Goal: Task Accomplishment & Management: Use online tool/utility

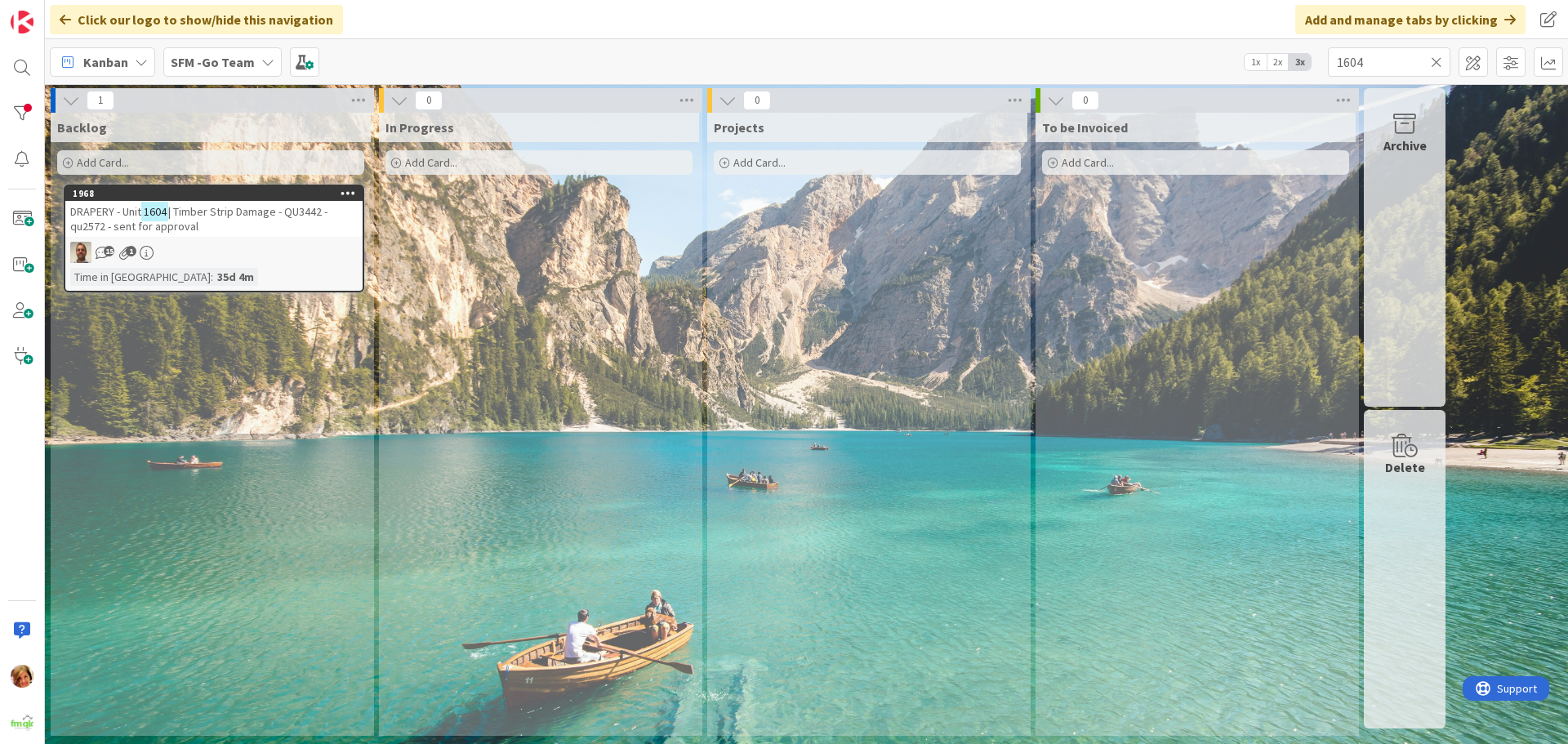
click at [1435, 60] on icon at bounding box center [1436, 63] width 12 height 15
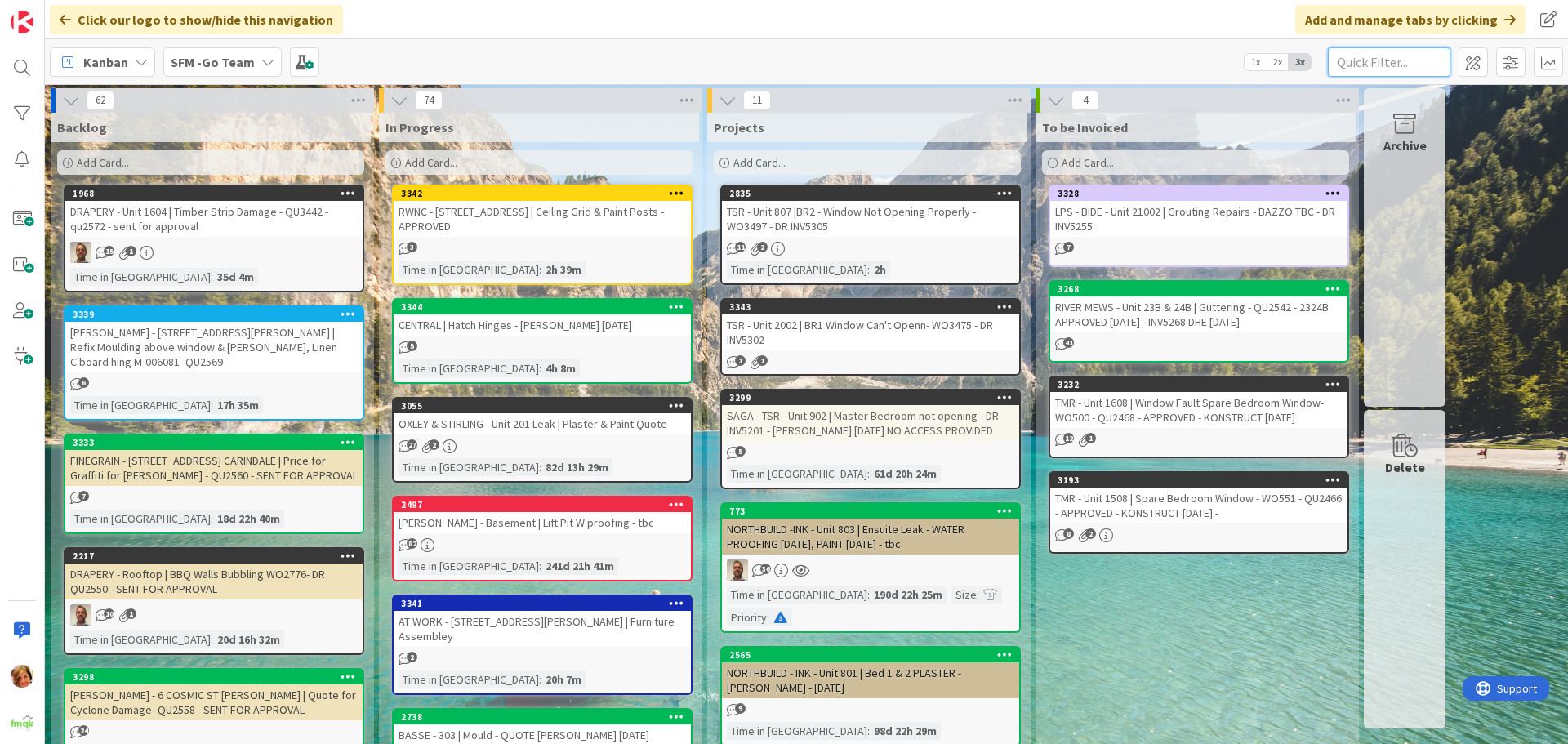
click at [1375, 63] on input "text" at bounding box center [1389, 63] width 123 height 30
type input "southport"
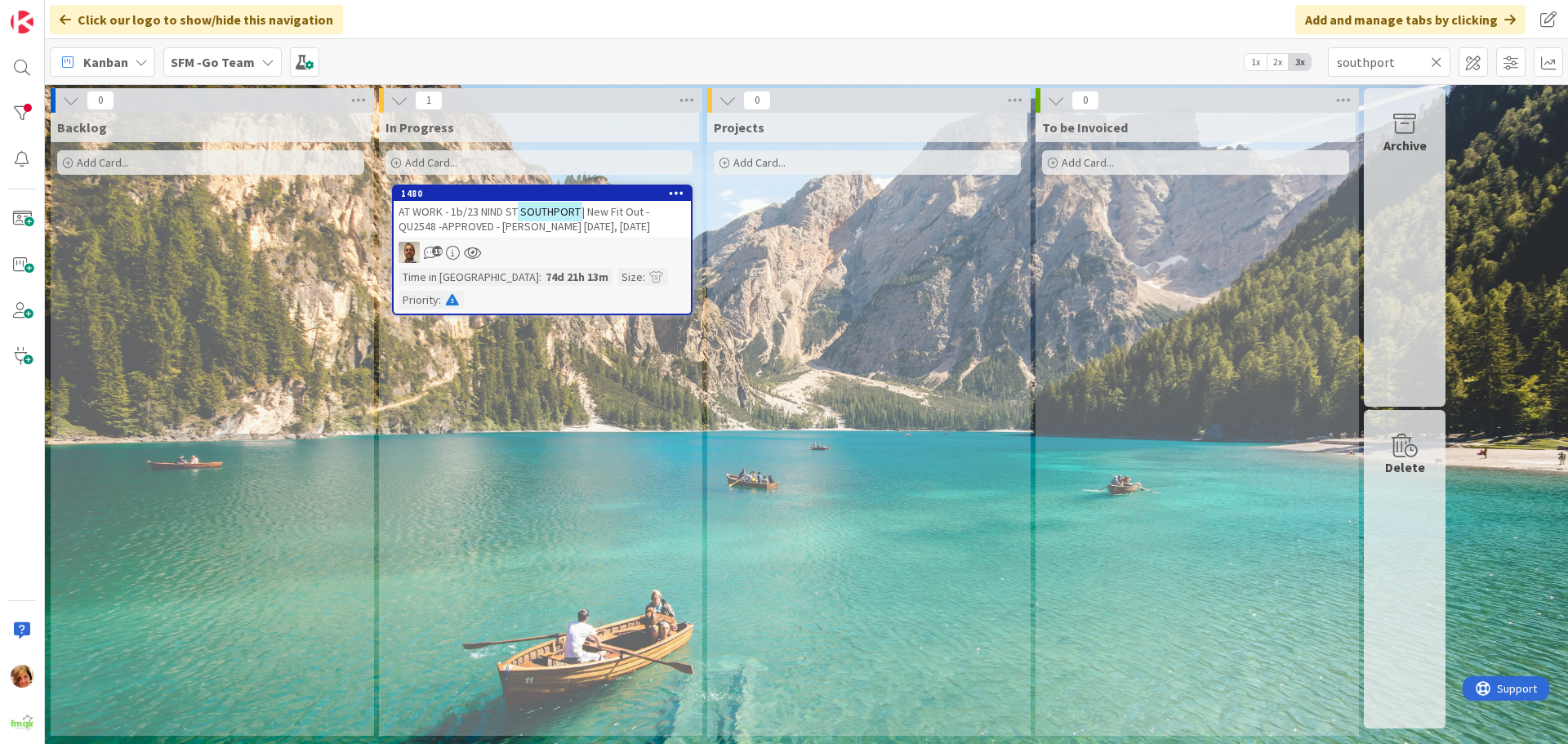
click at [446, 209] on span "AT WORK - 1b/23 NIND ST" at bounding box center [457, 212] width 119 height 15
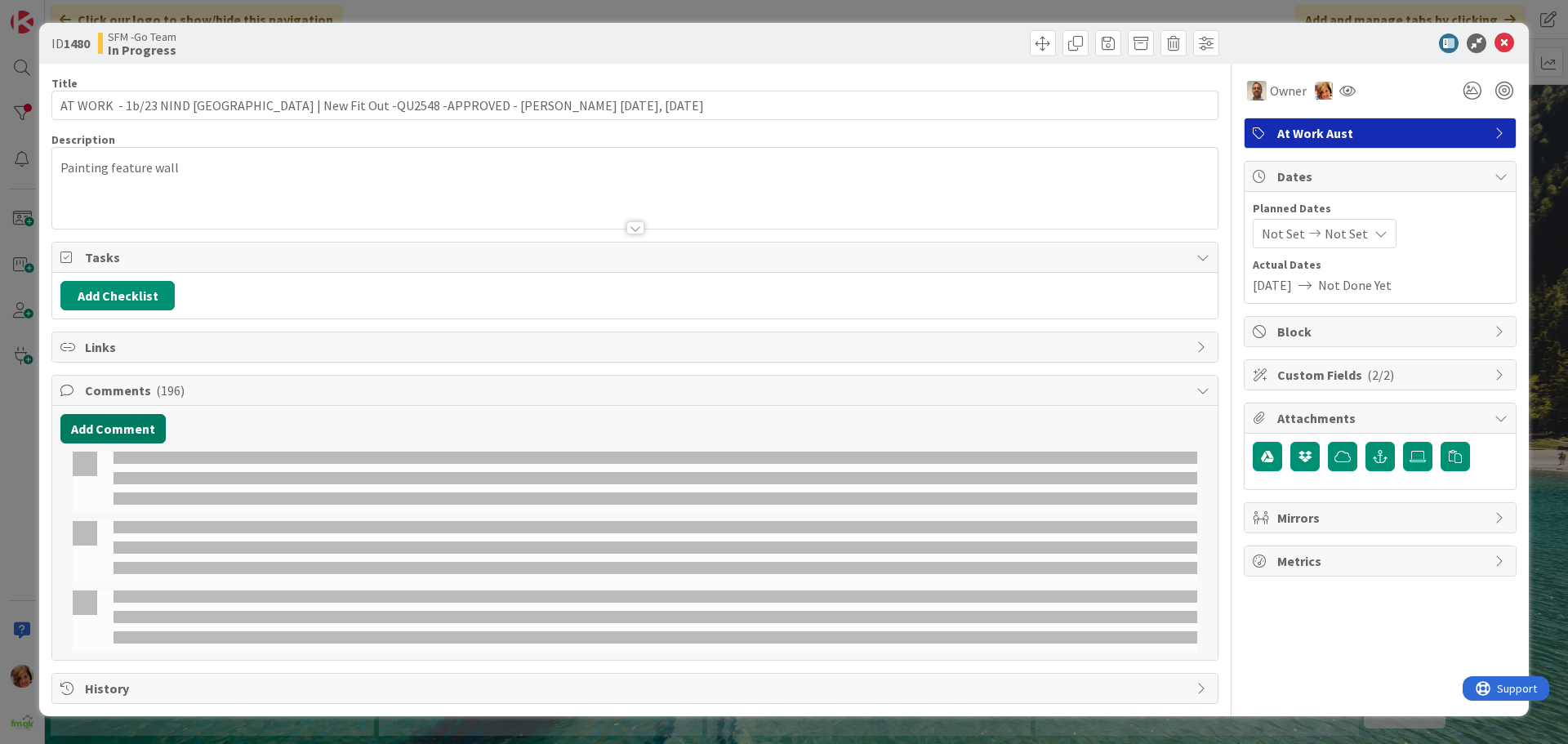
click at [117, 437] on button "Add Comment" at bounding box center [113, 429] width 105 height 30
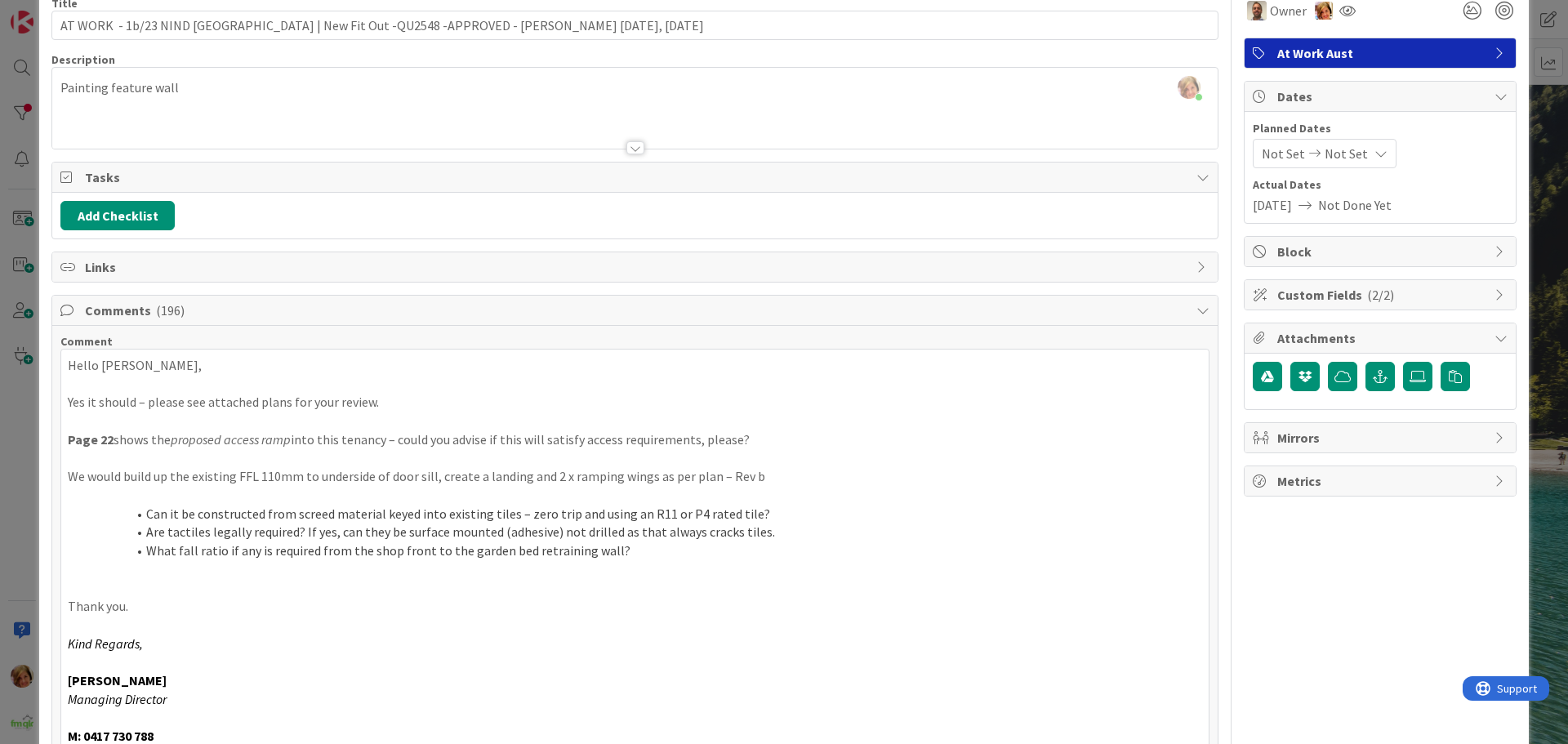
scroll to position [325, 0]
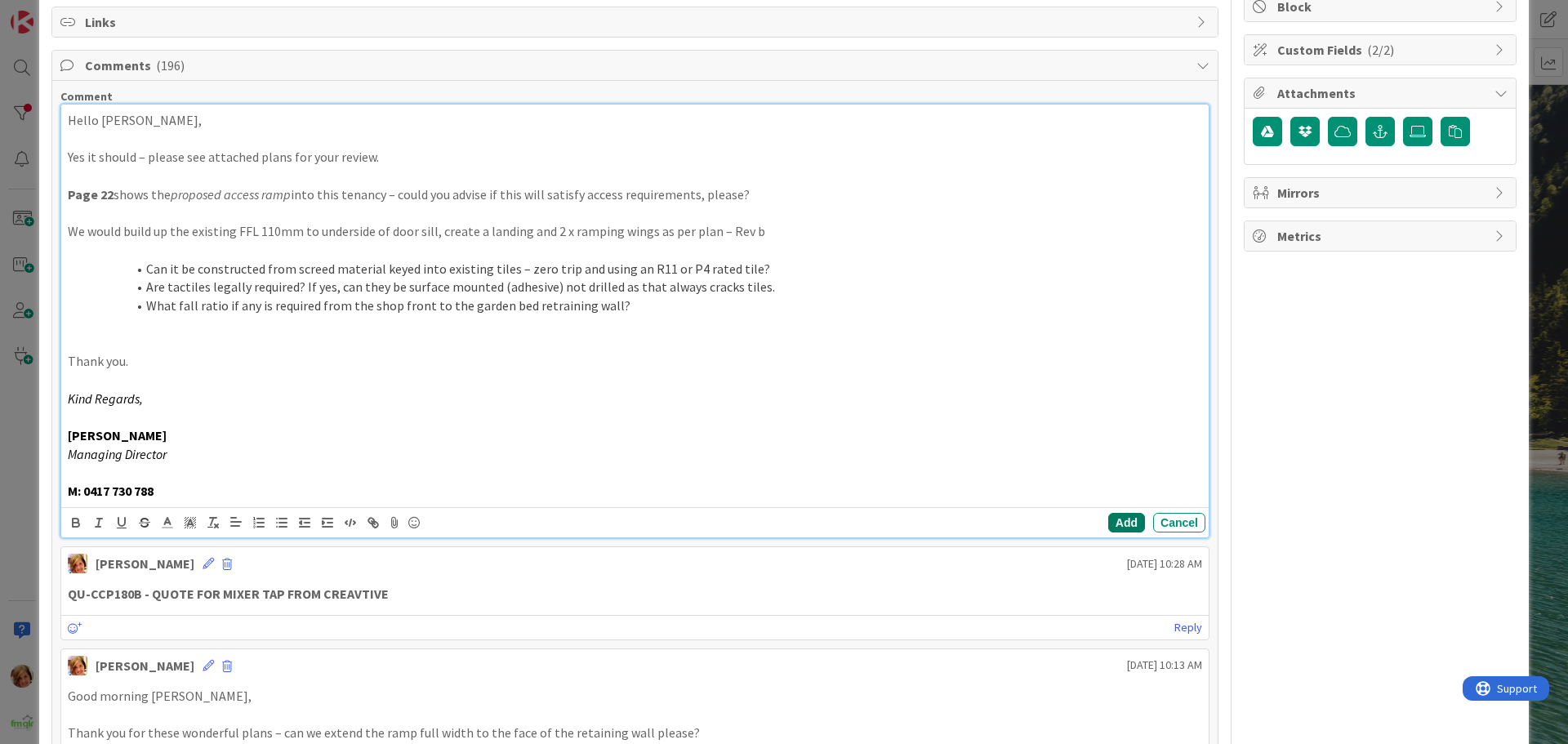
click at [1115, 522] on button "Add" at bounding box center [1126, 523] width 37 height 20
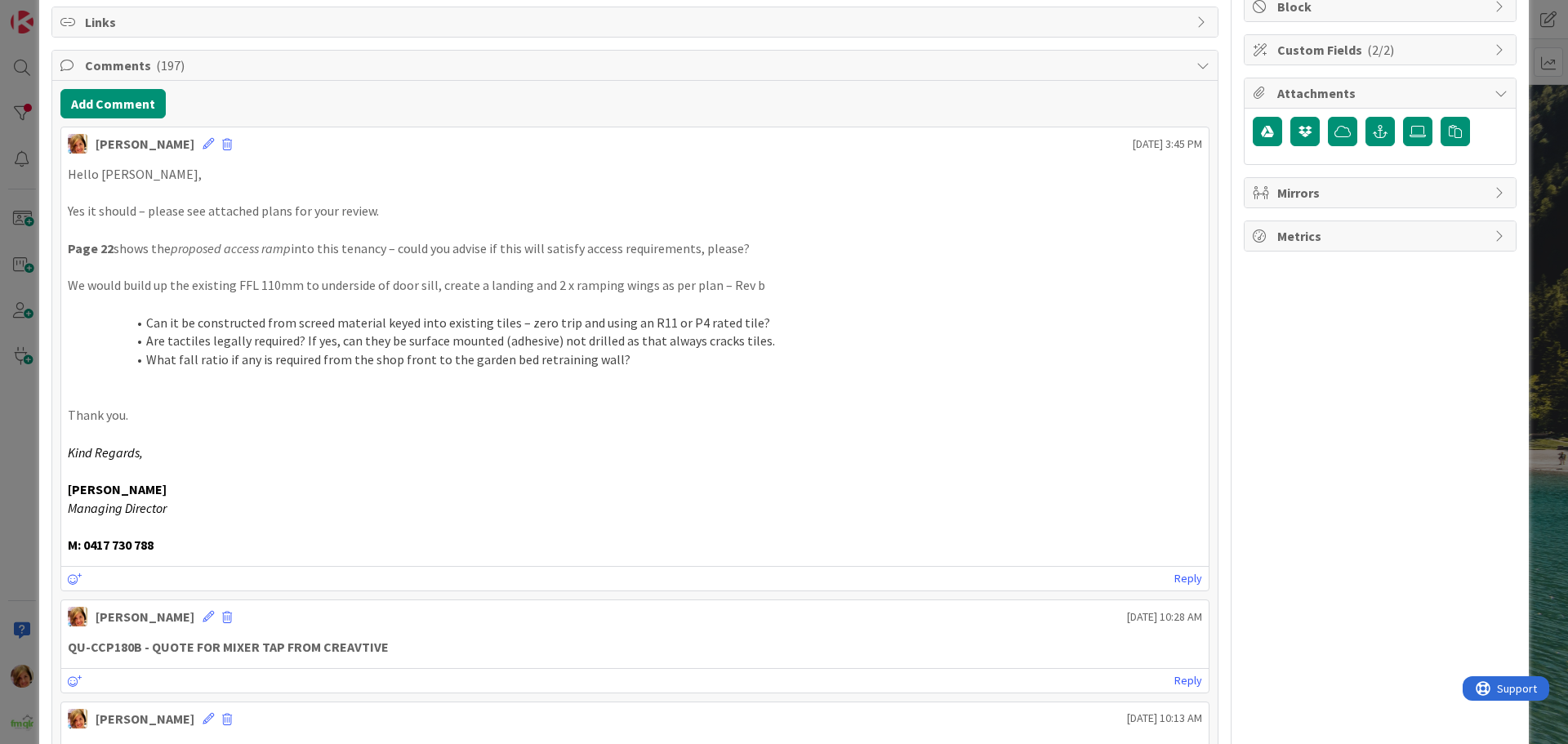
scroll to position [0, 0]
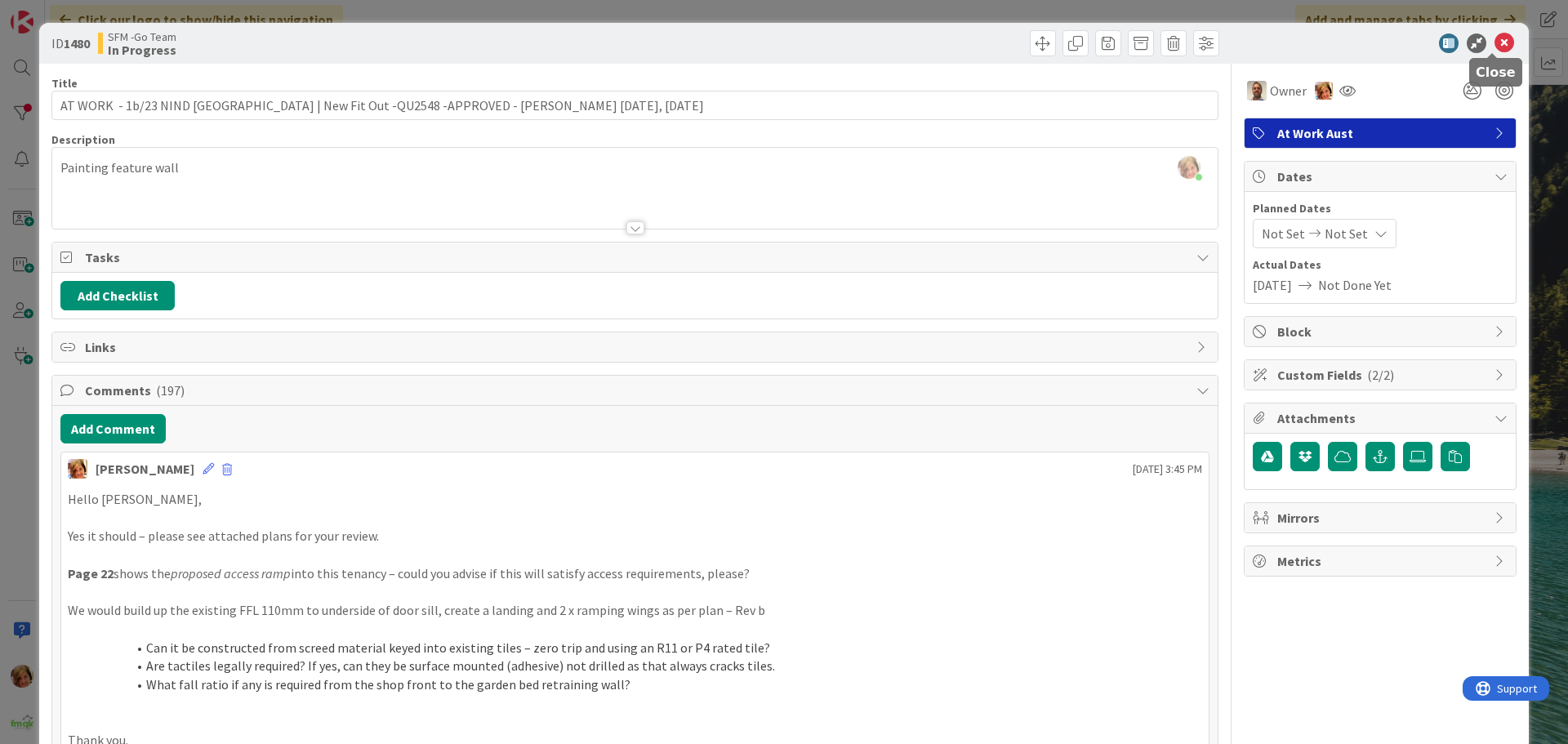
drag, startPoint x: 1495, startPoint y: 44, endPoint x: 1487, endPoint y: 47, distance: 8.5
click at [1495, 44] on icon at bounding box center [1505, 44] width 20 height 20
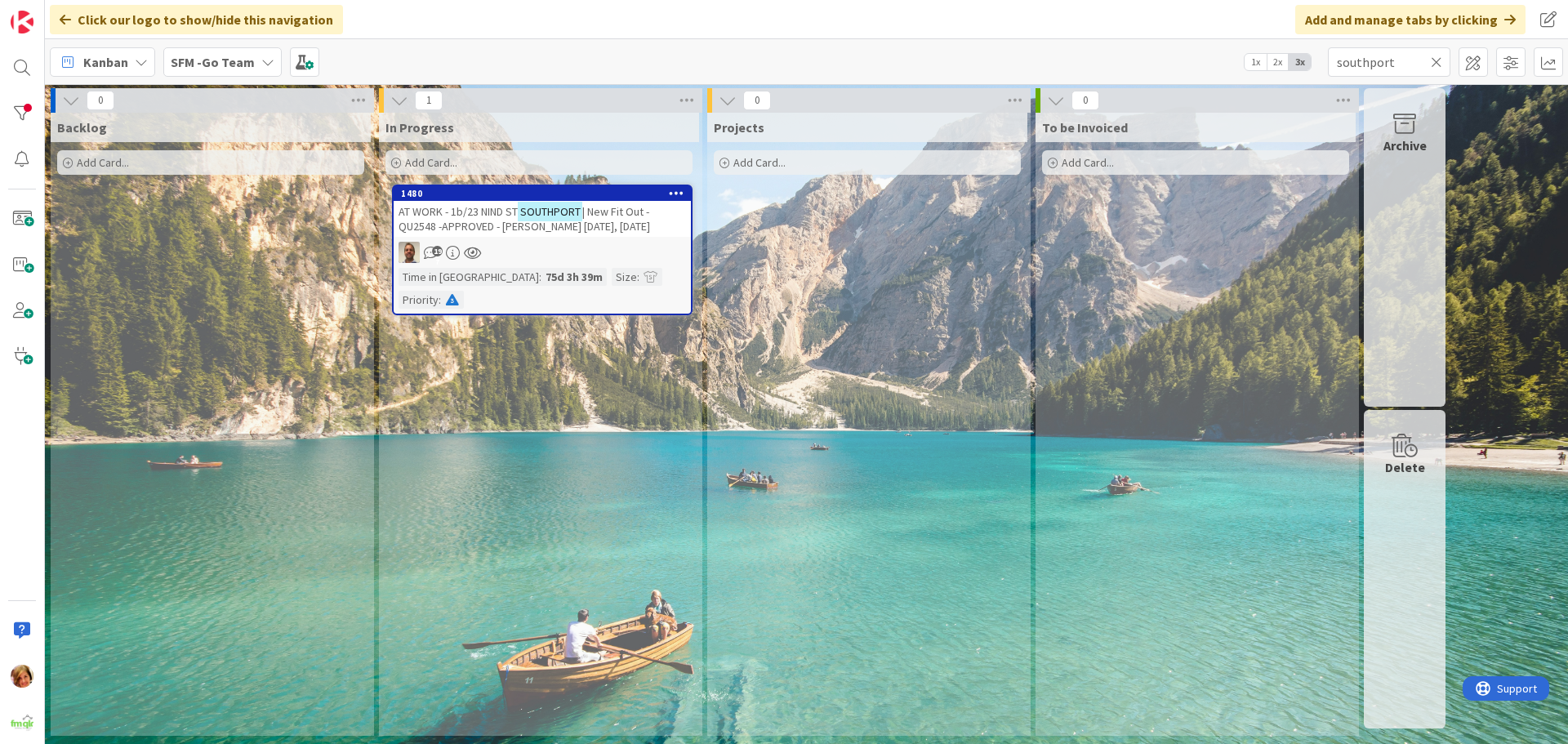
click at [1438, 63] on icon at bounding box center [1436, 63] width 12 height 15
click at [1438, 62] on input "text" at bounding box center [1389, 63] width 123 height 30
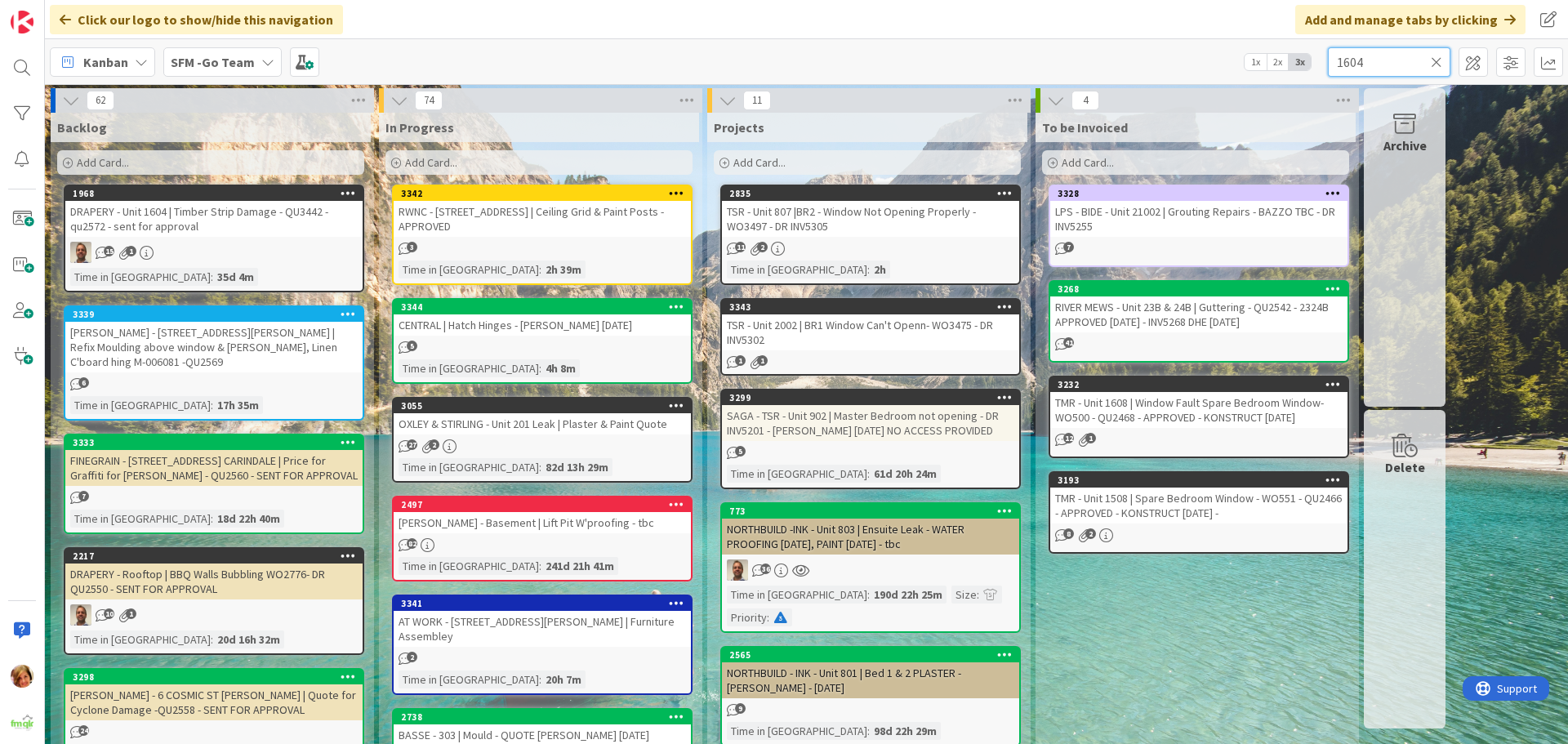
type input "1604"
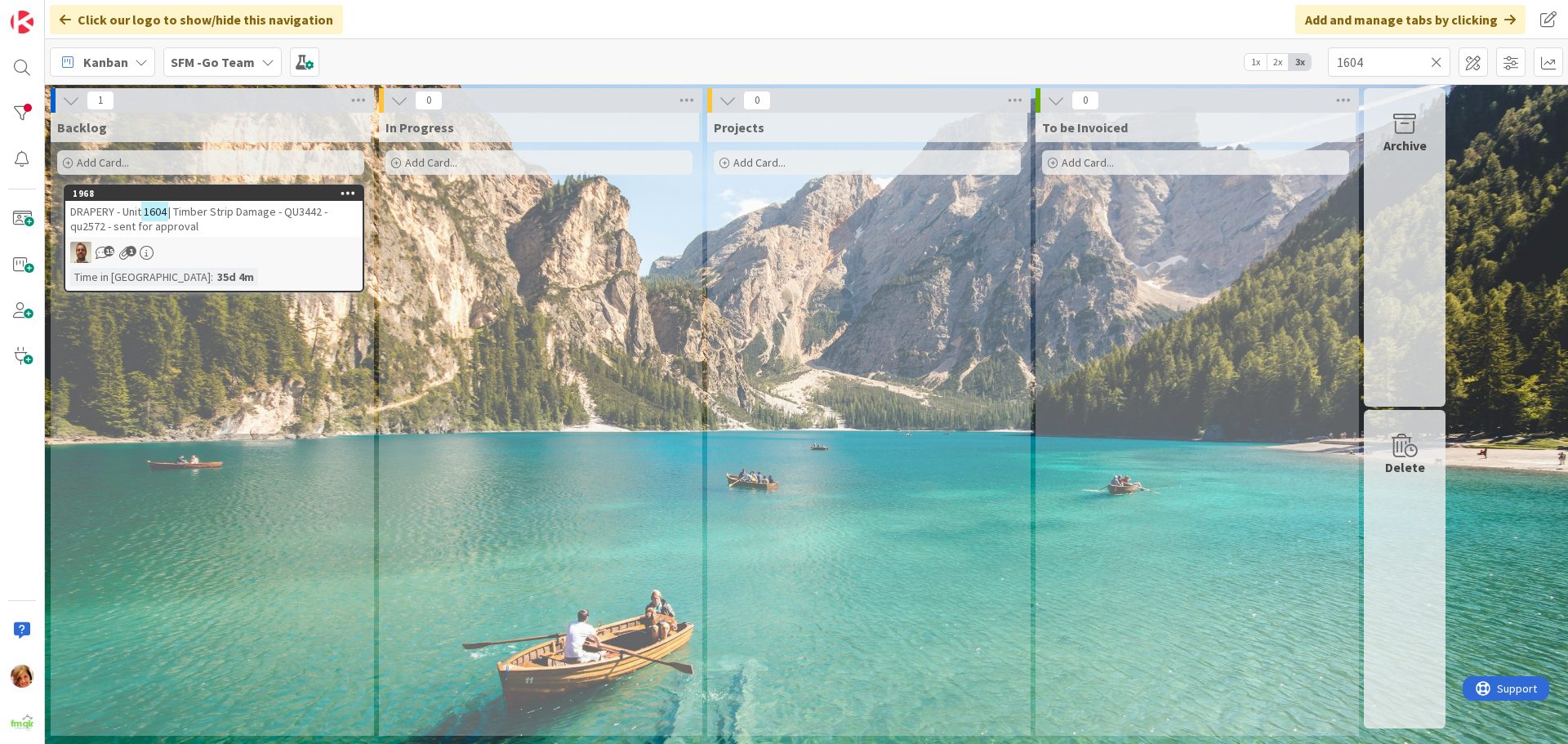
click at [225, 213] on span "| Timber Strip Damage - QU3442 - qu2572 - sent for approval" at bounding box center [198, 219] width 257 height 30
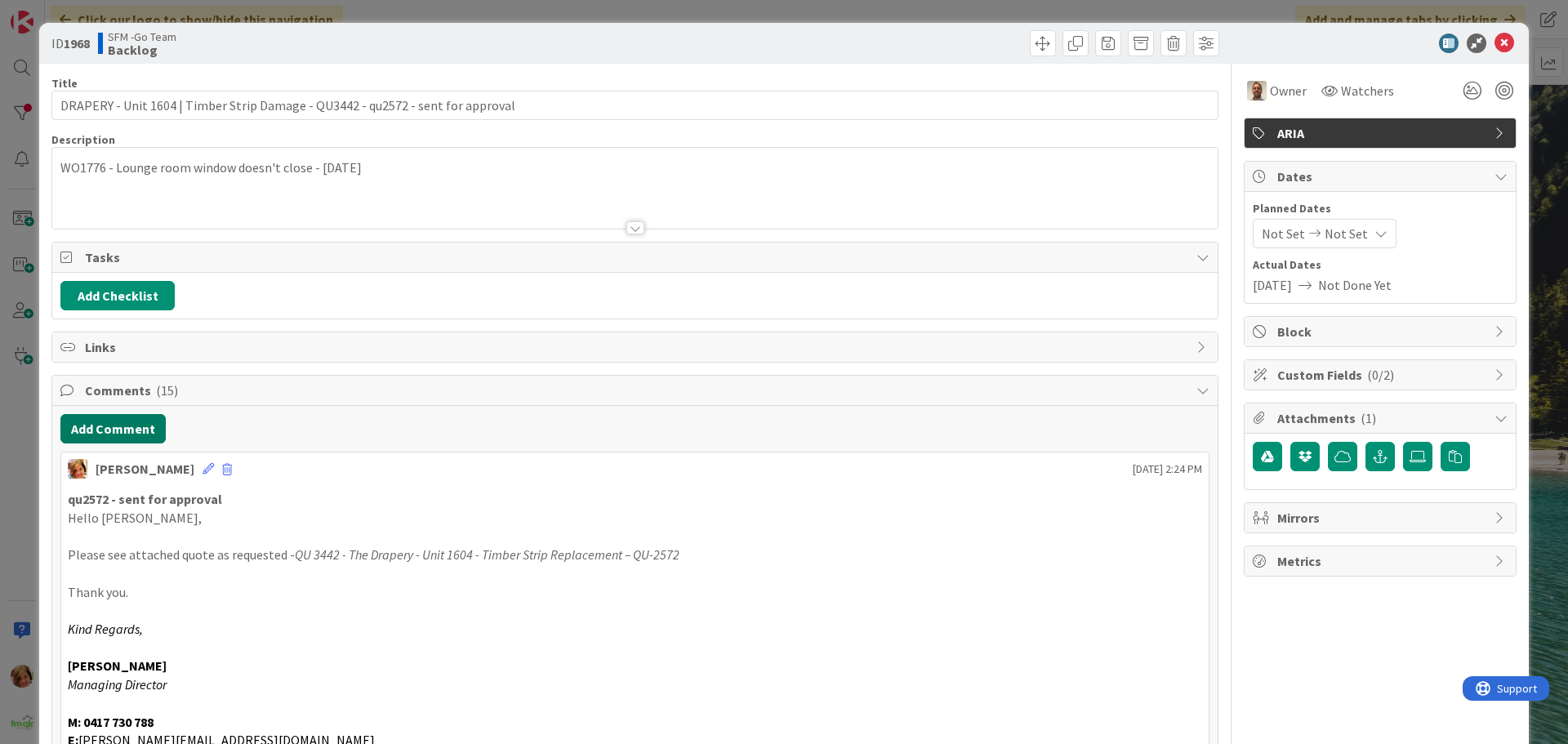
click at [132, 431] on button "Add Comment" at bounding box center [113, 429] width 105 height 30
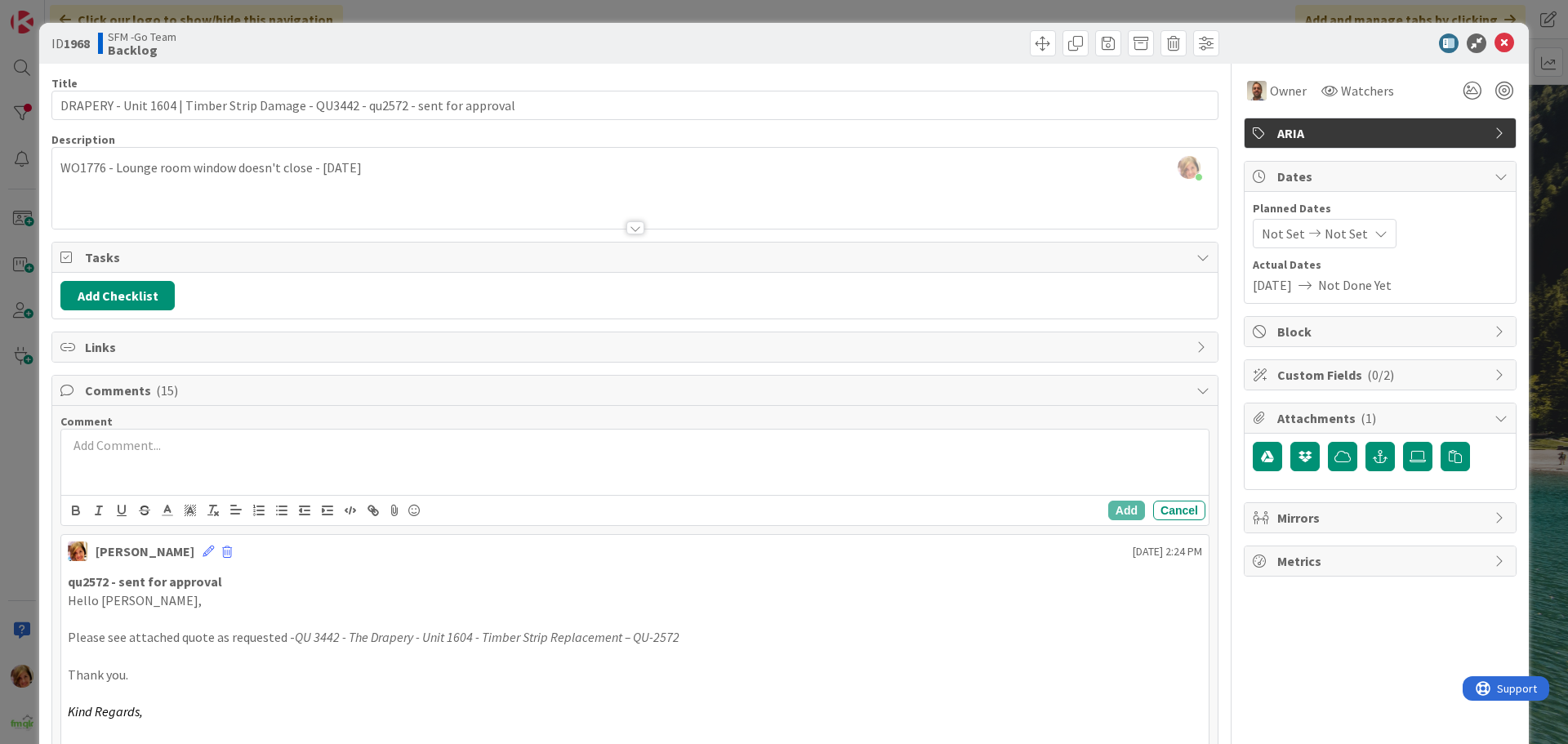
click at [165, 471] on div at bounding box center [634, 462] width 1148 height 65
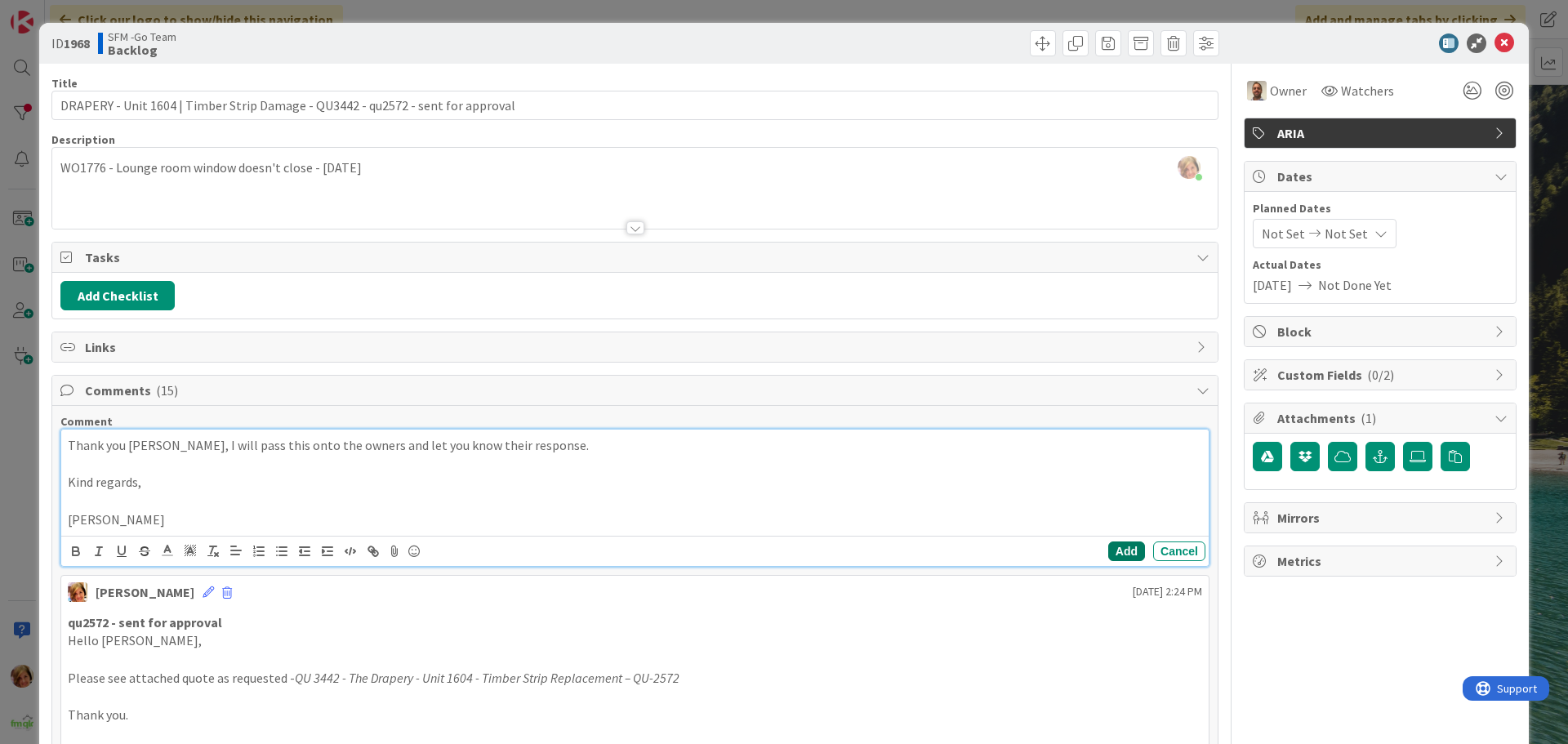
click at [1109, 546] on button "Add" at bounding box center [1126, 551] width 37 height 20
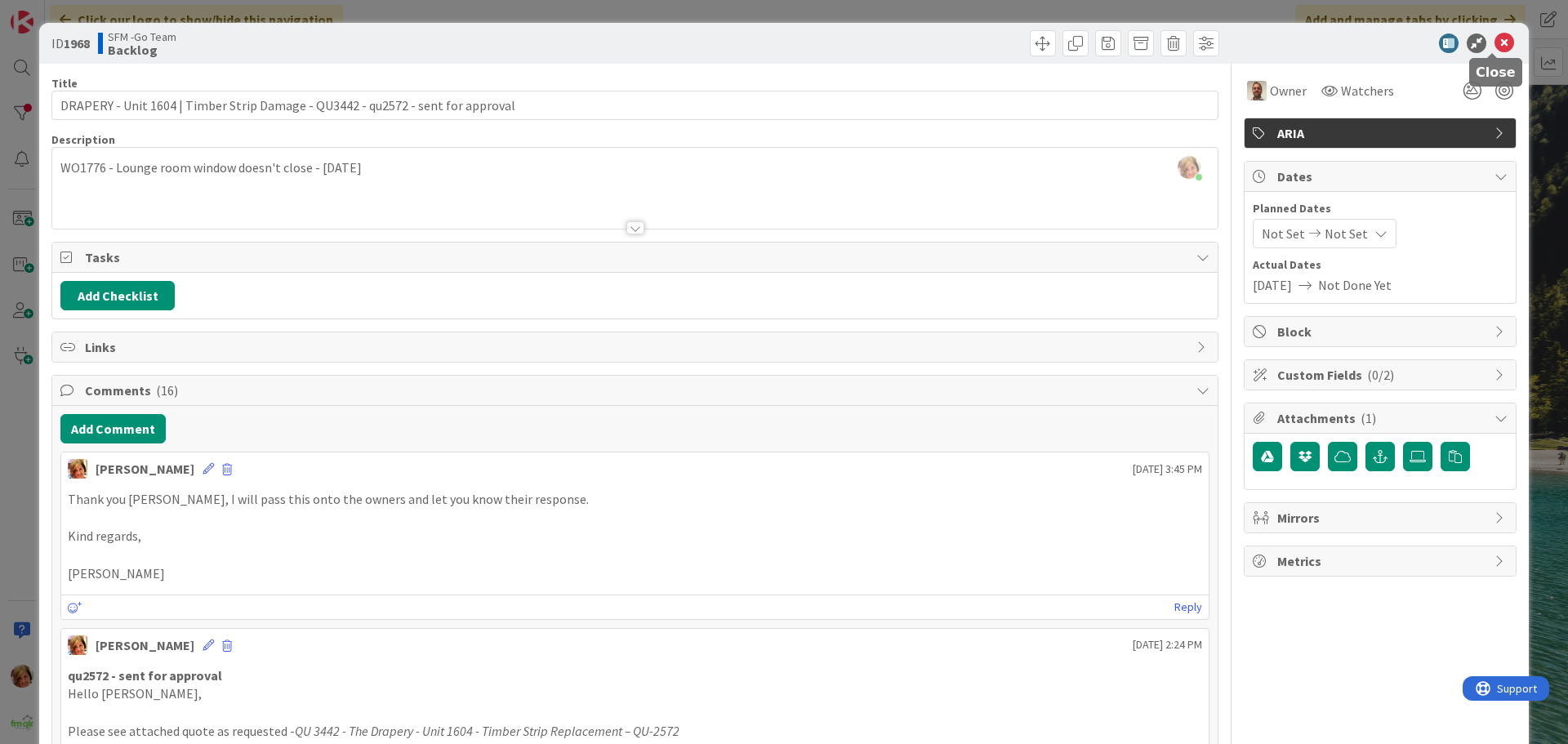
click at [1495, 45] on icon at bounding box center [1505, 44] width 20 height 20
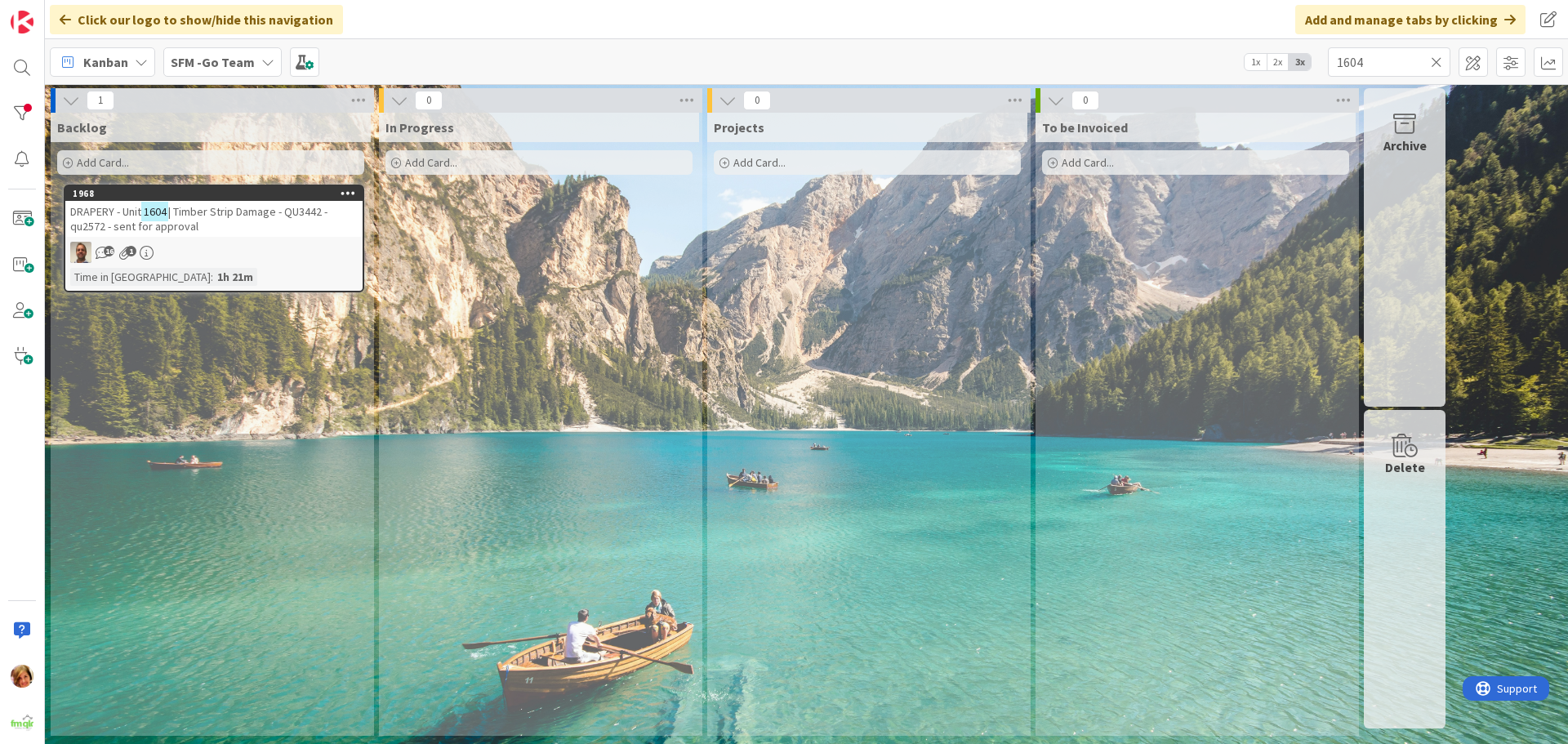
click at [1436, 63] on icon at bounding box center [1436, 63] width 12 height 15
click at [1436, 63] on input "text" at bounding box center [1389, 63] width 123 height 30
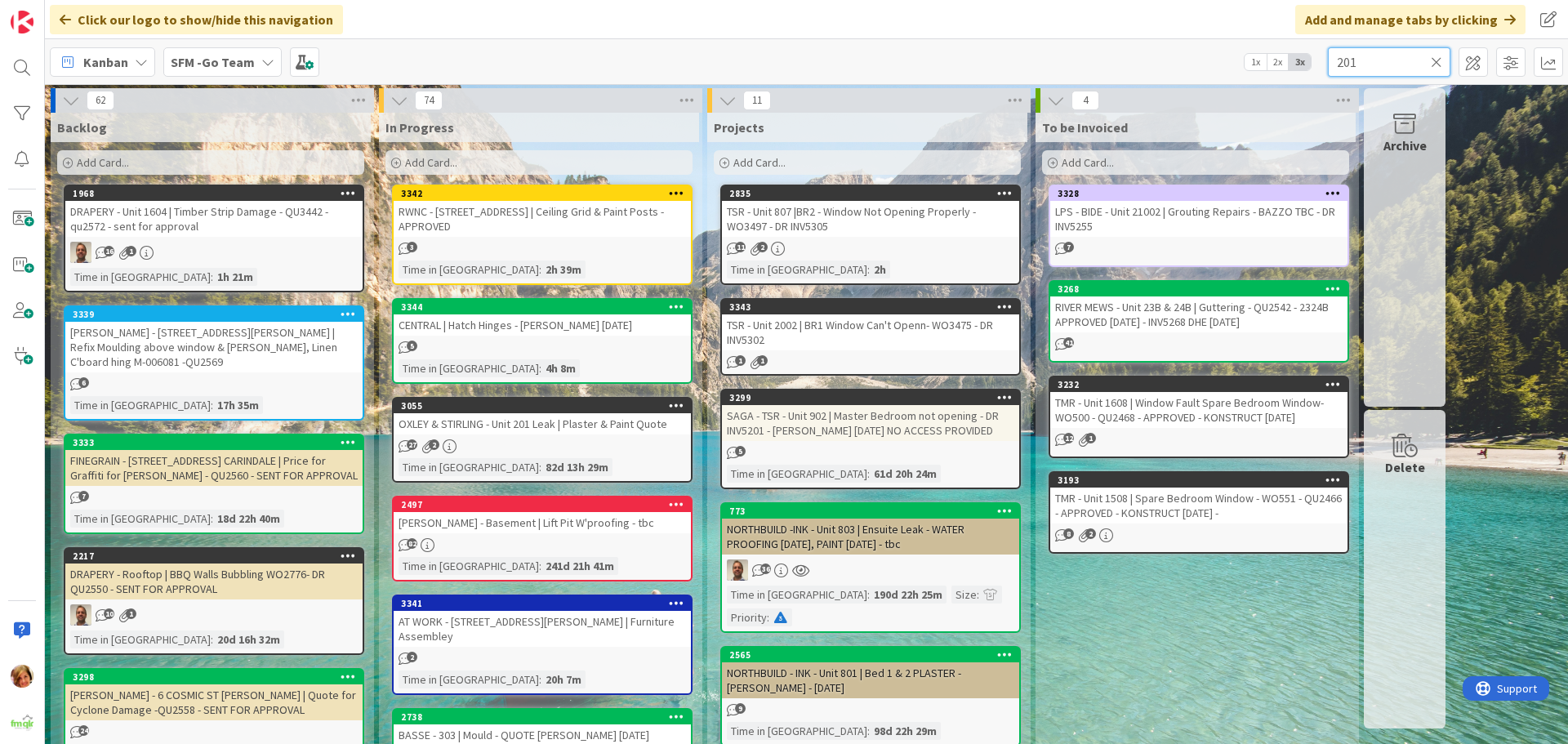
type input "201"
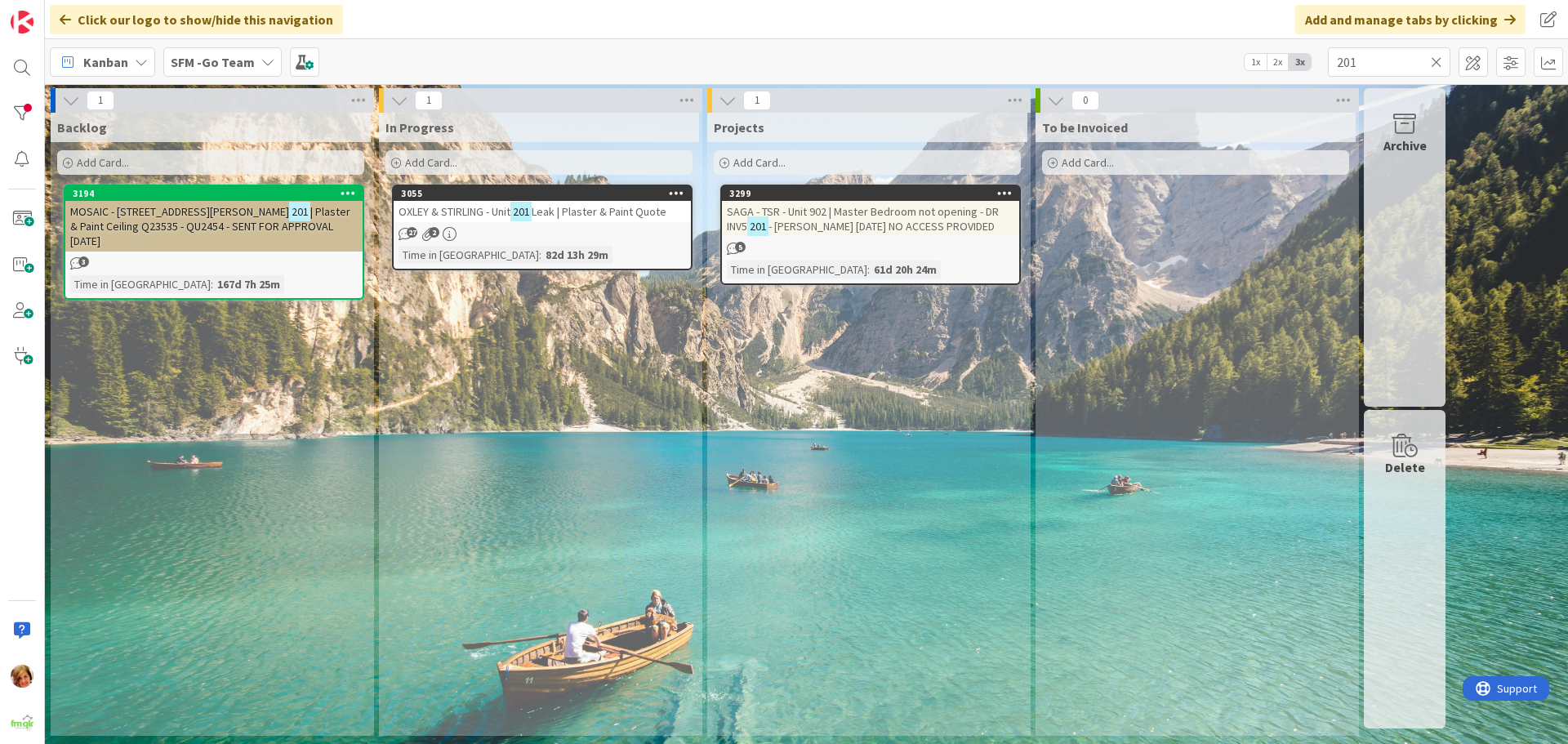
click at [476, 211] on span "OXLEY & STIRLING - Unit" at bounding box center [454, 212] width 112 height 15
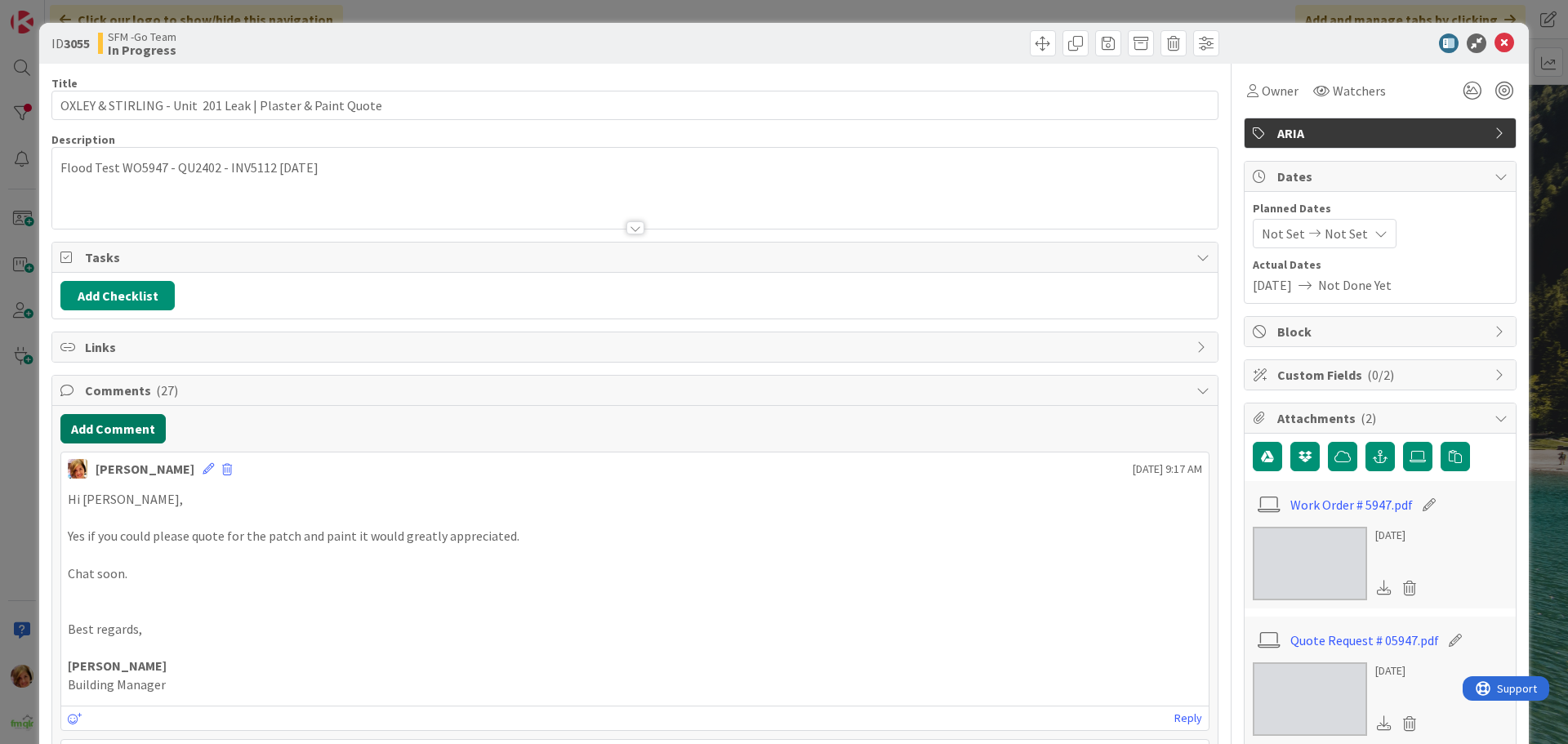
click at [126, 425] on button "Add Comment" at bounding box center [113, 429] width 105 height 30
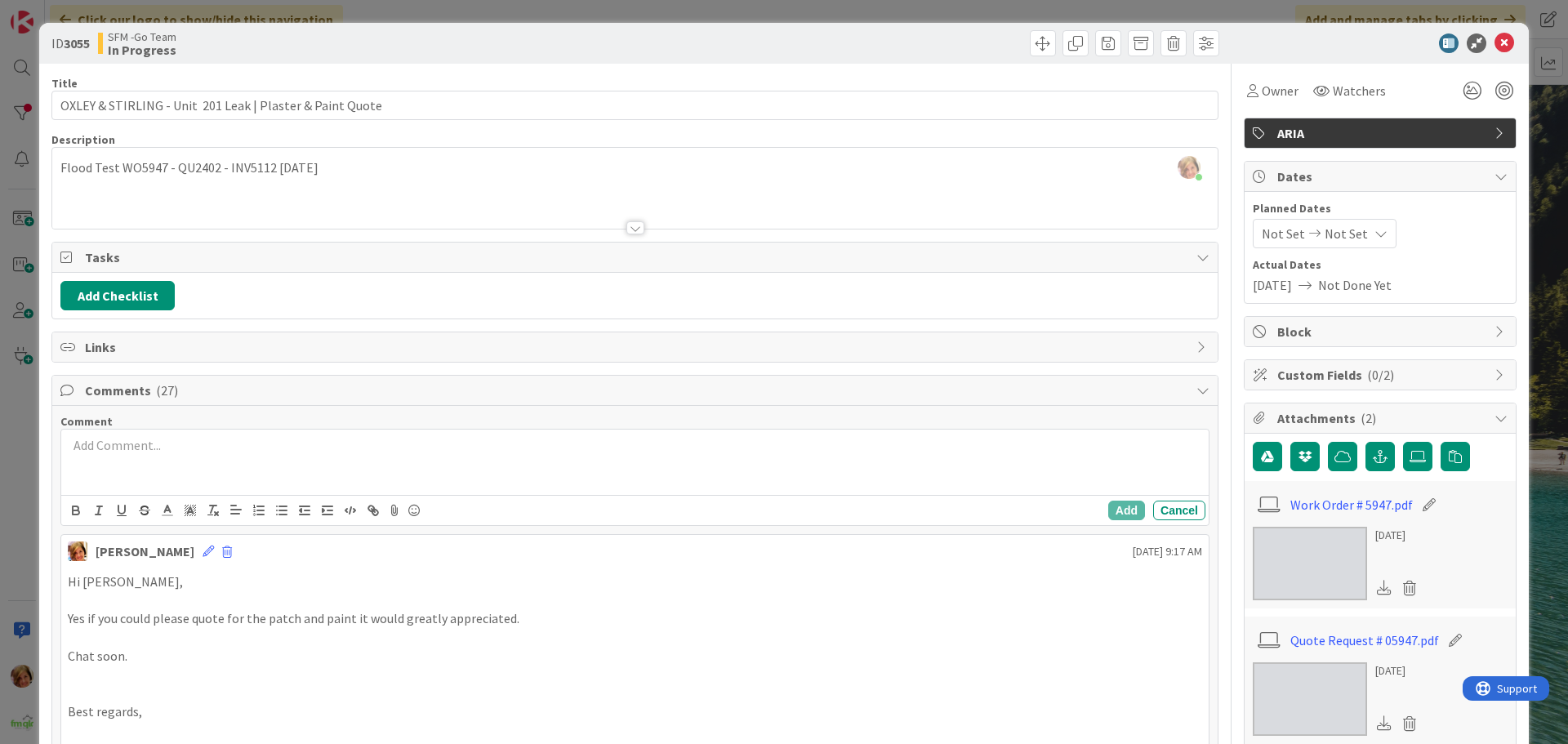
click at [188, 468] on div at bounding box center [634, 462] width 1148 height 65
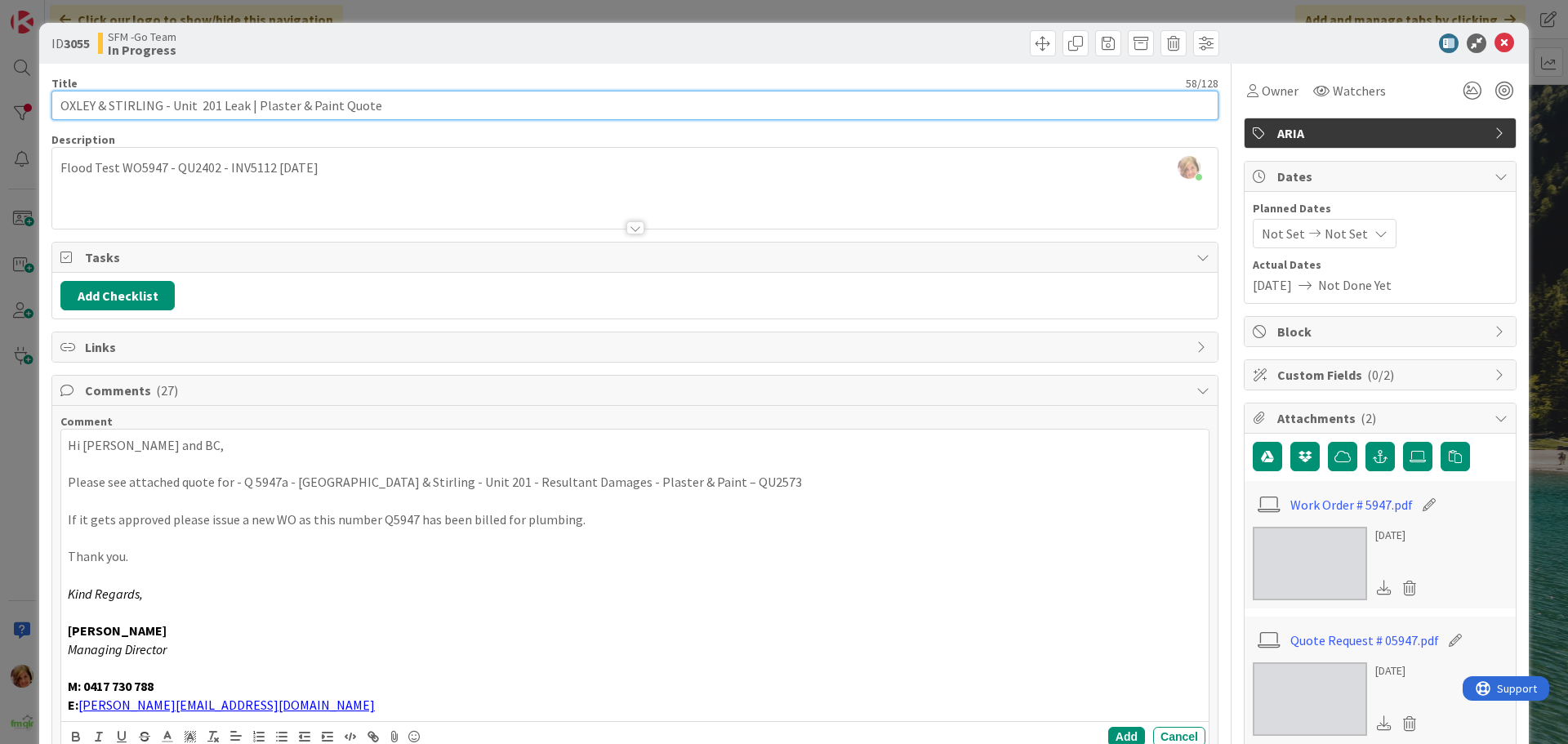
click at [391, 110] on input "OXLEY & STIRLING - Unit 201 Leak | Plaster & Paint Quote" at bounding box center [635, 105] width 1167 height 30
type input "OXLEY & STIRLING - Unit 201 Leak | Plaster & Paint Quote - QU2573 - SENT FOR AP…"
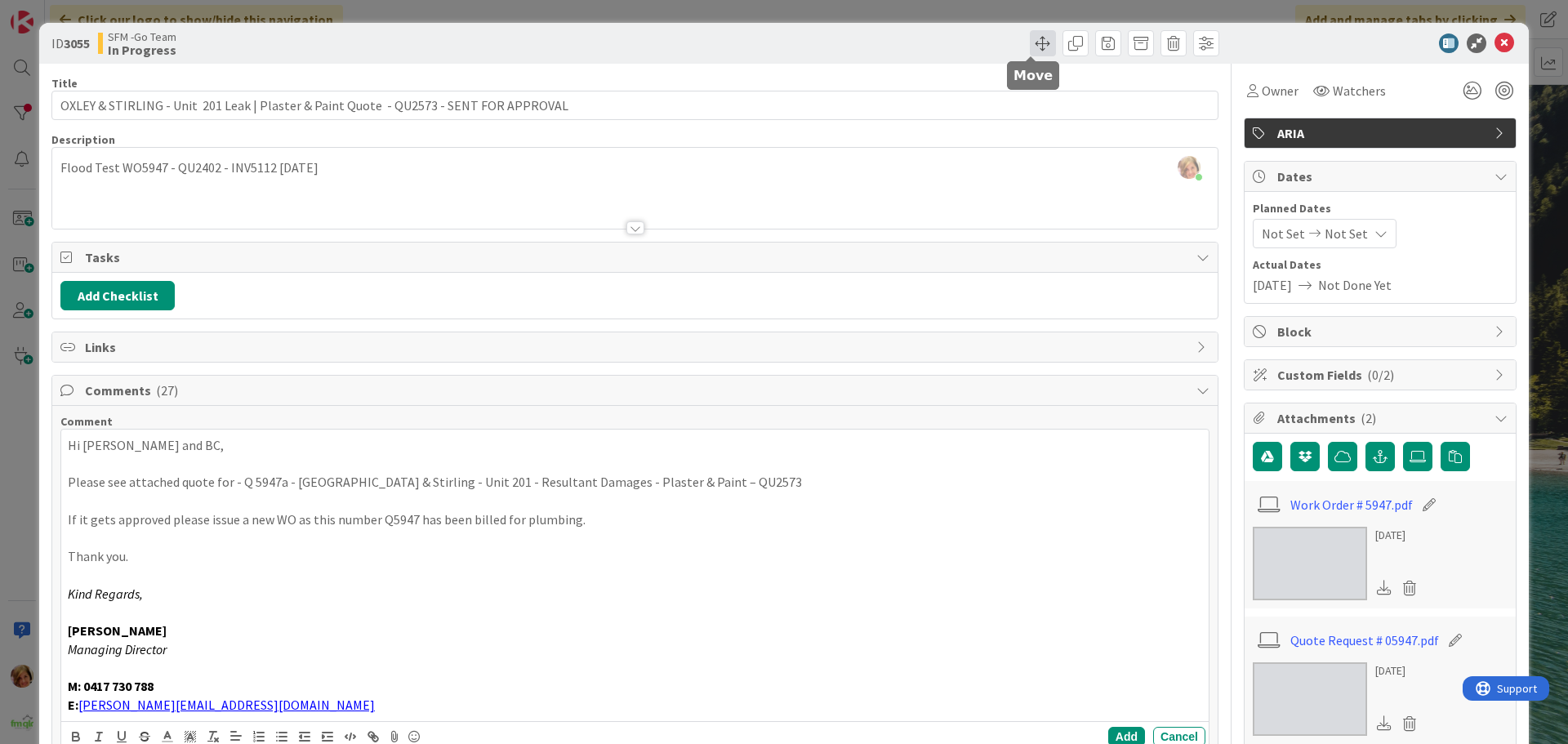
click at [1038, 34] on span at bounding box center [1043, 44] width 26 height 26
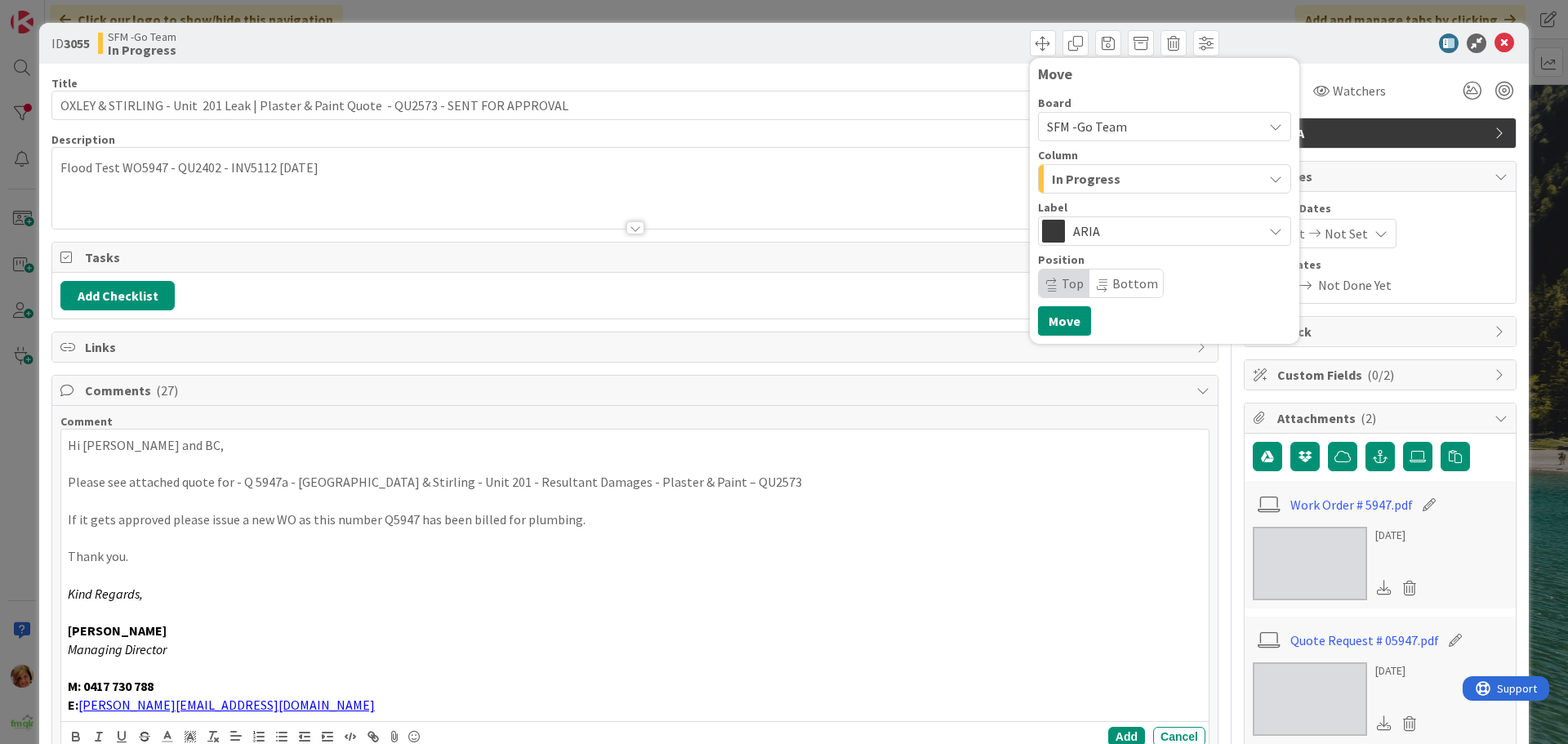
click at [1089, 176] on span "In Progress" at bounding box center [1086, 179] width 68 height 21
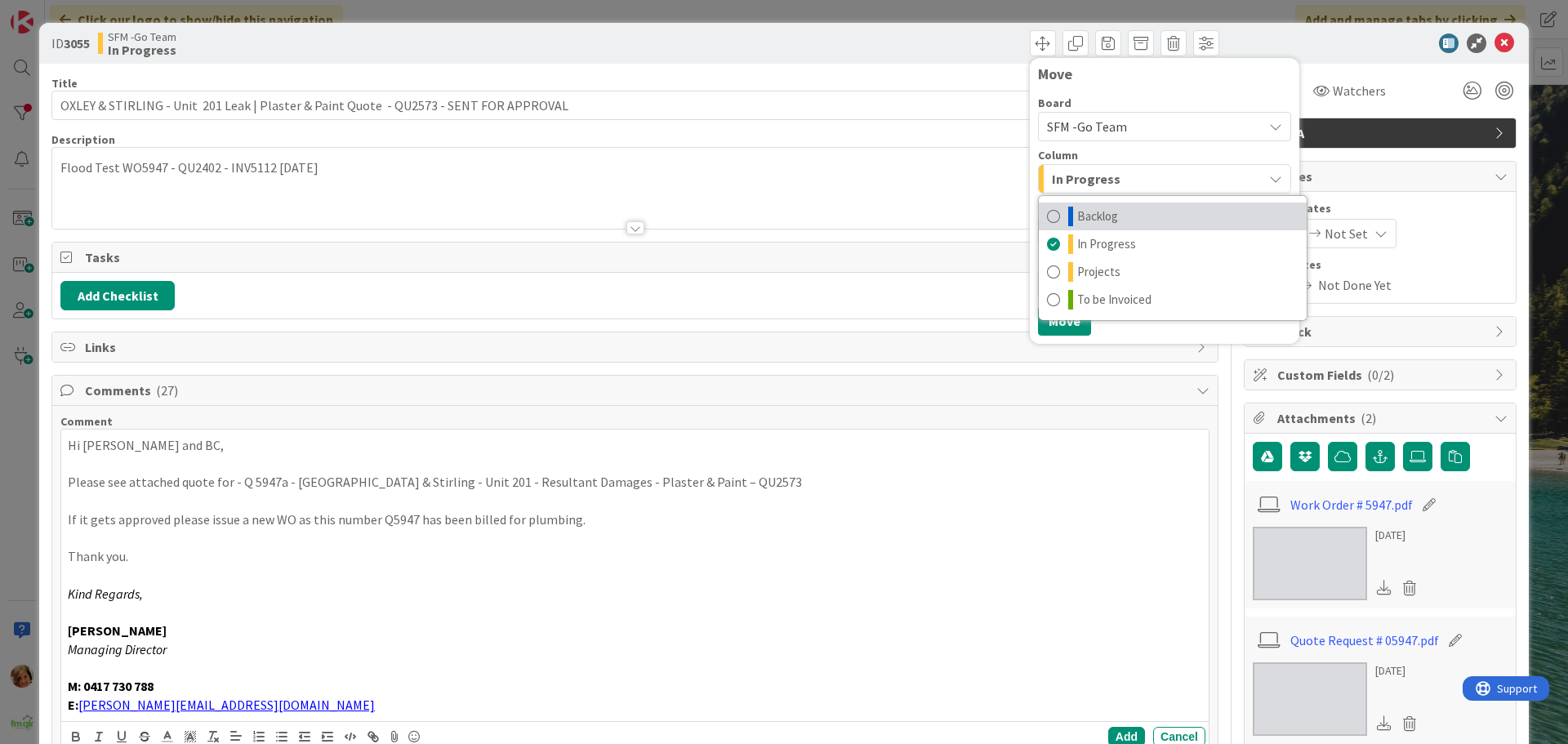
drag, startPoint x: 1082, startPoint y: 214, endPoint x: 1065, endPoint y: 253, distance: 42.5
click at [1082, 214] on span "Backlog" at bounding box center [1097, 216] width 41 height 20
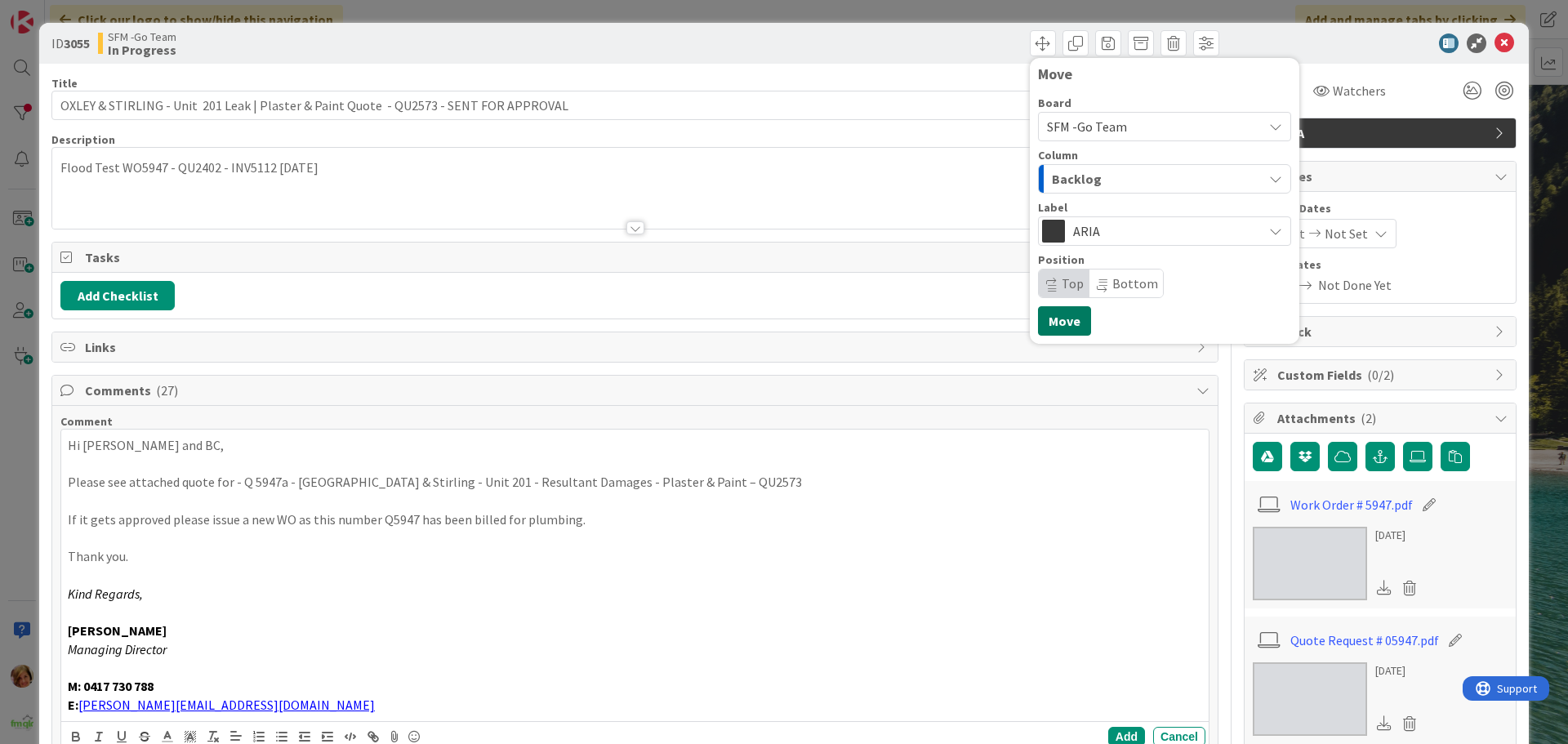
drag, startPoint x: 1052, startPoint y: 317, endPoint x: 947, endPoint y: 214, distance: 147.1
click at [1052, 317] on button "Move" at bounding box center [1065, 321] width 53 height 30
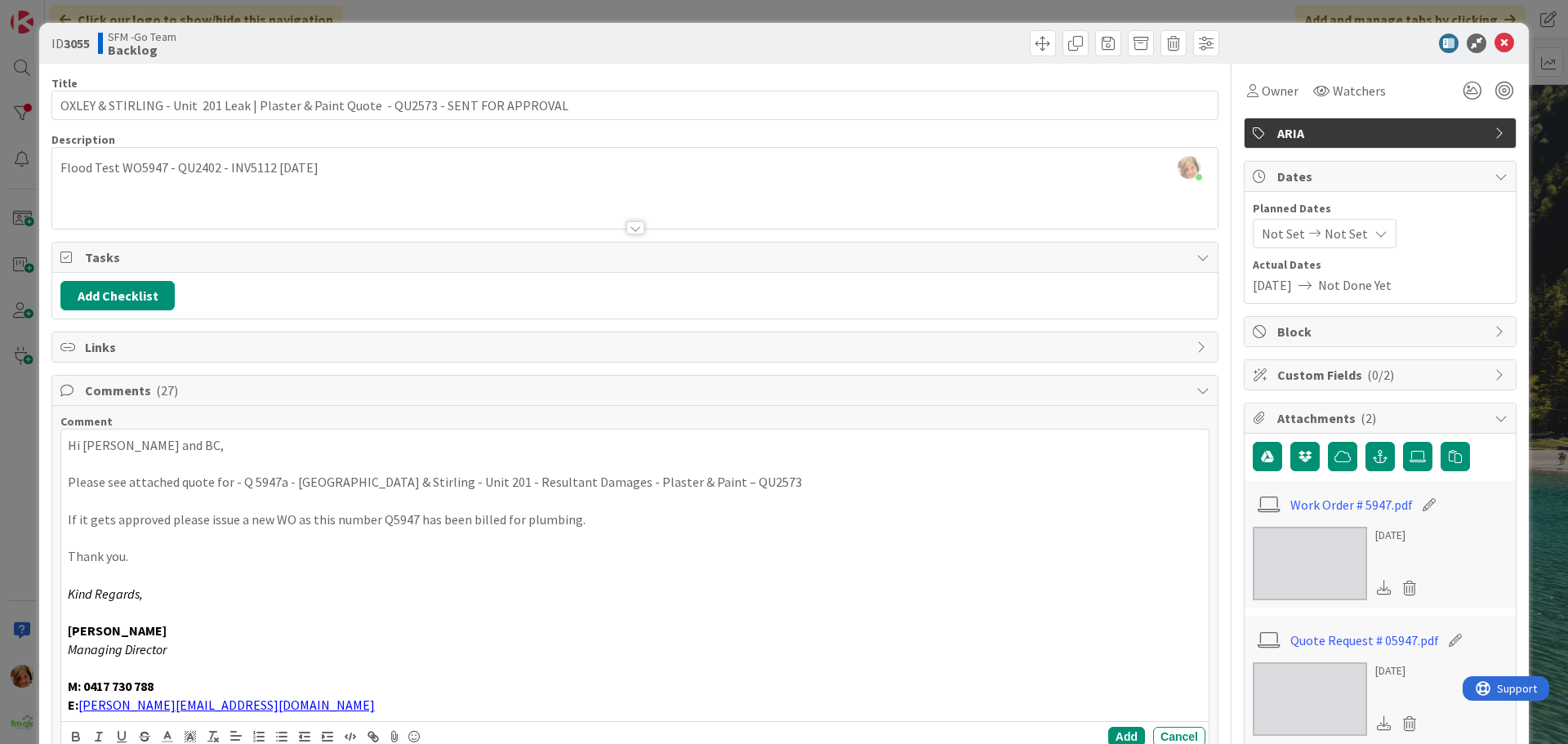
click at [888, 37] on div "Move Move" at bounding box center [929, 44] width 580 height 26
click at [1495, 44] on icon at bounding box center [1505, 44] width 20 height 20
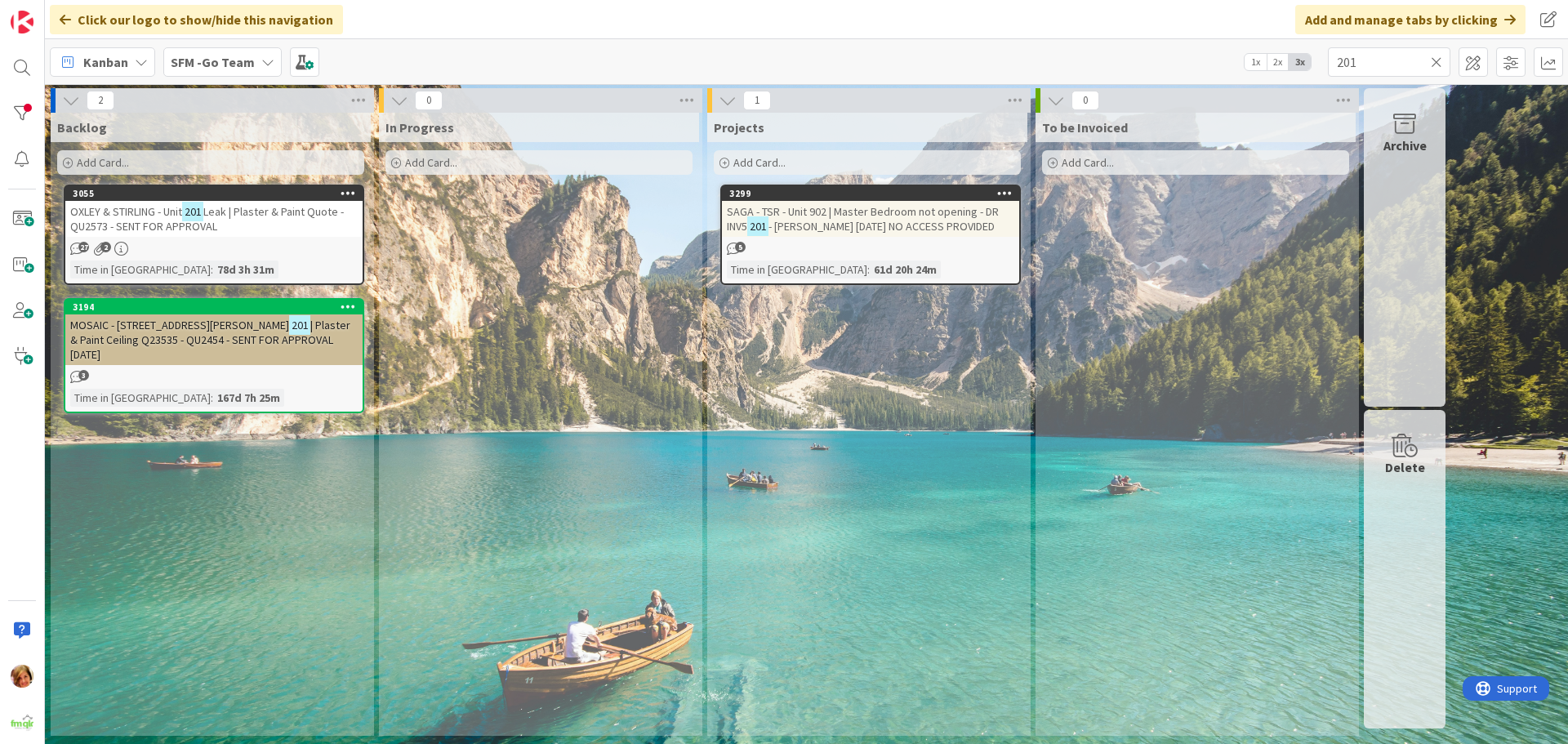
click at [1436, 57] on icon at bounding box center [1436, 63] width 12 height 15
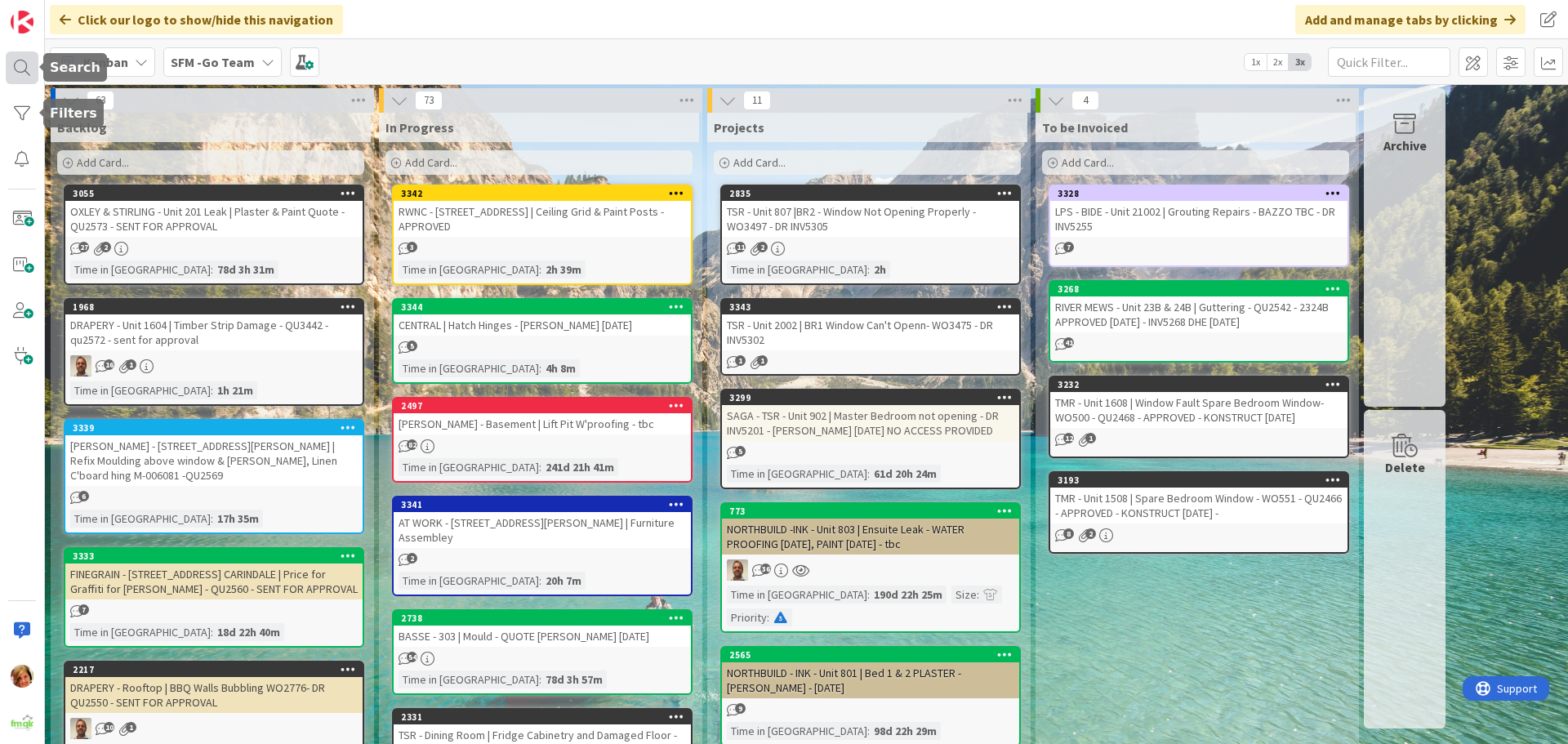
click at [22, 62] on div at bounding box center [22, 68] width 33 height 33
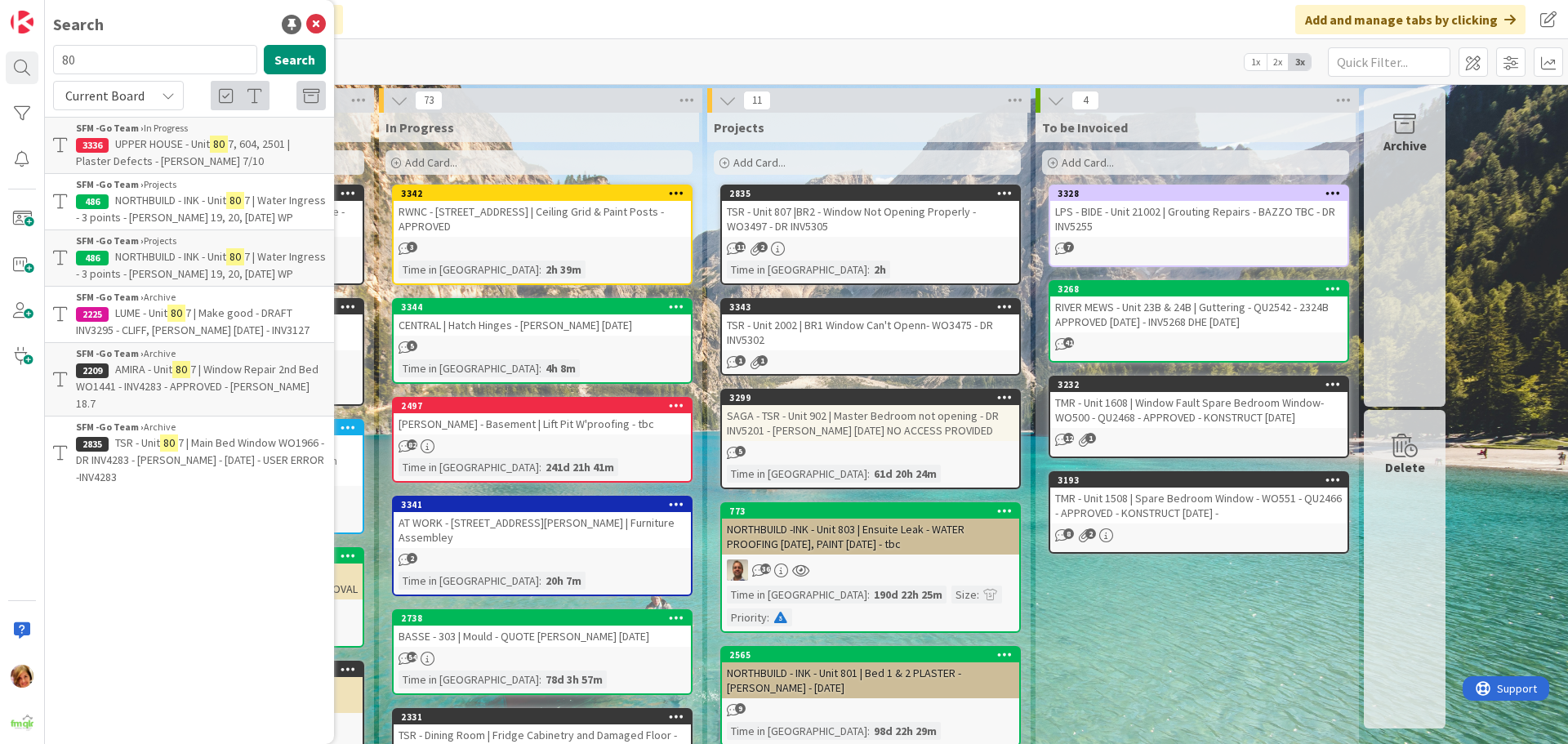
type input "8"
type input "L"
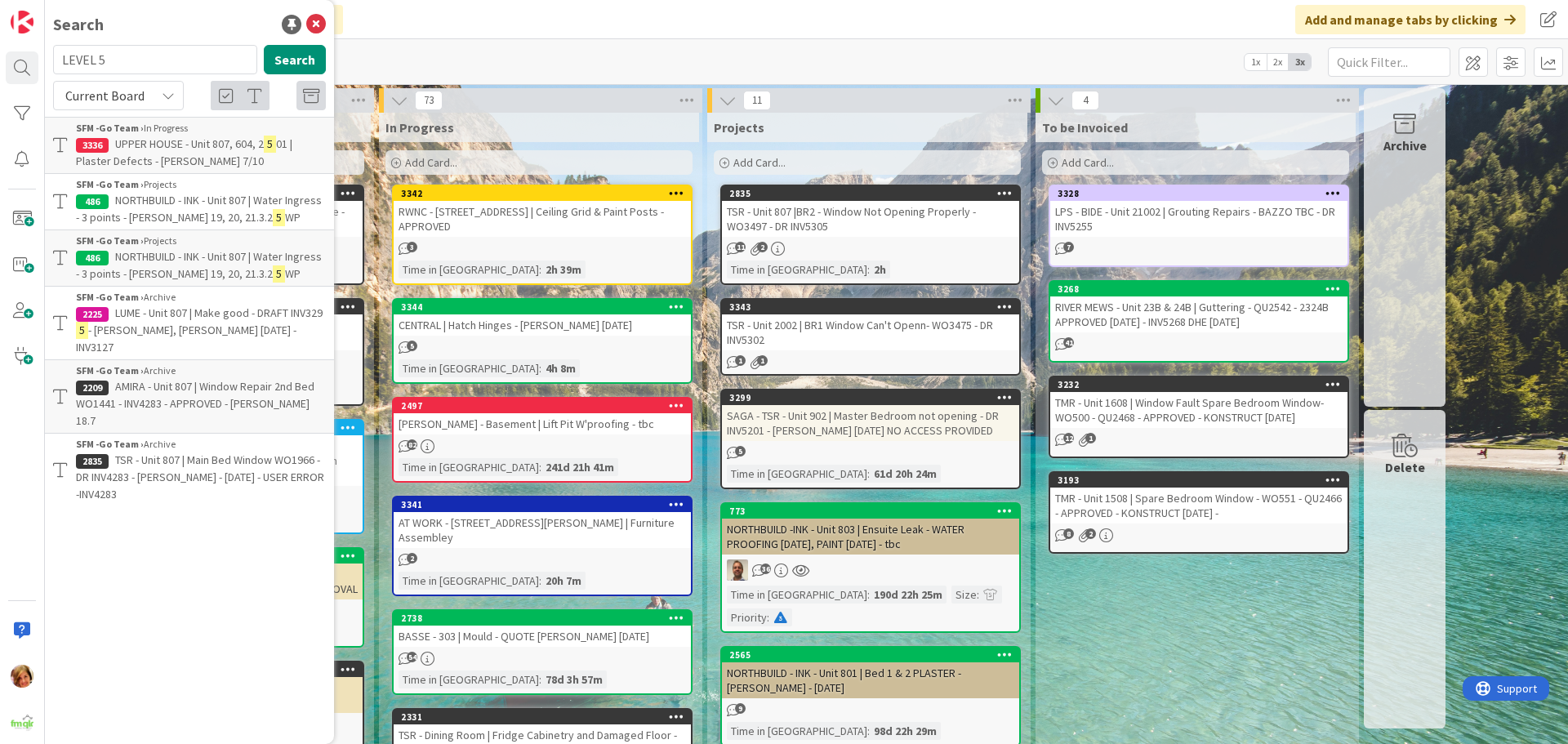
type input "LEVEL 5"
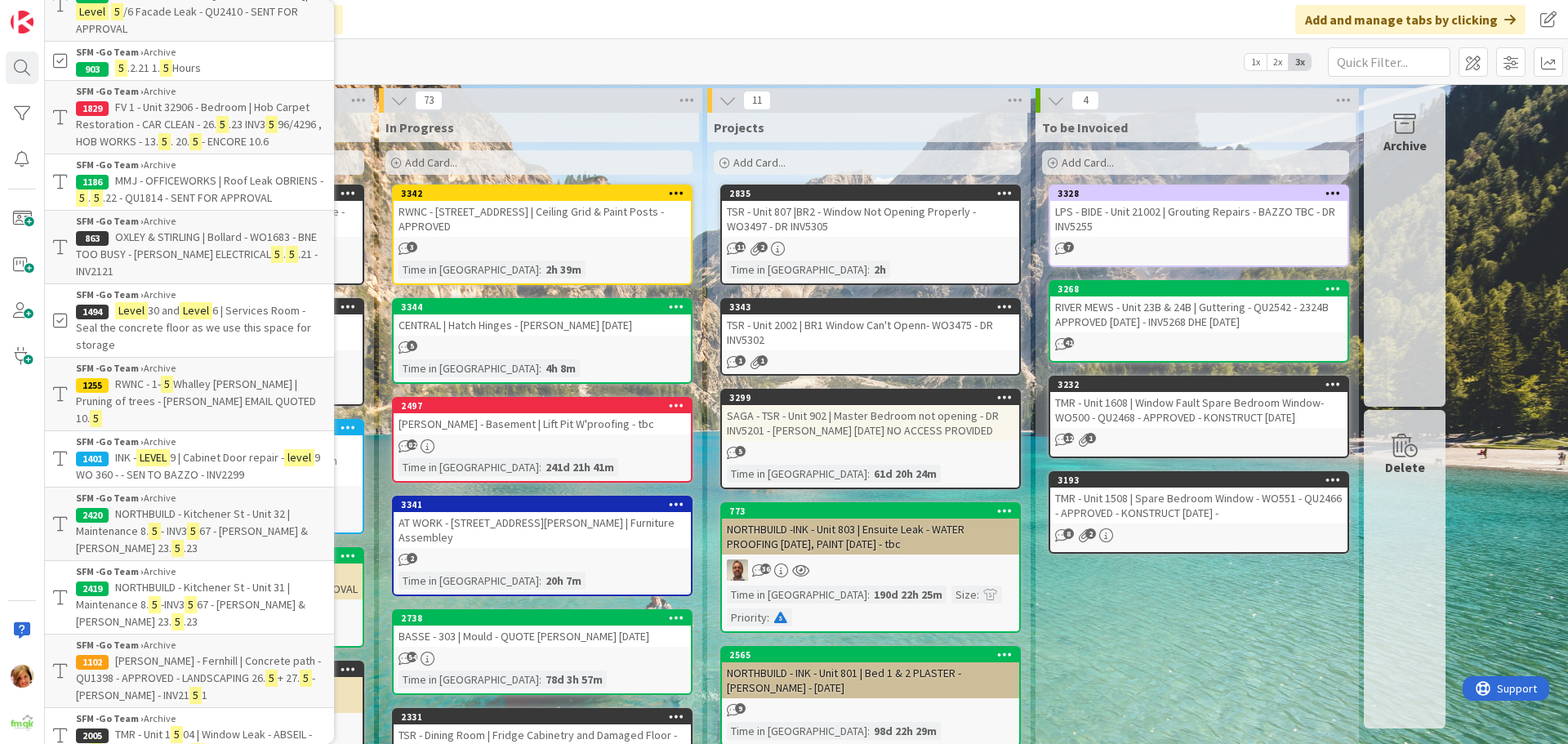
scroll to position [653, 0]
click at [566, 161] on div "Add Card..." at bounding box center [539, 163] width 307 height 25
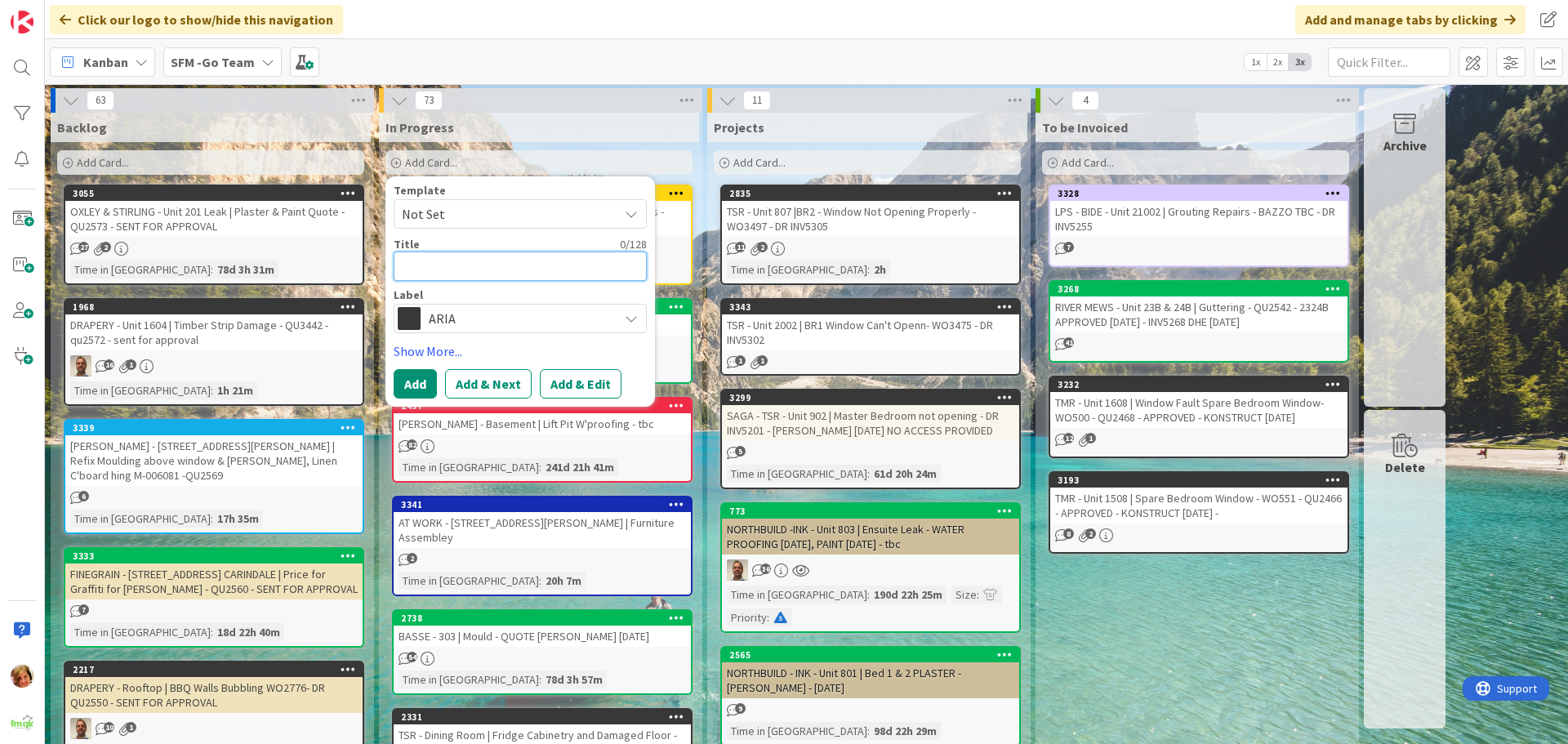
type textarea "D"
type textarea "x"
type textarea "DR"
type textarea "x"
type textarea "DRA"
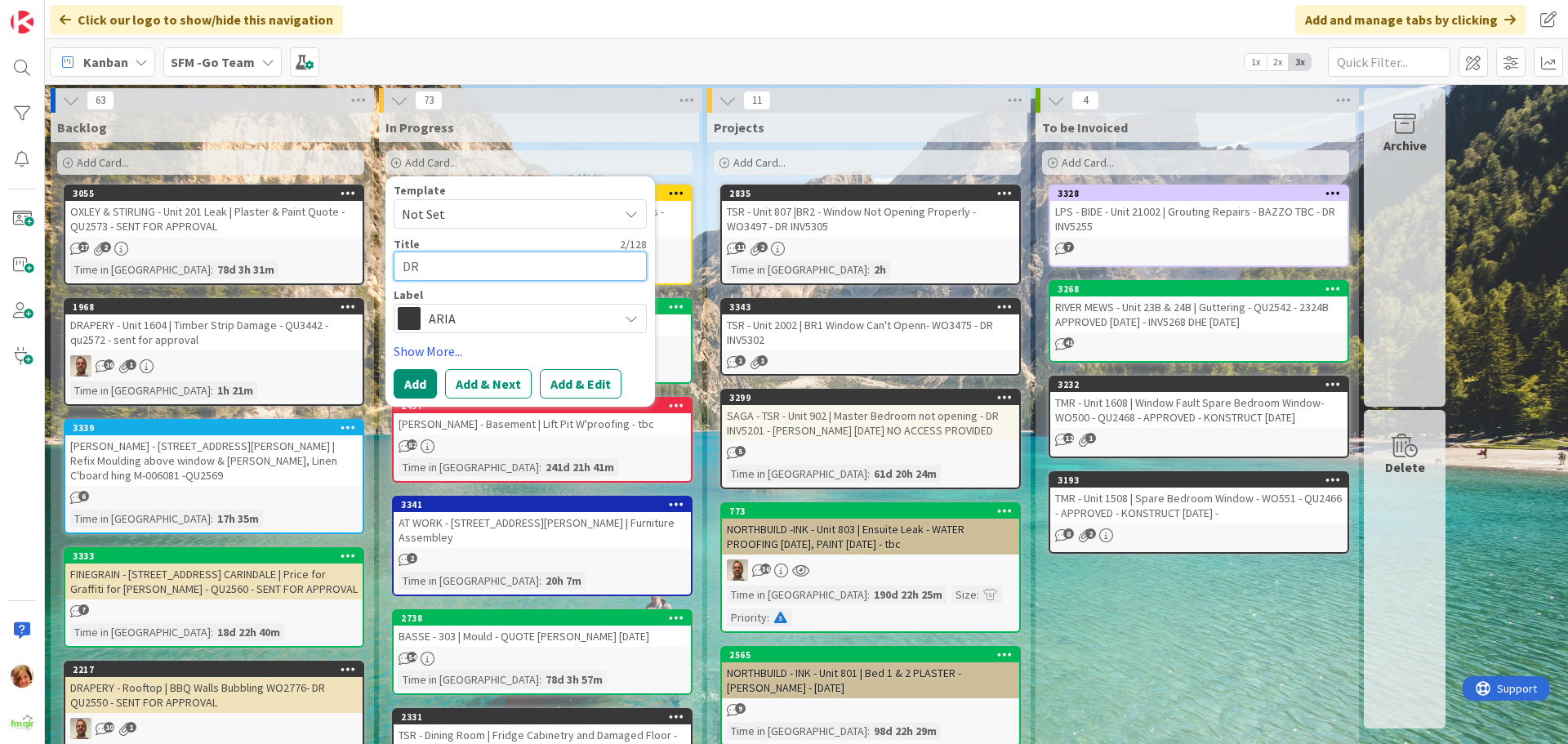
type textarea "x"
type textarea "DRAP"
type textarea "x"
type textarea "DRAPE"
type textarea "x"
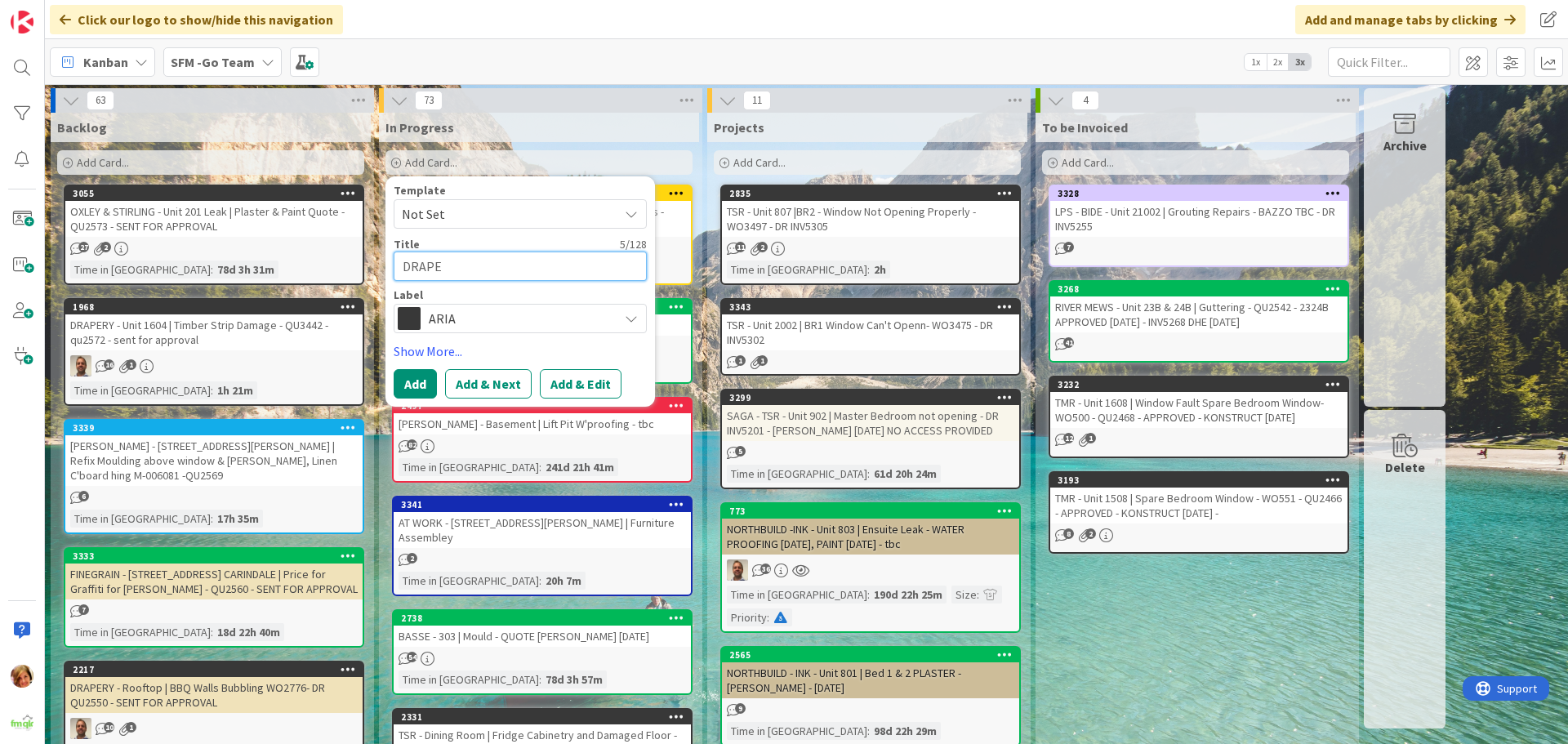
type textarea "[PERSON_NAME]"
type textarea "x"
type textarea "DRAPERY"
type textarea "x"
type textarea "DRAPERY"
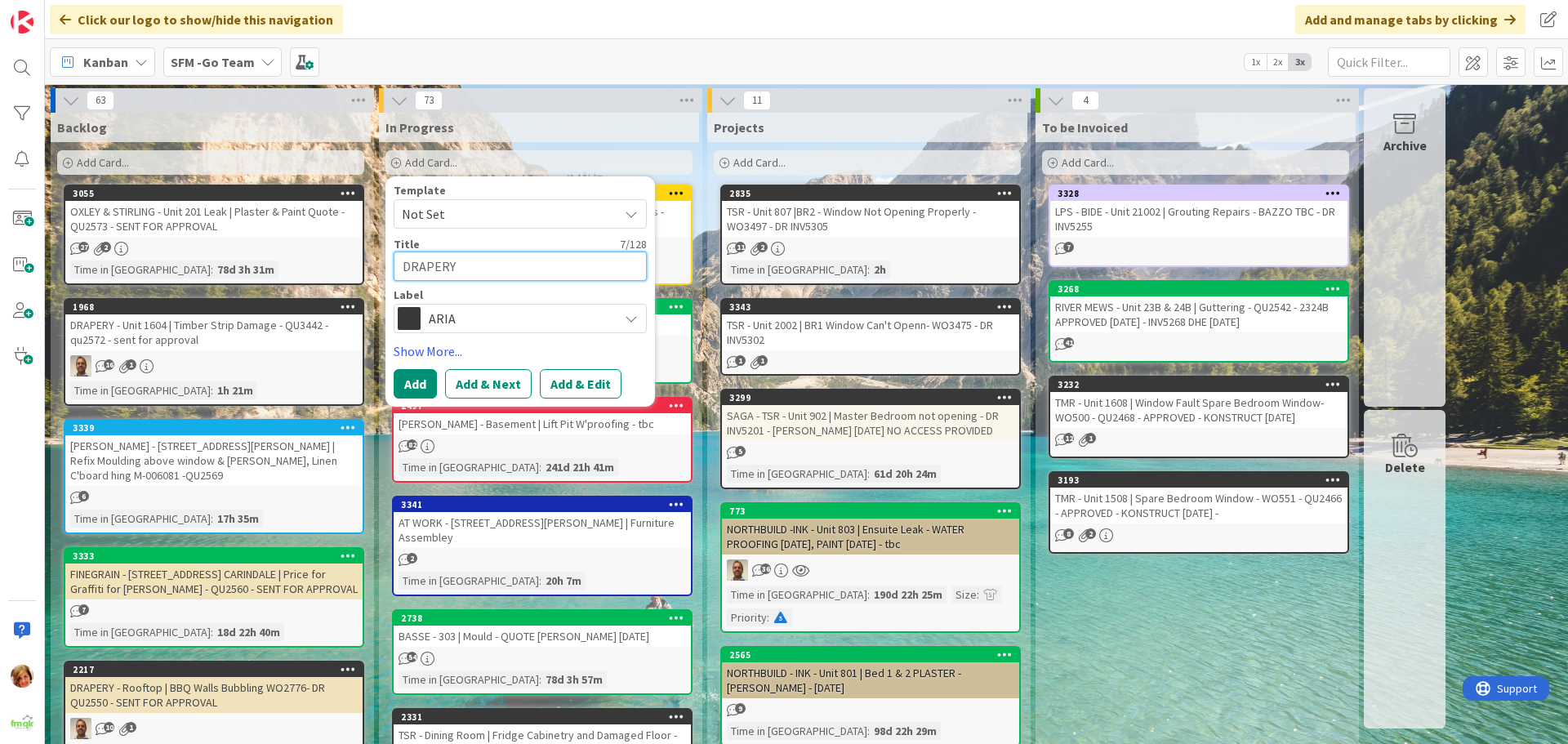
type textarea "x"
type textarea "DRAPERY -"
type textarea "x"
type textarea "DRAPERY -"
type textarea "x"
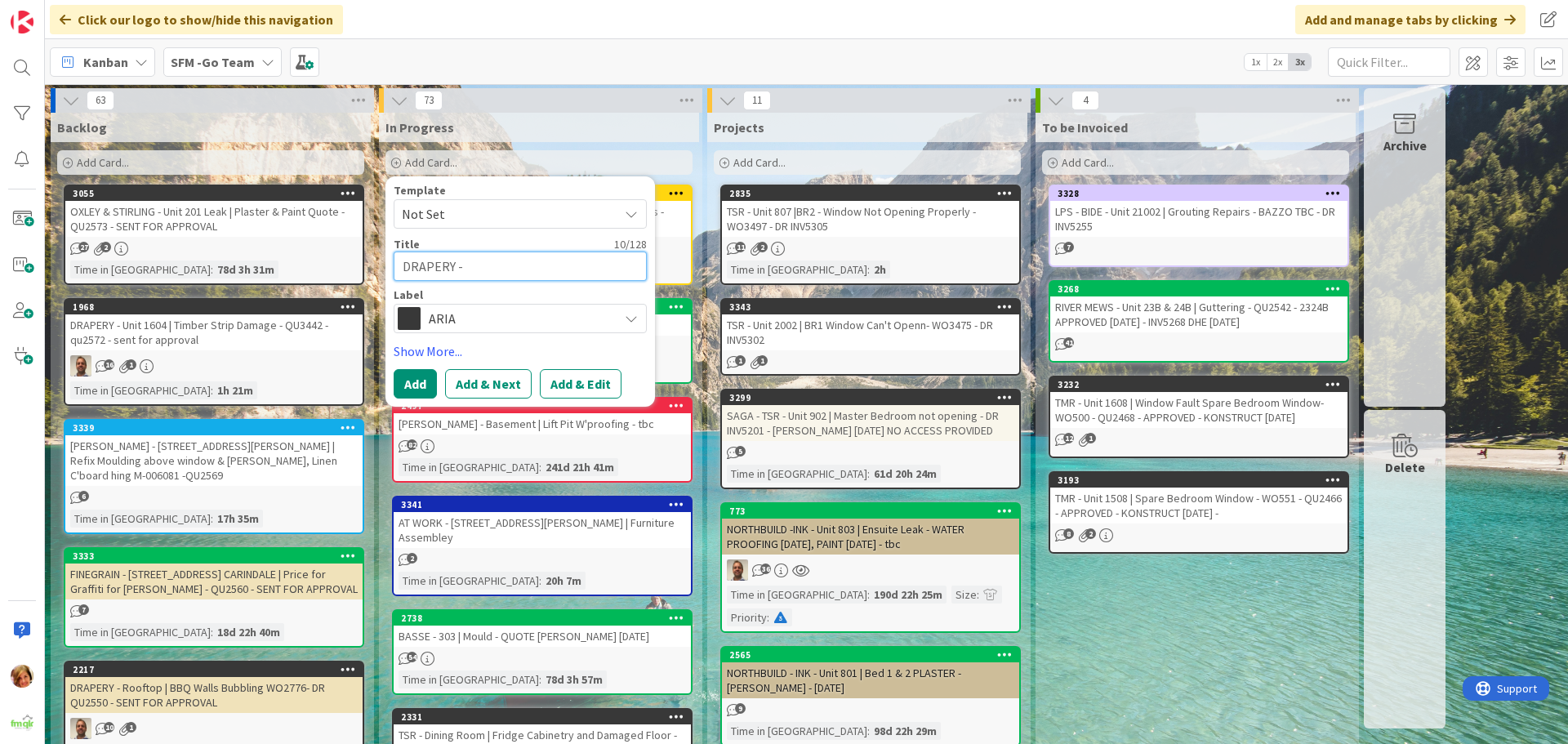
type textarea "DRAPERY - L"
type textarea "x"
type textarea "DRAPERY - Le"
type textarea "x"
type textarea "DRAPERY - Lev"
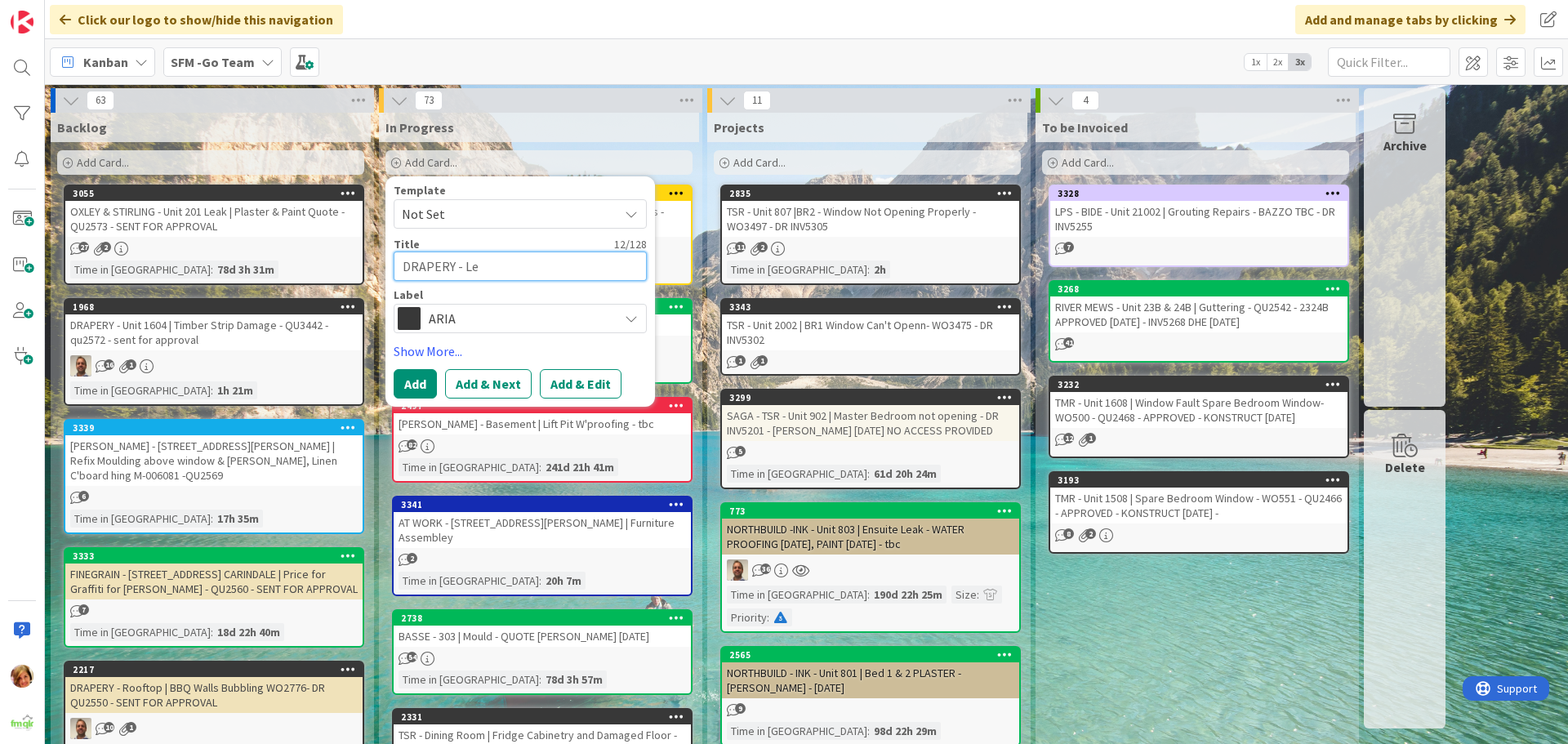
type textarea "x"
type textarea "DRAPERY - Leve"
type textarea "x"
type textarea "DRAPERY - Level"
type textarea "x"
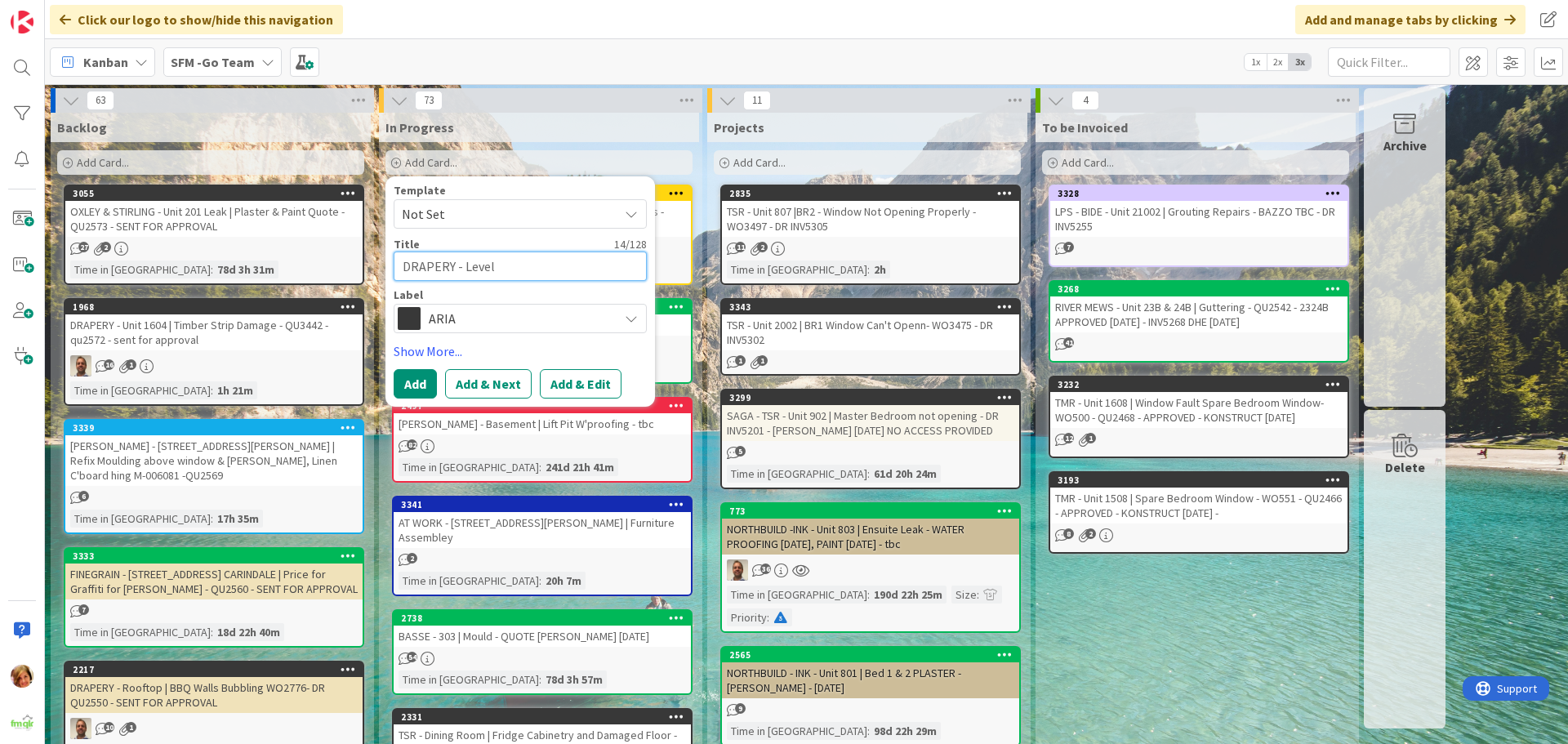
type textarea "DRAPERY - Level"
type textarea "x"
type textarea "DRAPERY - Level 5"
type textarea "x"
type textarea "DRAPERY - Level 5|"
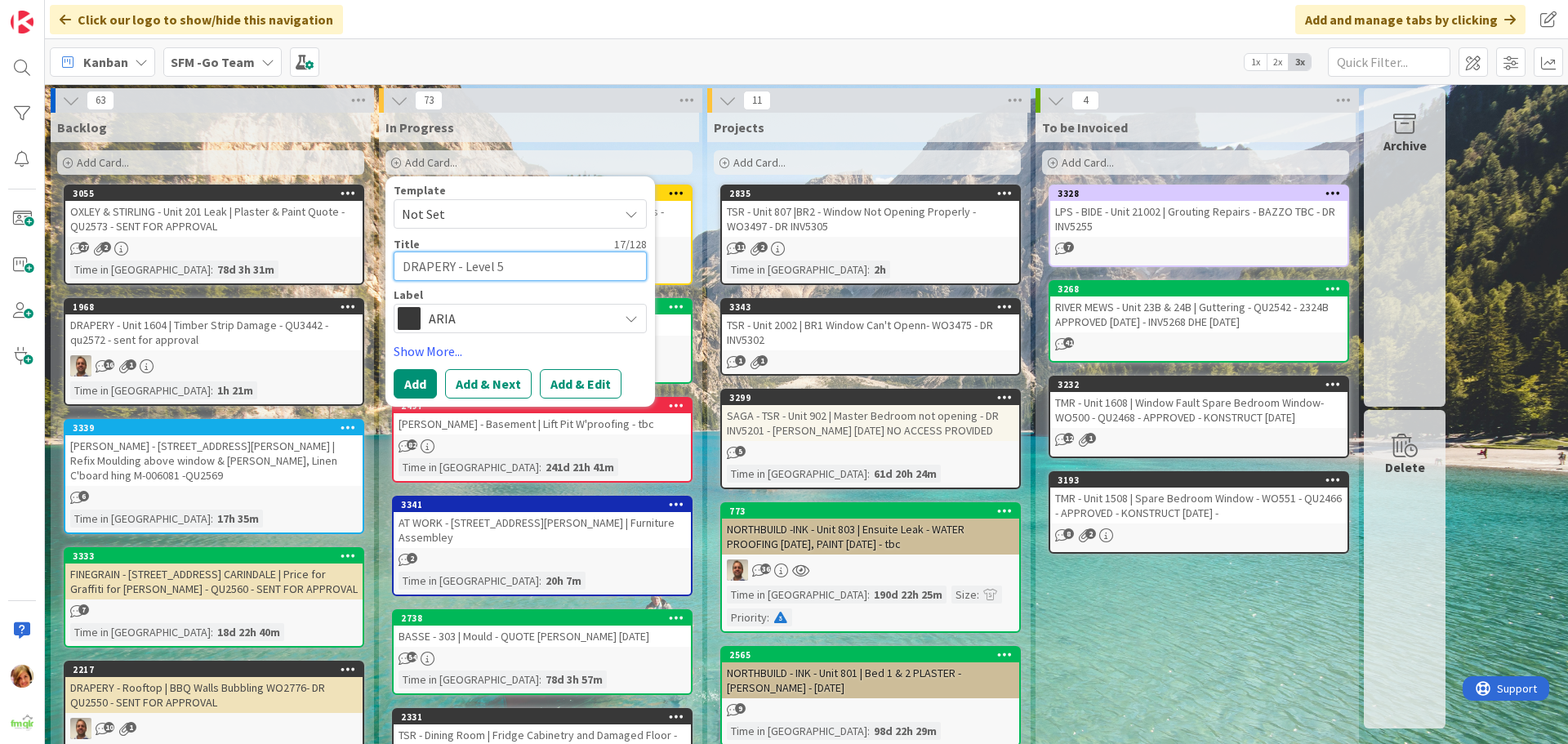
type textarea "x"
type textarea "DRAPERY - Level 5|"
type textarea "x"
type textarea "DRAPERY - Level 5| I"
type textarea "x"
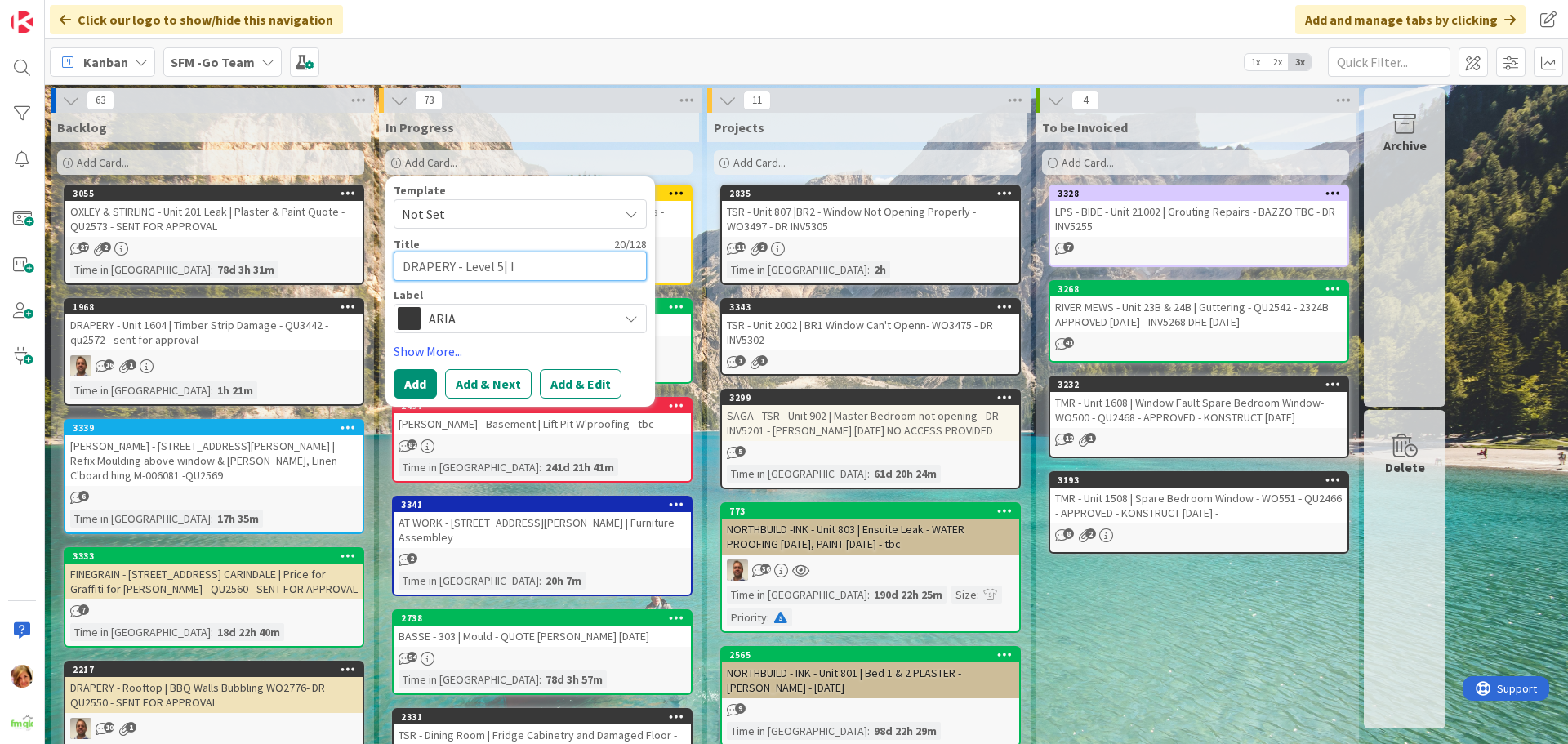
type textarea "DRAPERY - Level 5| In"
type textarea "x"
type textarea "DRAPERY - Level 5| Ins"
type textarea "x"
type textarea "DRAPERY - Level 5| Inst"
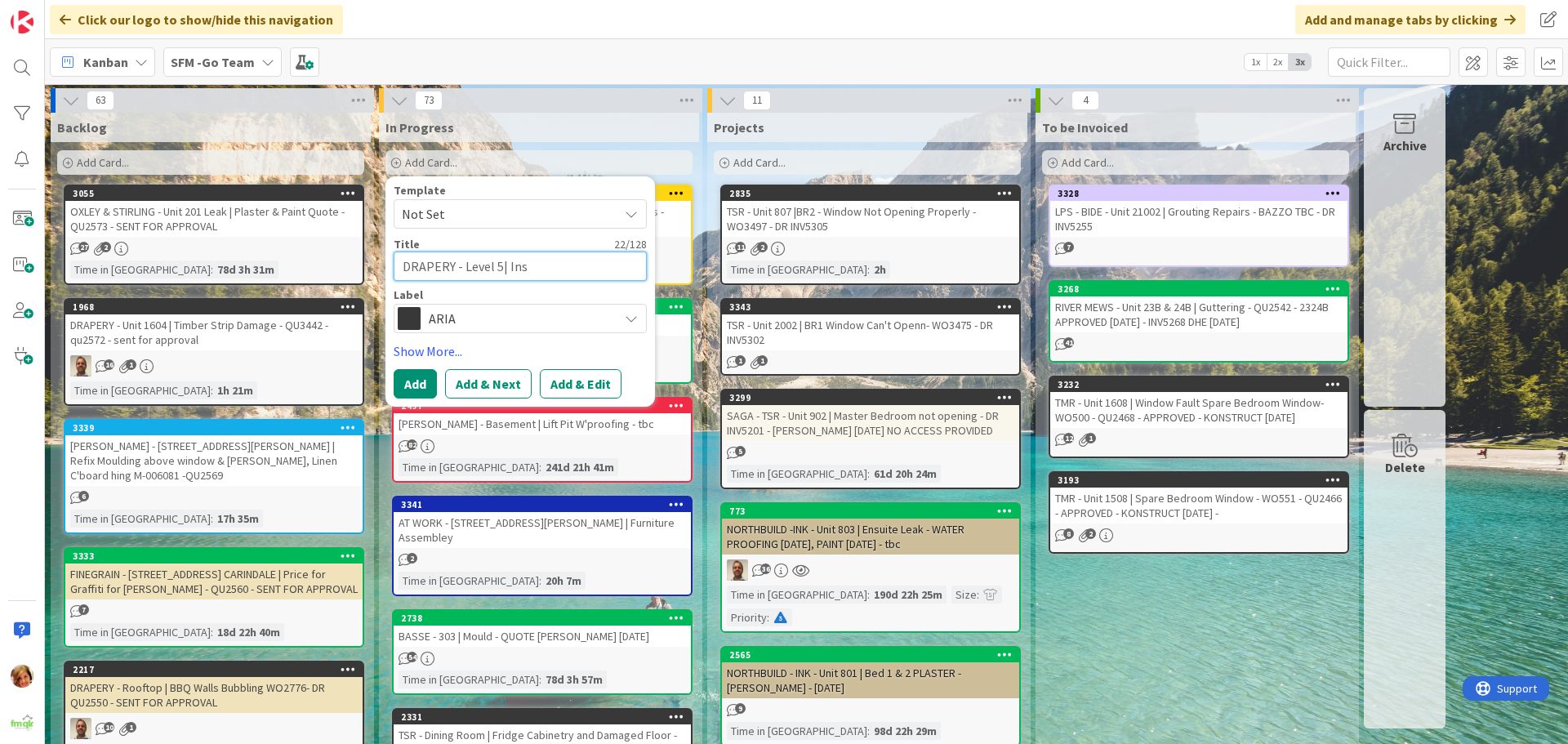
type textarea "x"
type textarea "DRAPERY - Level 5| Insta"
type textarea "x"
type textarea "DRAPERY - Level 5| Instal"
type textarea "x"
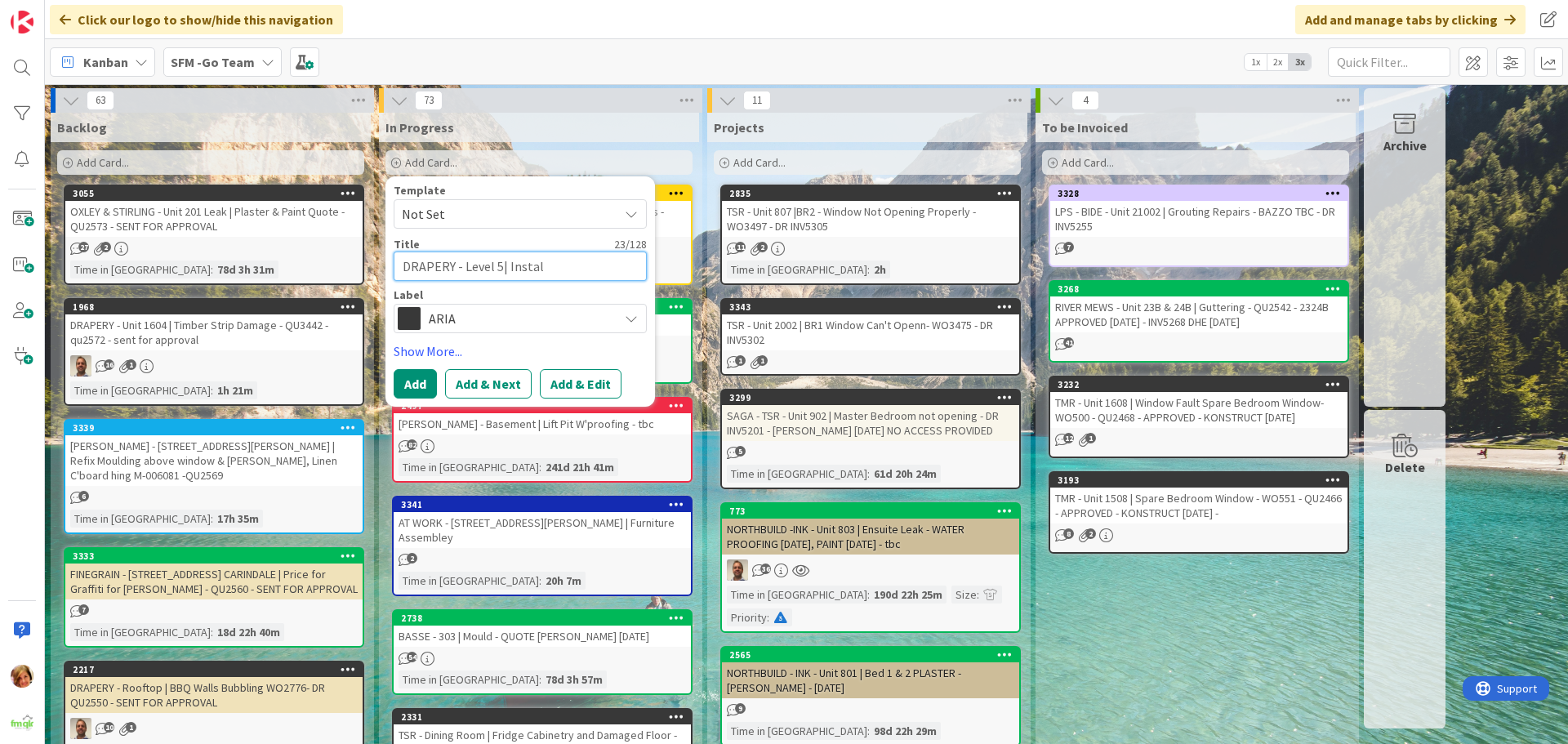
type textarea "DRAPERY - Level 5| Install"
type textarea "x"
type textarea "DRAPERY - Level 5| Install"
type textarea "x"
type textarea "DRAPERY - Level 5| Install M"
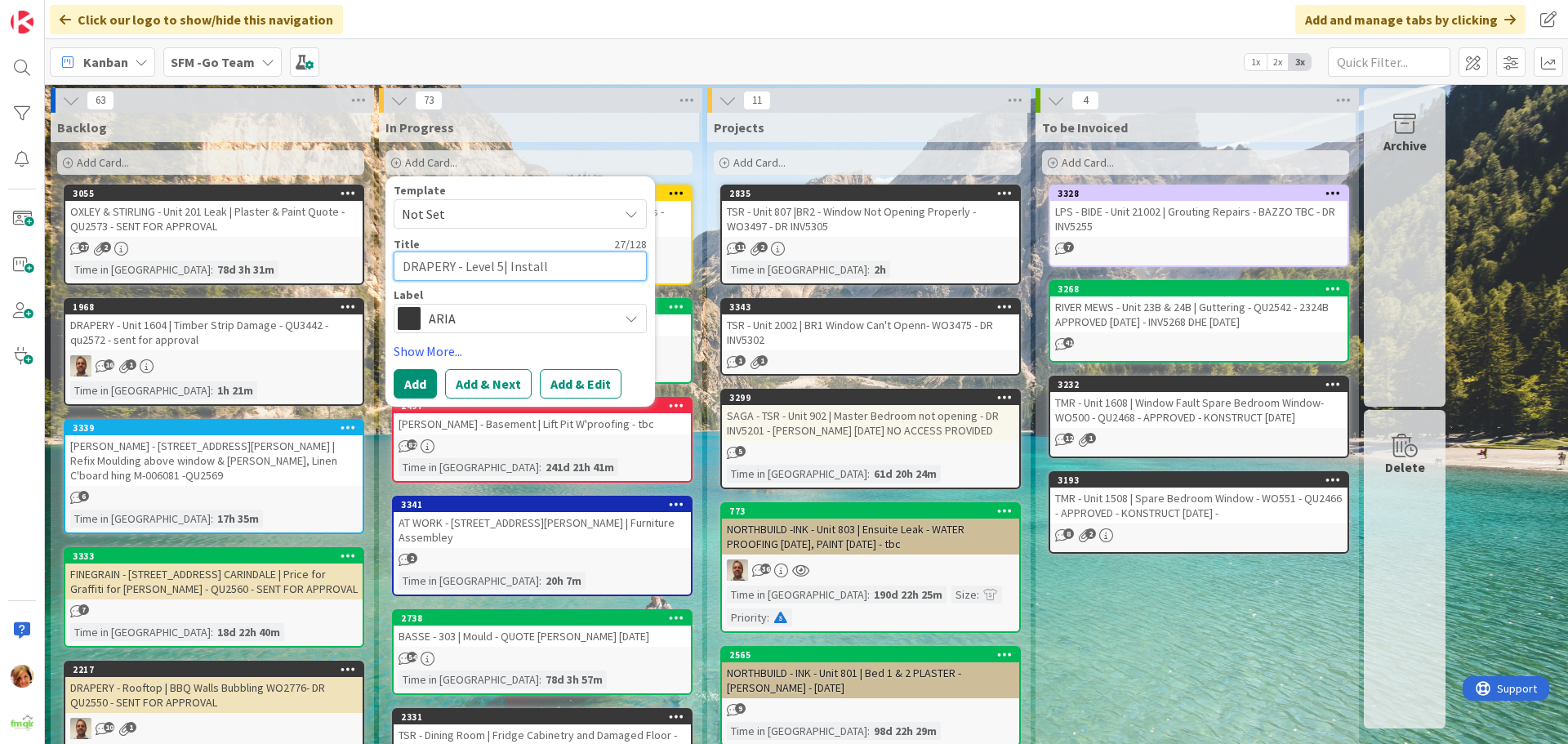
type textarea "x"
type textarea "DRAPERY - Level 5| Install Ma"
type textarea "x"
type textarea "DRAPERY - Level 5| Install Man"
type textarea "x"
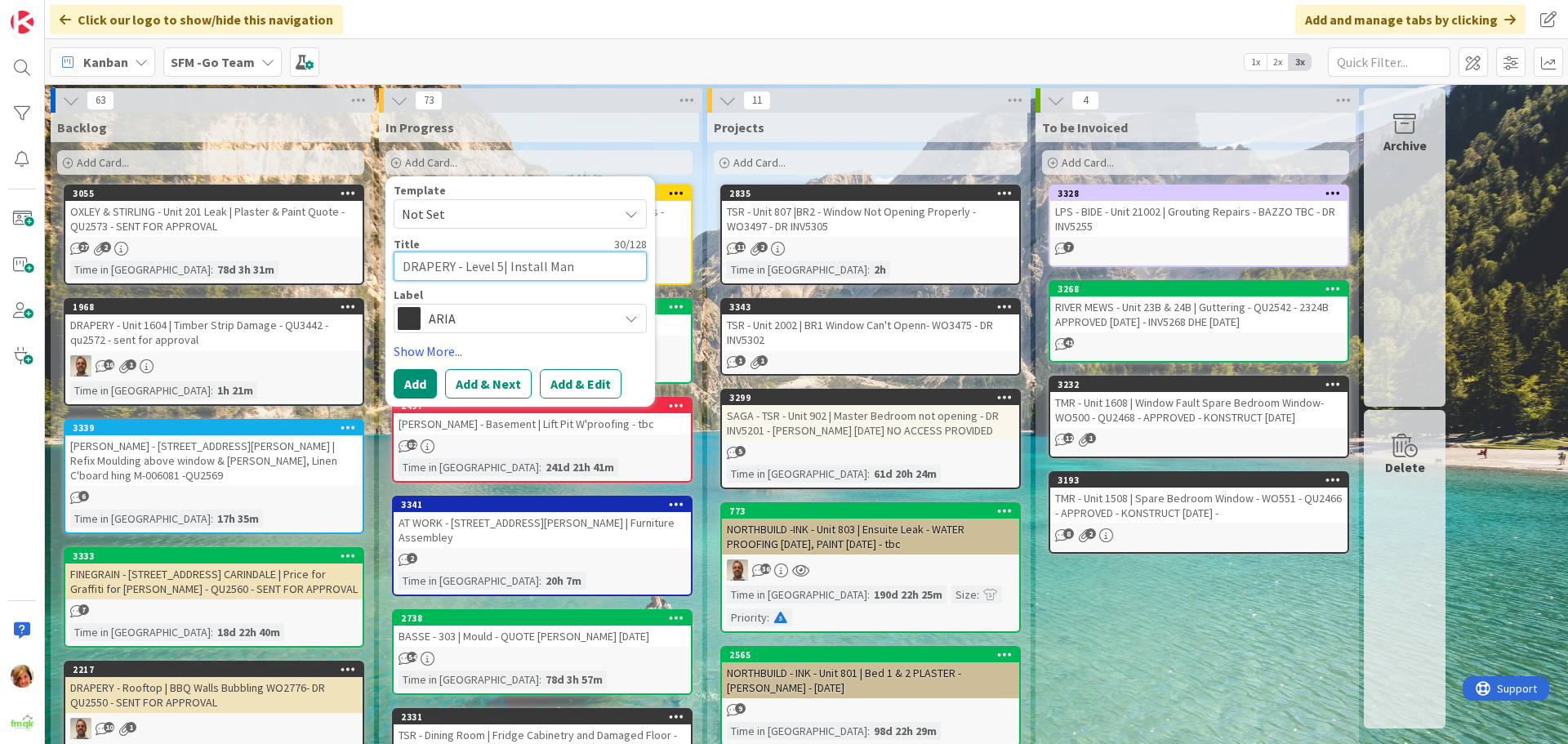
type textarea "DRAPERY - Level 5| Install [PERSON_NAME]"
type textarea "x"
type textarea "DRAPERY - Level 5| Install Manho"
type textarea "x"
type textarea "DRAPERY - Level 5| Install Manhol"
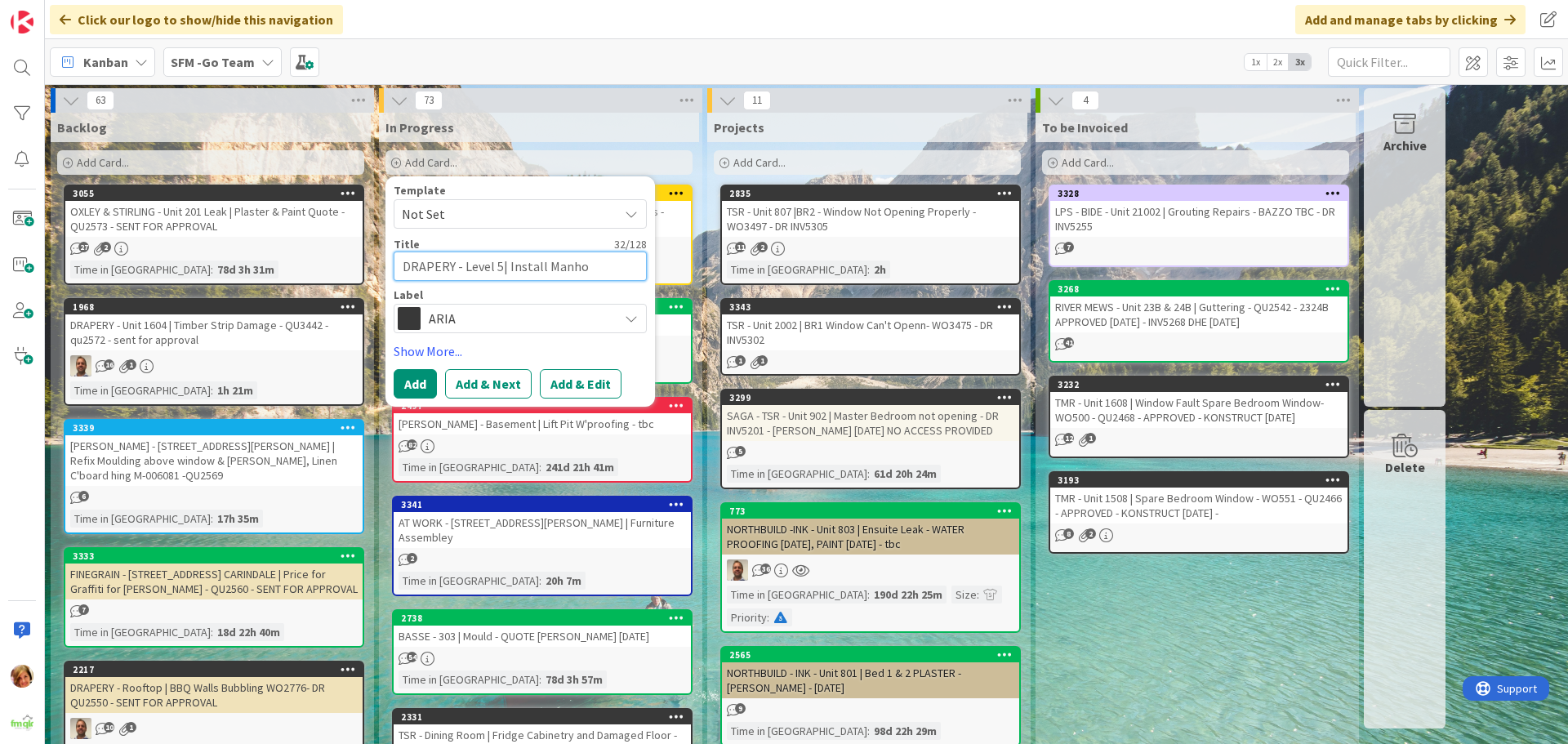
type textarea "x"
type textarea "DRAPERY - Level 5| Install Manhole"
type textarea "x"
type textarea "DRAPERY - Level 5| Install Manhole"
type textarea "x"
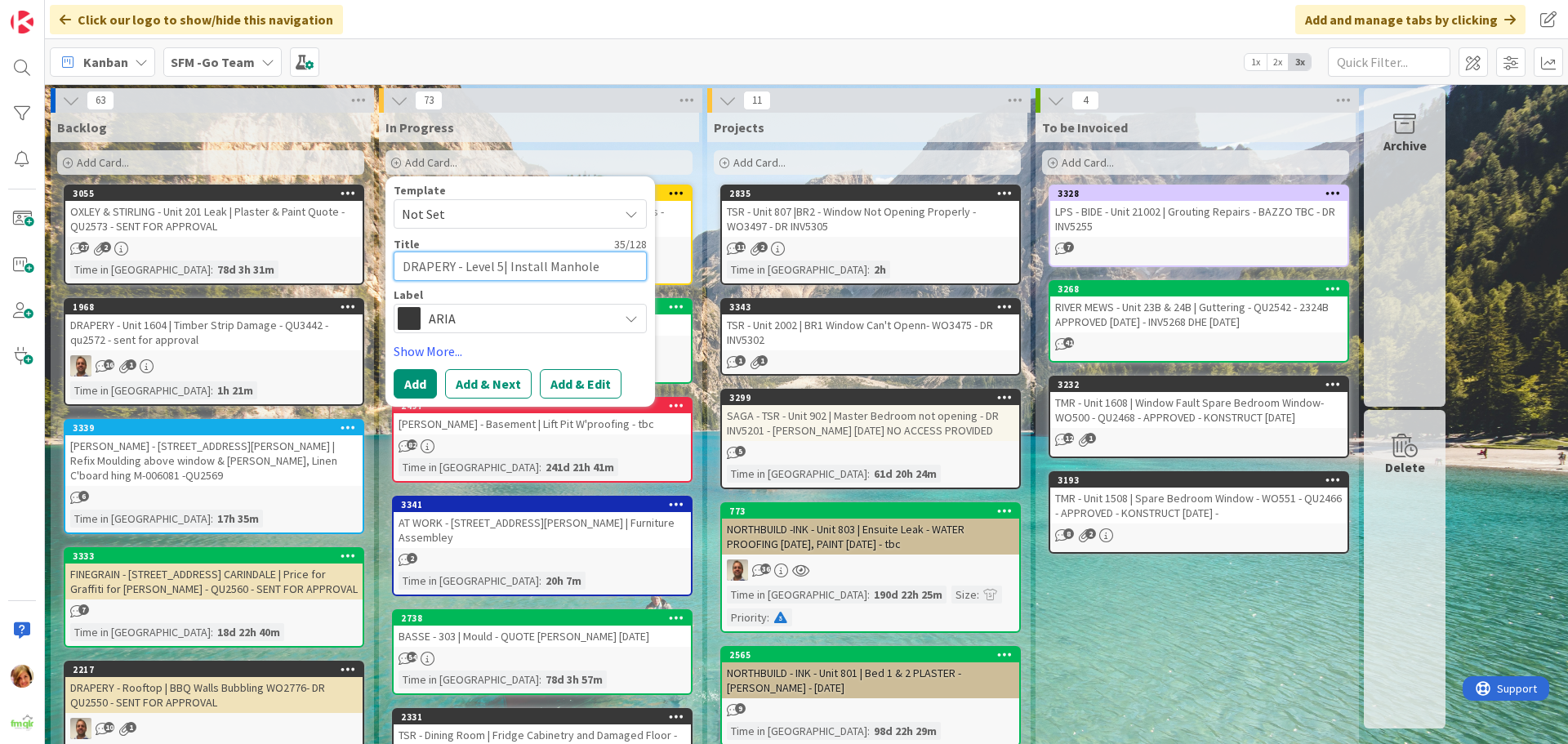
type textarea "DRAPERY - Level 5| Install Manhole C"
type textarea "x"
type textarea "DRAPERY - Level 5| Install Manhole Co"
type textarea "x"
type textarea "DRAPERY - Level 5| Install Manhole Cov"
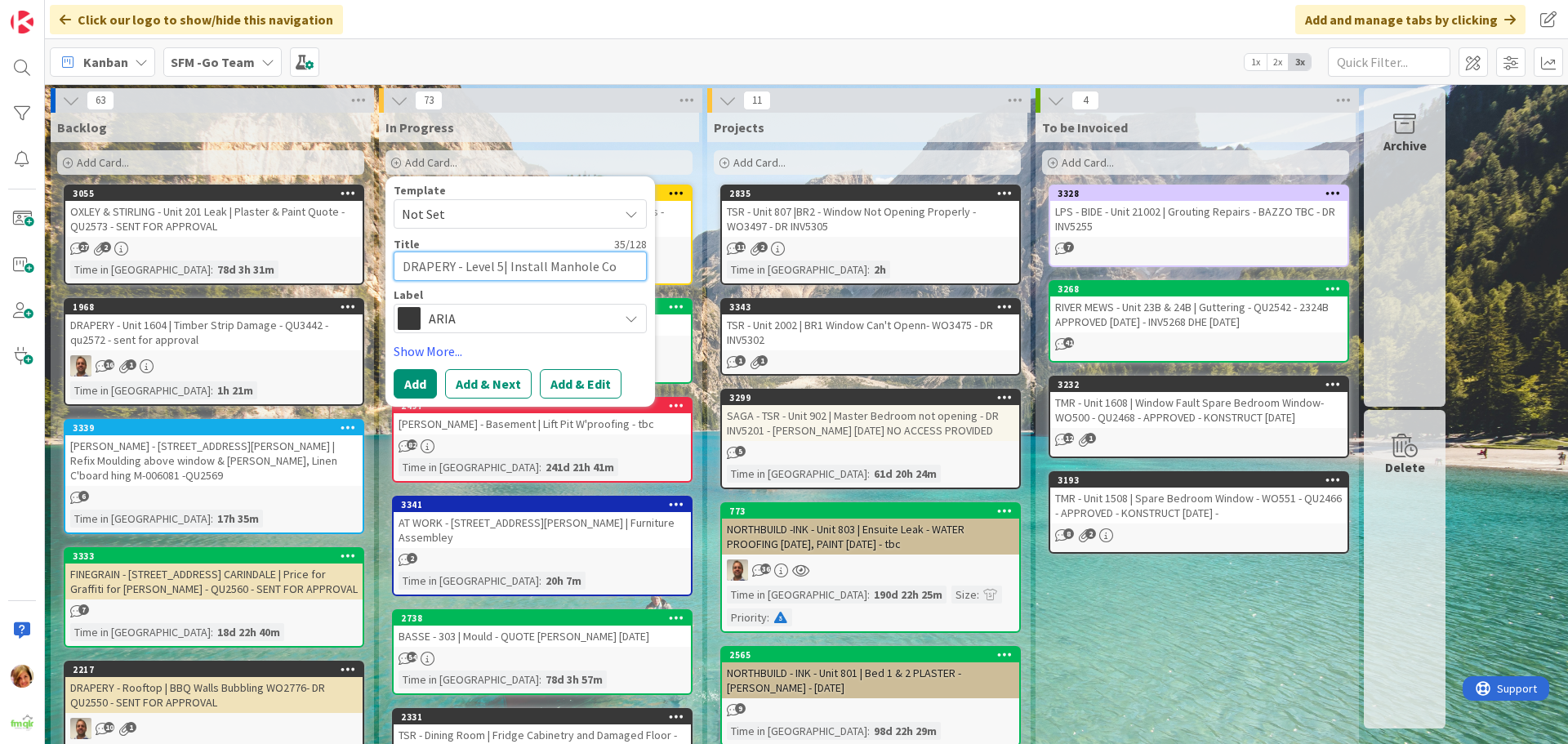
type textarea "x"
type textarea "DRAPERY - Level 5| Install [GEOGRAPHIC_DATA]"
type textarea "x"
type textarea "DRAPERY - Level 5| Install Manhole Cover"
type textarea "x"
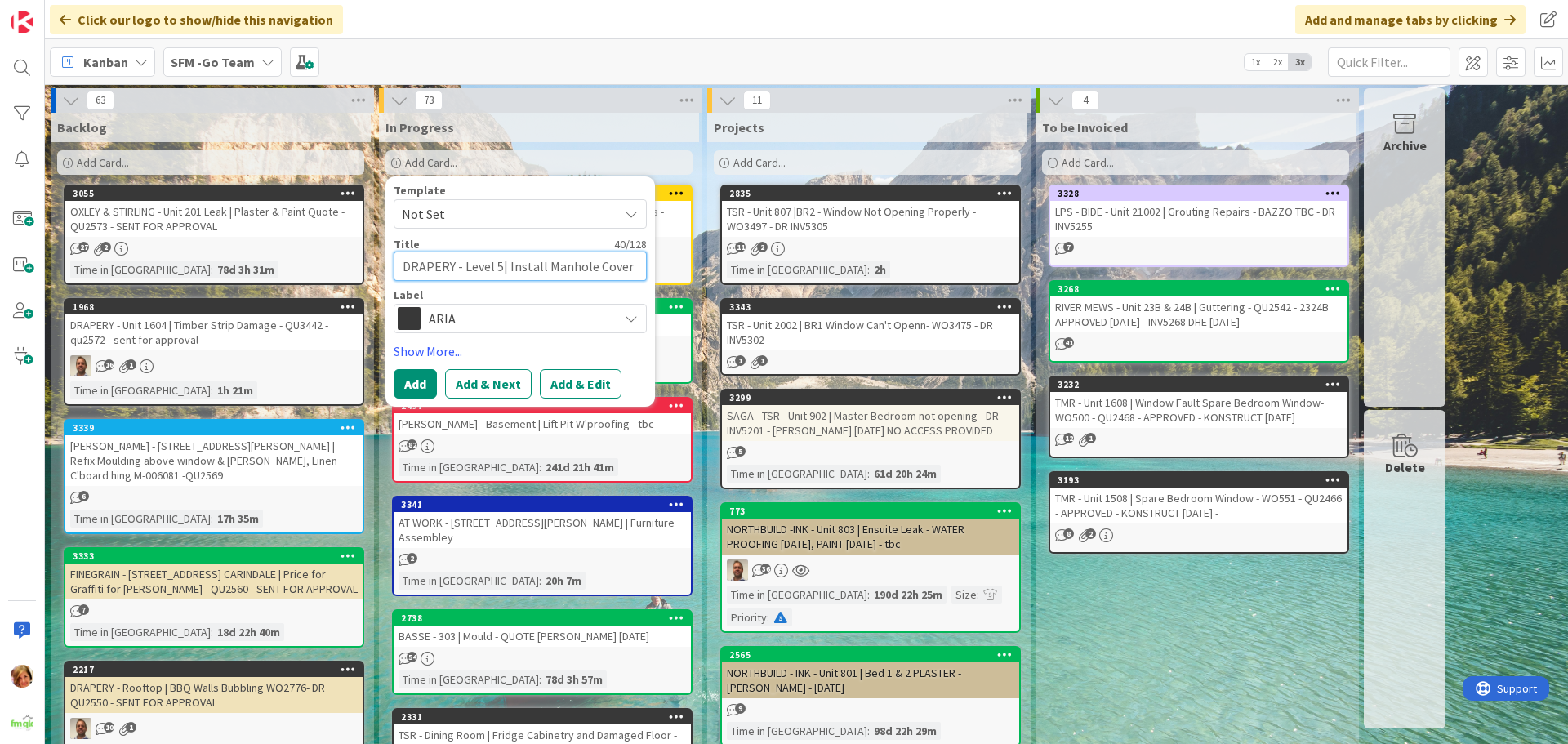
type textarea "DRAPERY - Level 5| Install Manhole Cover"
type textarea "x"
type textarea "DRAPERY - Level 5| Install Manhole Cover Q"
type textarea "x"
type textarea "DRAPERY - Level 5| Install Manhole Cover Q3"
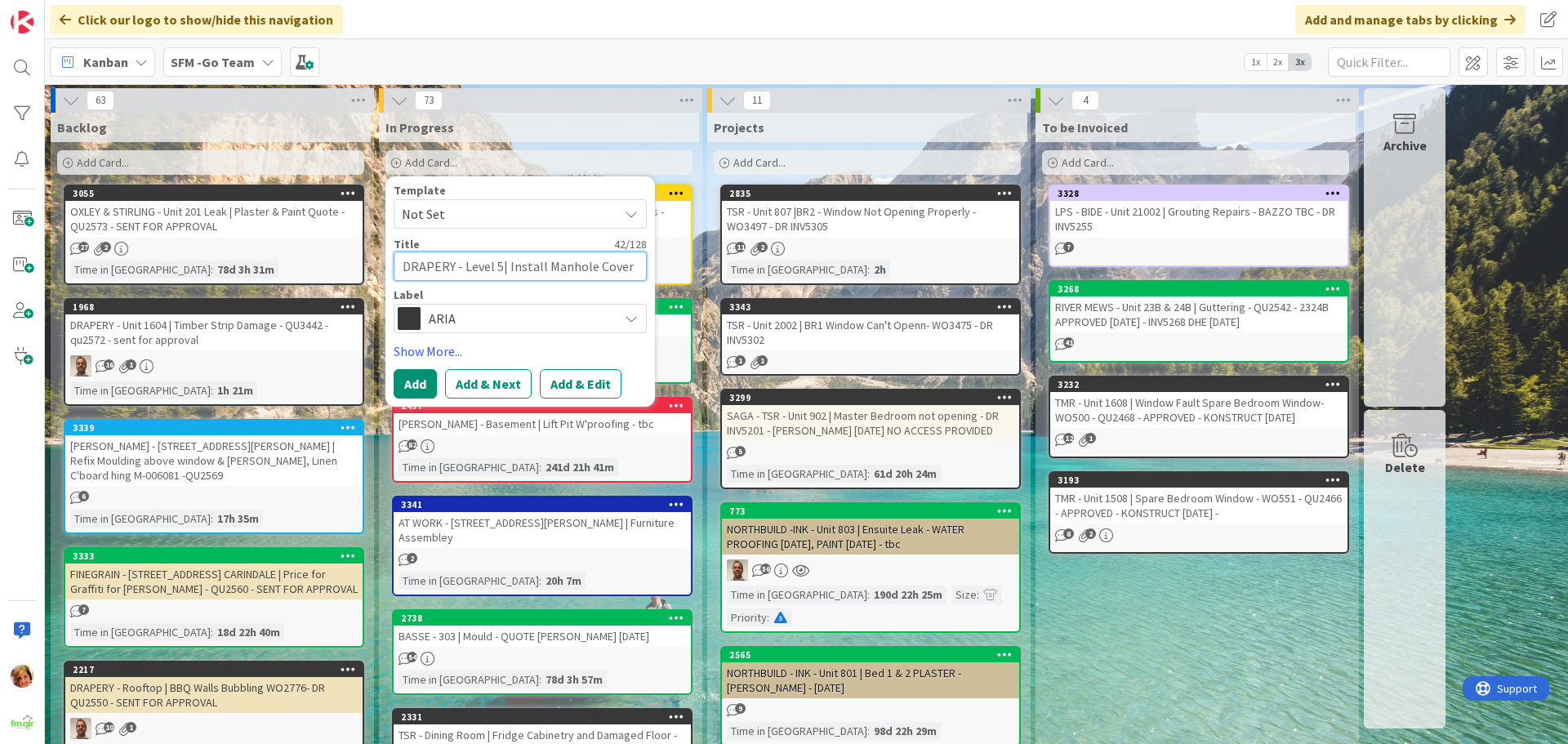
type textarea "x"
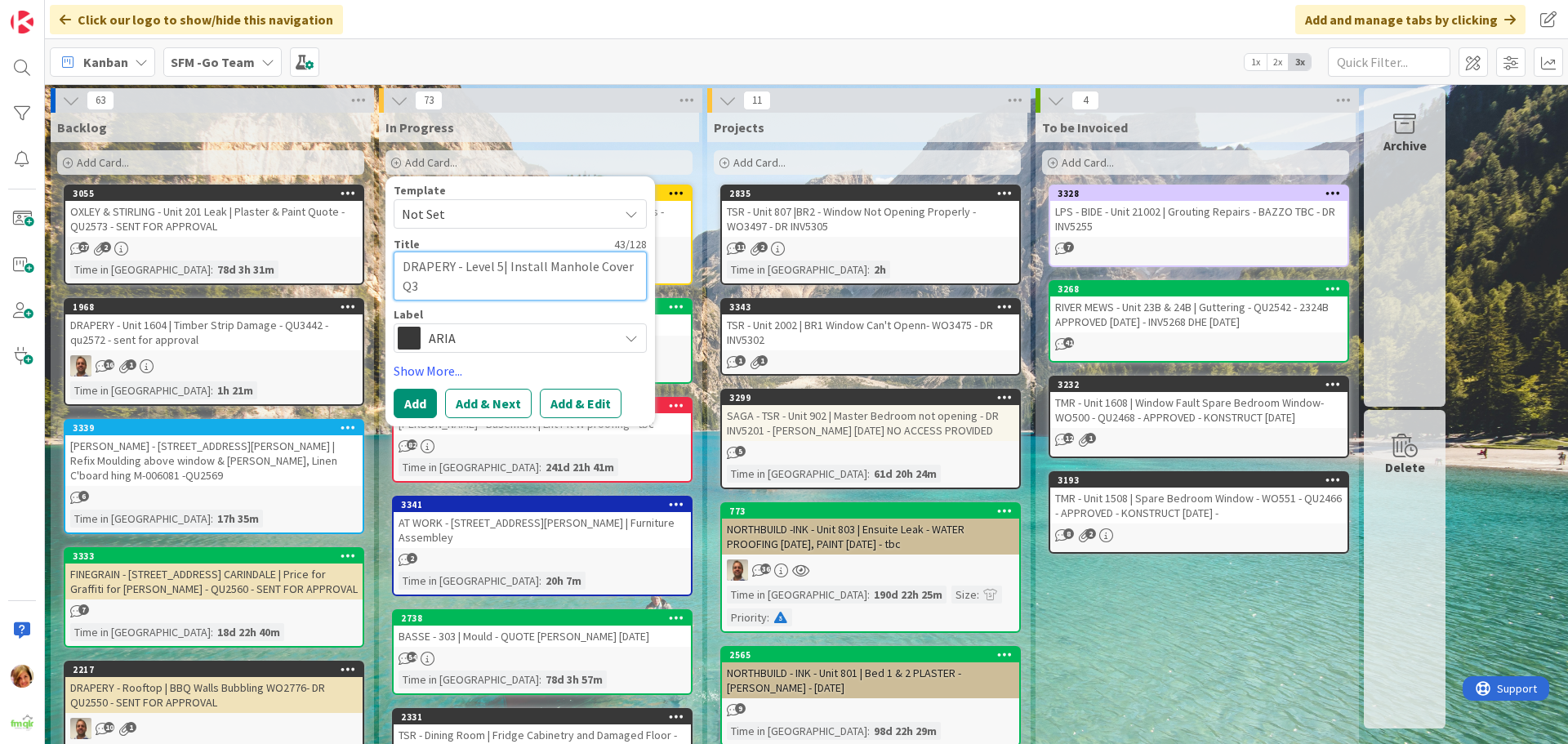
type textarea "DRAPERY - Level 5| Install Manhole Cover Q35"
type textarea "x"
type textarea "DRAPERY - Level 5| Install Manhole Cover Q350"
type textarea "x"
type textarea "DRAPERY - Level 5| Install Manhole Cover Q3506"
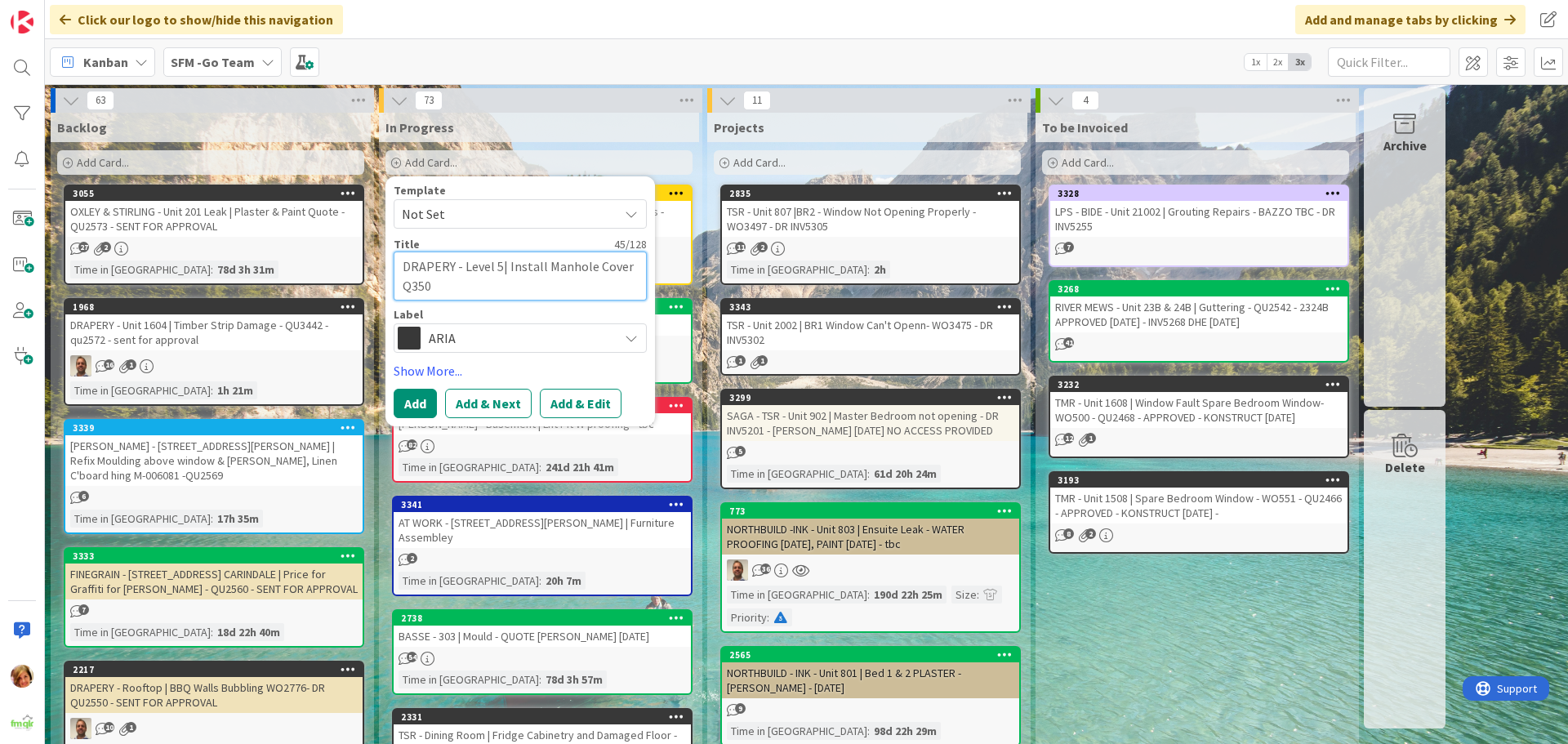
type textarea "x"
type textarea "DRAPERY - Level 5| Install Manhole Cover Q3506"
click at [406, 401] on button "Add" at bounding box center [415, 404] width 44 height 30
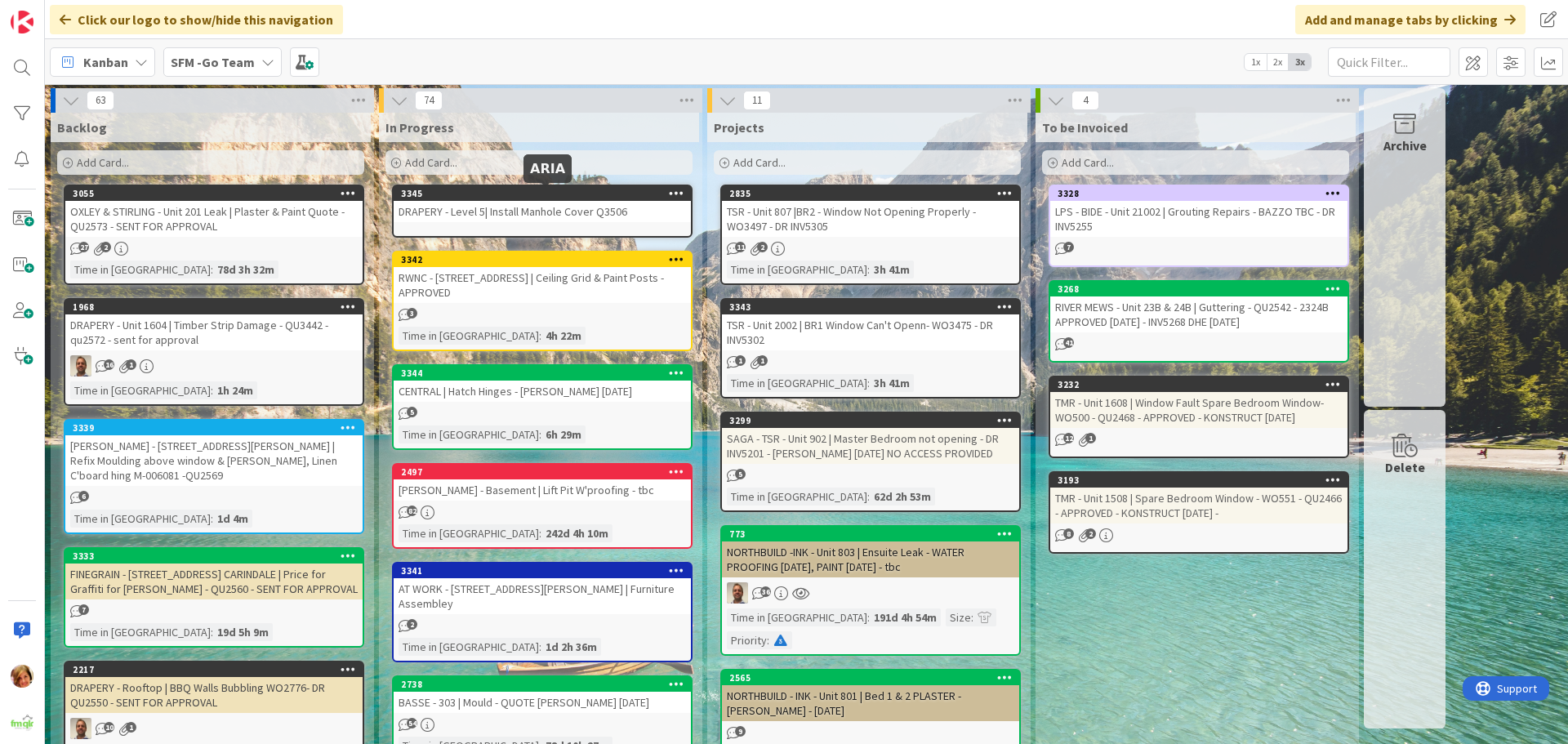
click at [485, 198] on div "3345" at bounding box center [545, 193] width 290 height 12
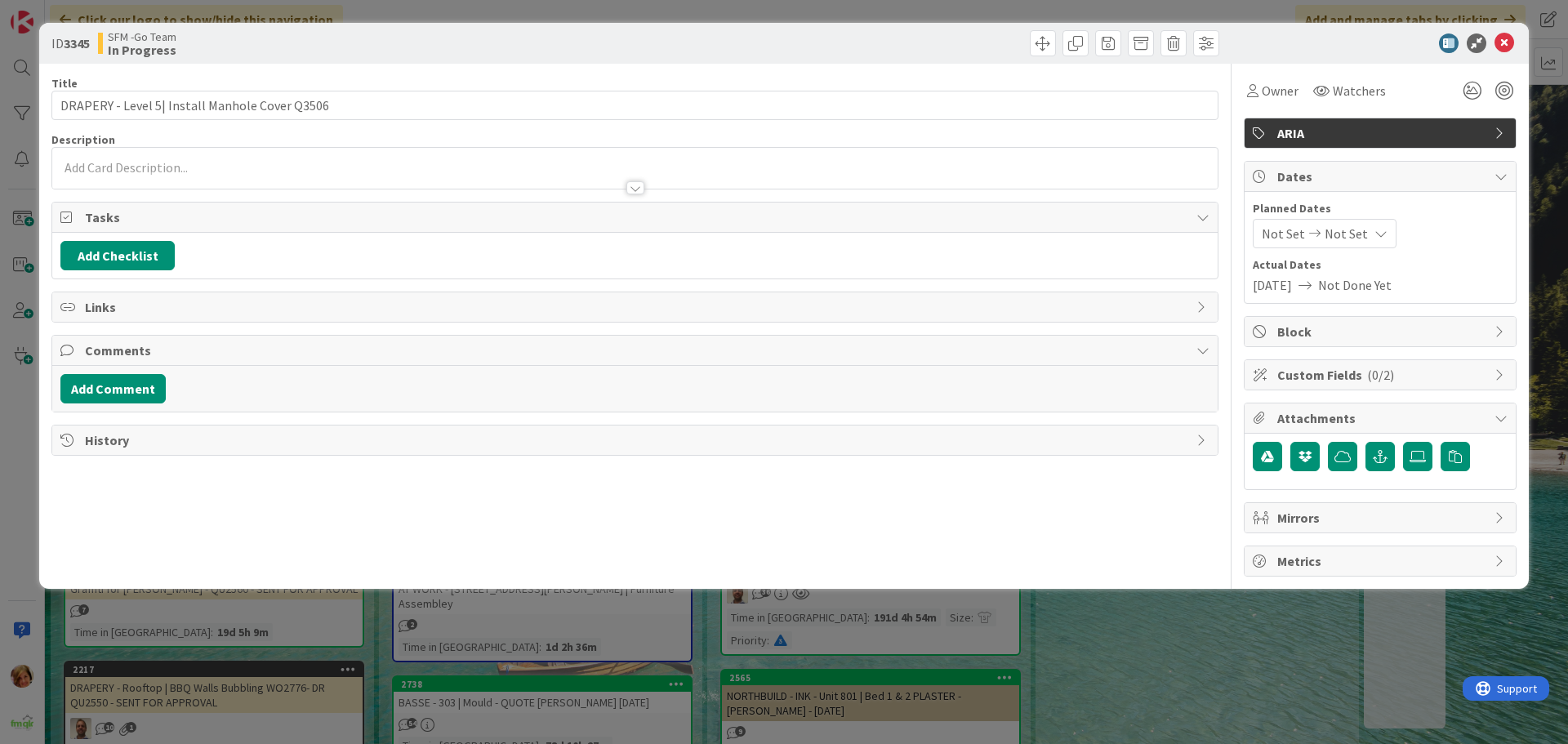
click at [123, 370] on div "Add Comment" at bounding box center [635, 389] width 1166 height 46
click at [118, 390] on button "Add Comment" at bounding box center [113, 389] width 105 height 30
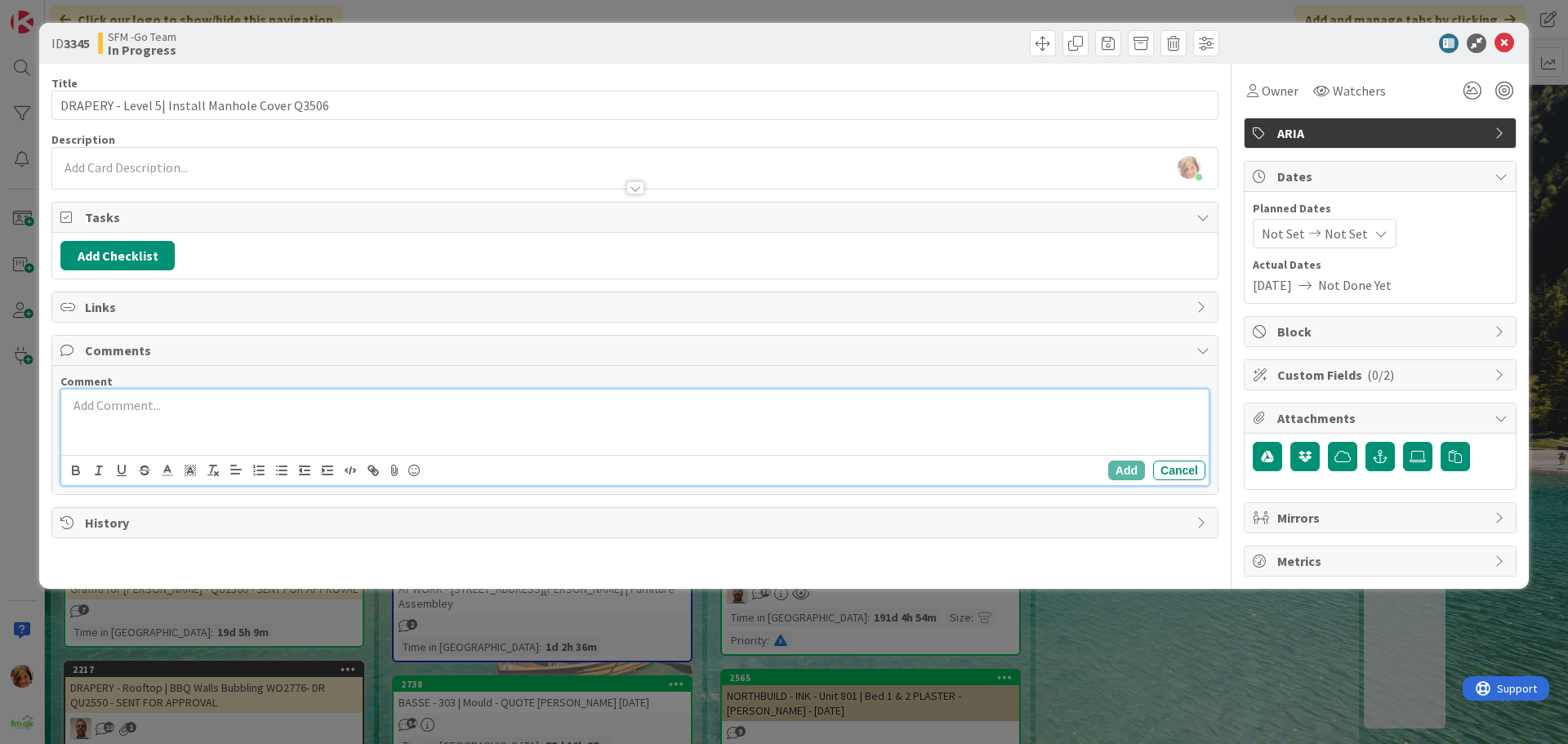
click at [162, 405] on p at bounding box center [634, 405] width 1134 height 19
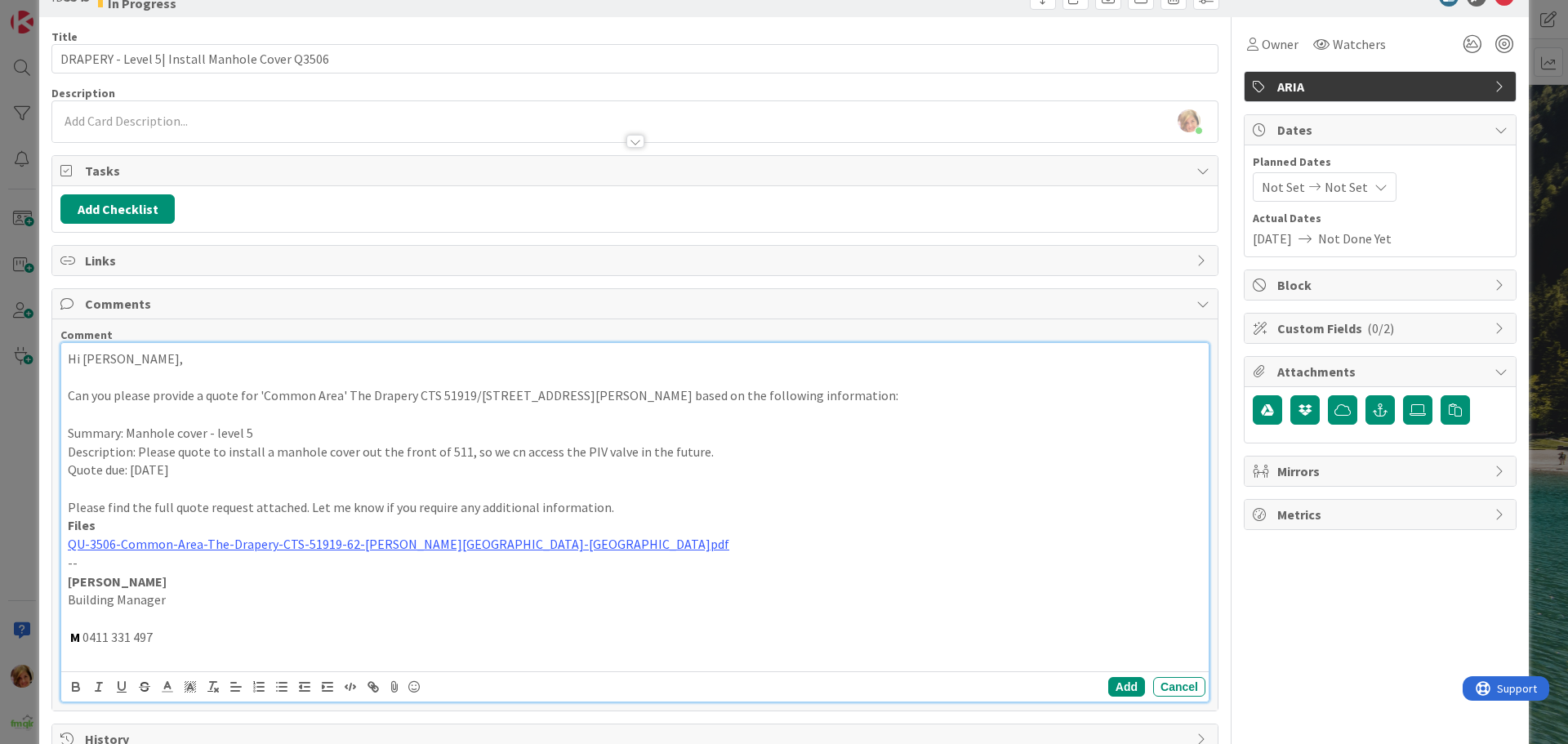
scroll to position [92, 0]
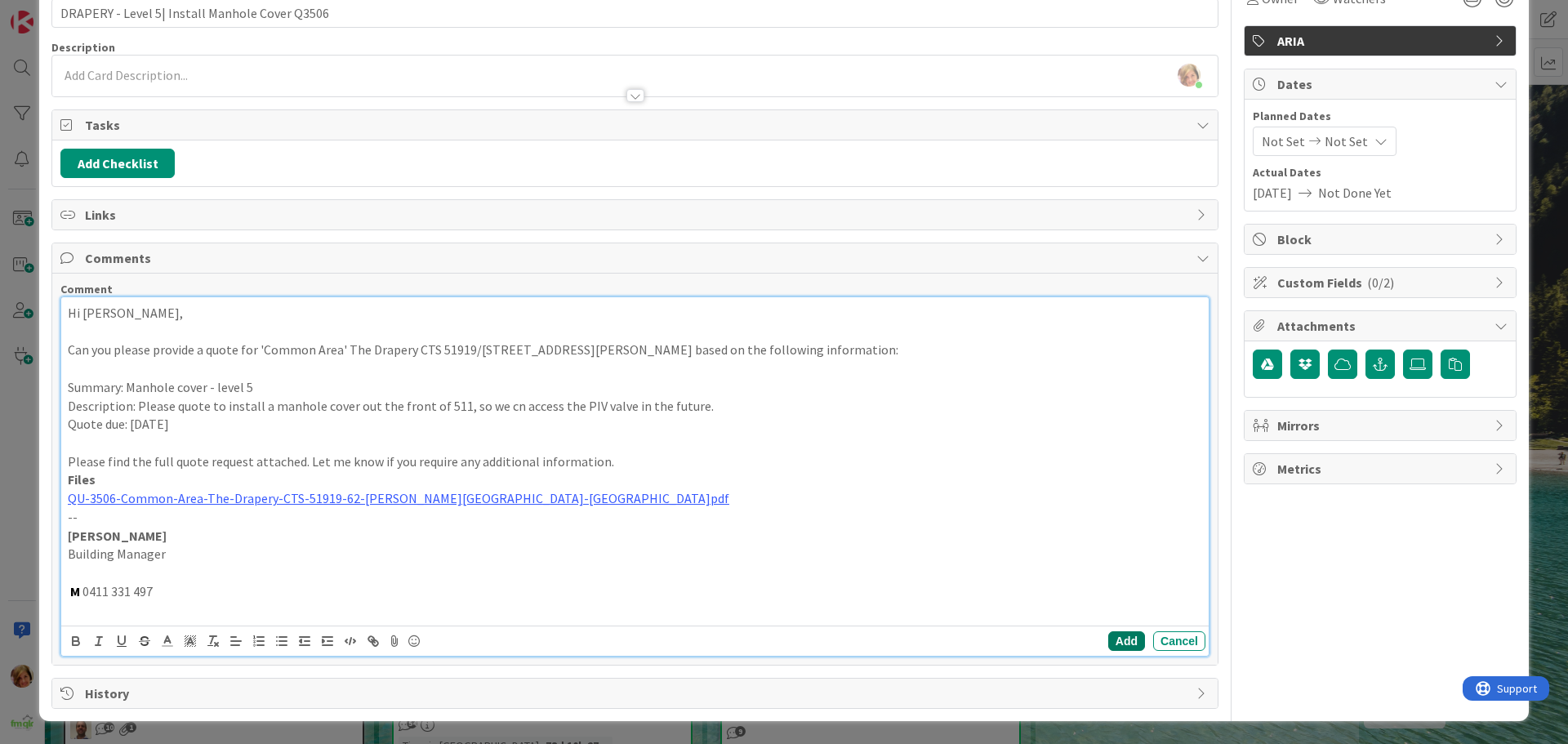
click at [1117, 641] on button "Add" at bounding box center [1126, 641] width 37 height 20
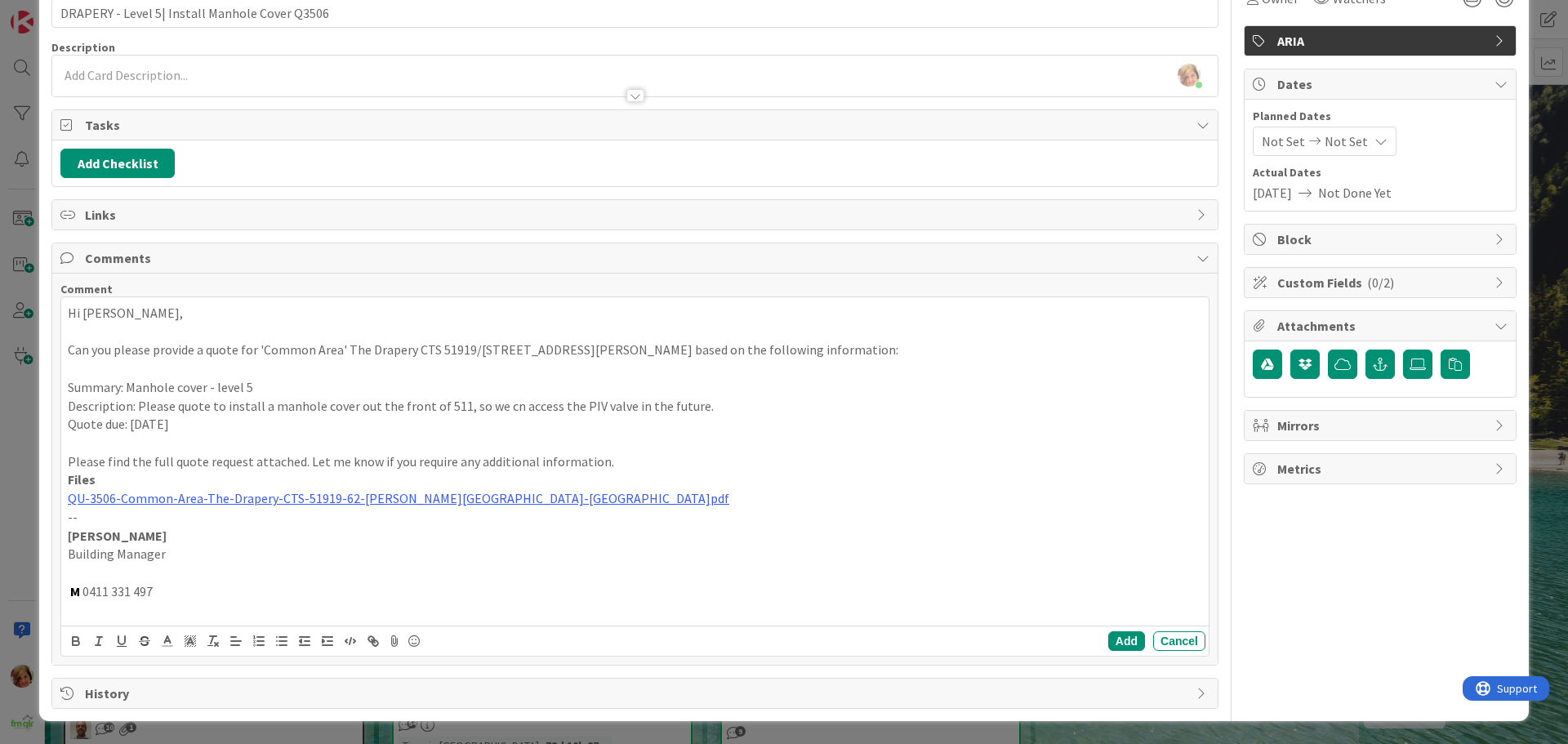
scroll to position [0, 0]
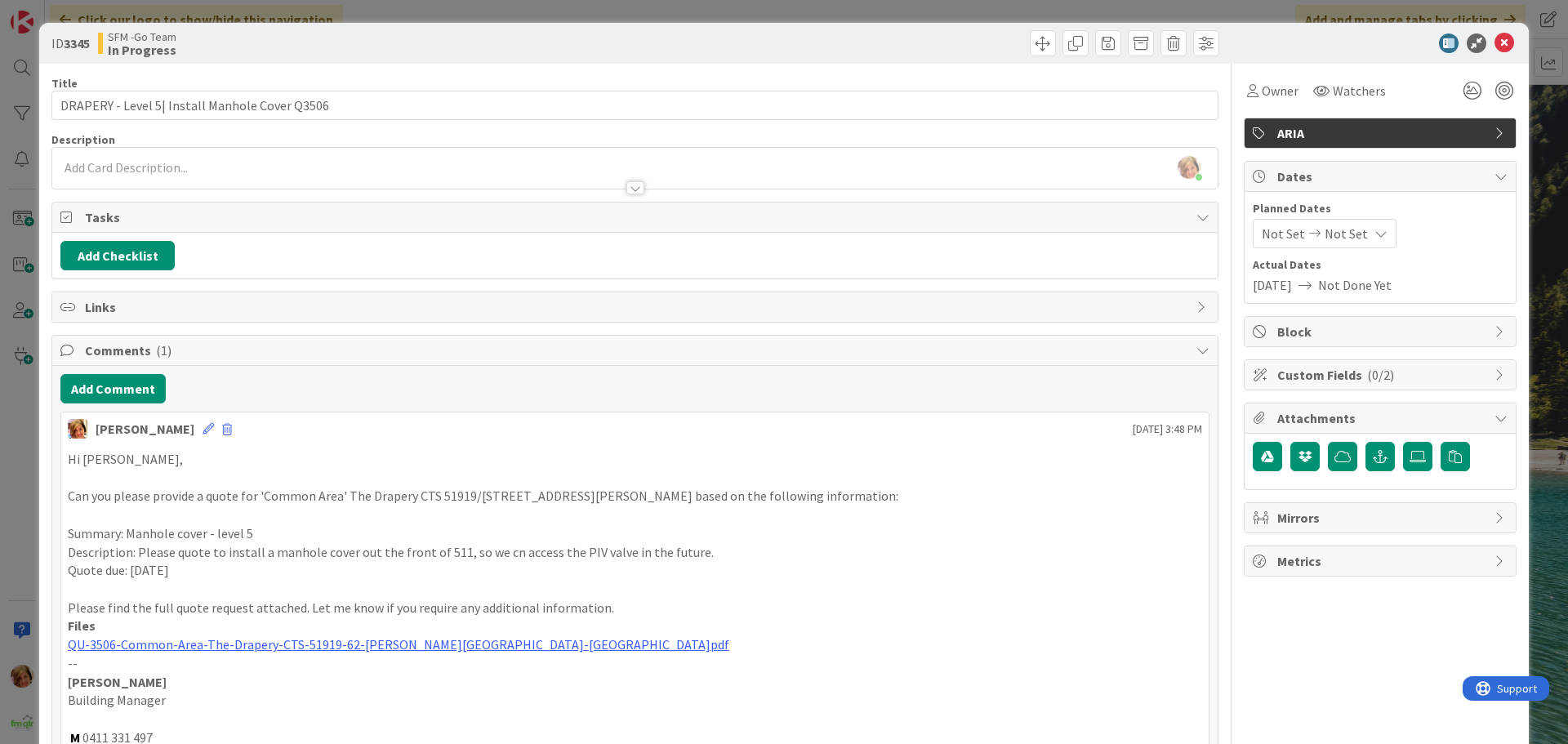
click at [540, 49] on div "SFM -Go Team In Progress" at bounding box center [364, 44] width 533 height 26
click at [1495, 40] on icon at bounding box center [1505, 44] width 20 height 20
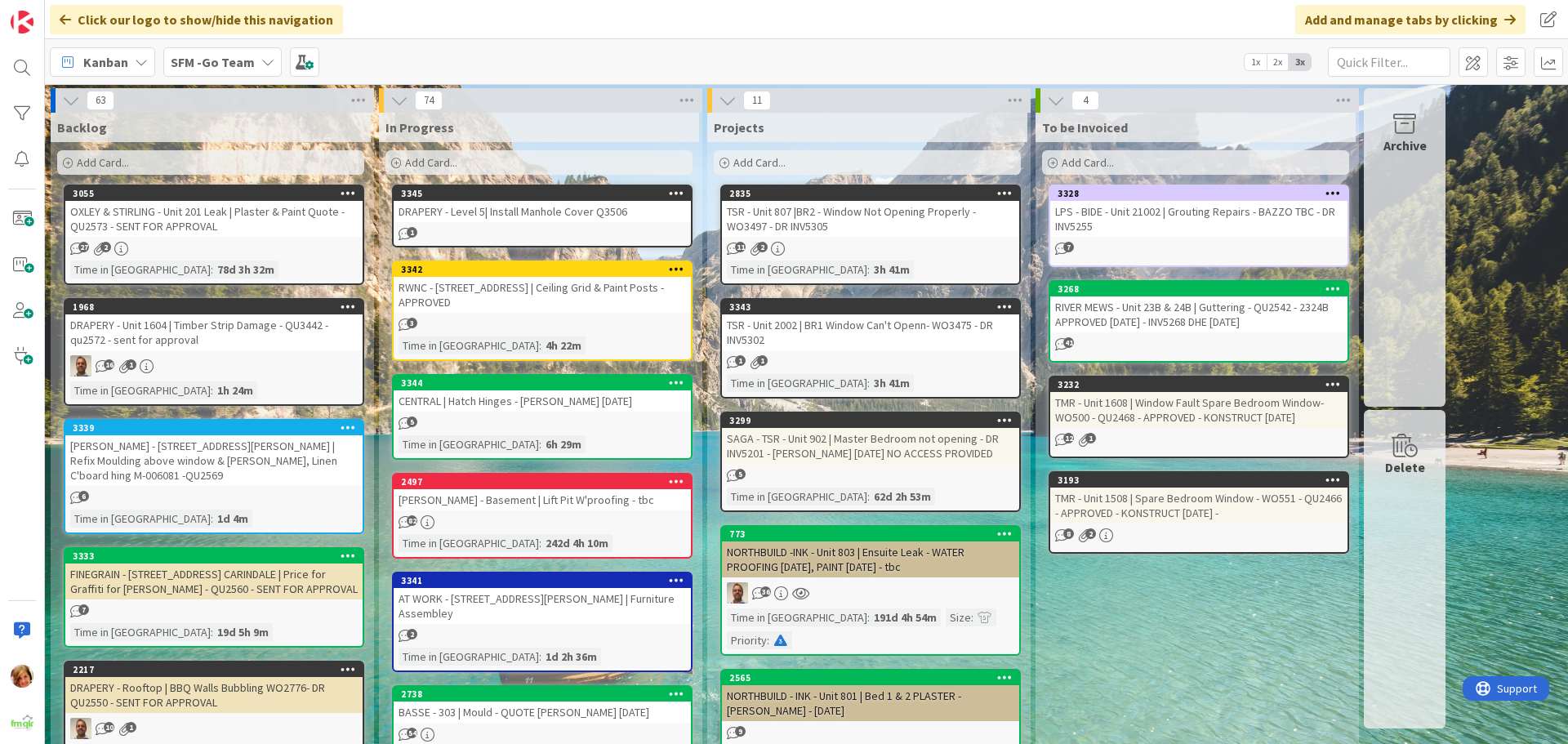
drag, startPoint x: 548, startPoint y: 207, endPoint x: 516, endPoint y: 209, distance: 32.1
click at [548, 207] on div "DRAPERY - Level 5| Install Manhole Cover Q3506" at bounding box center [541, 212] width 297 height 21
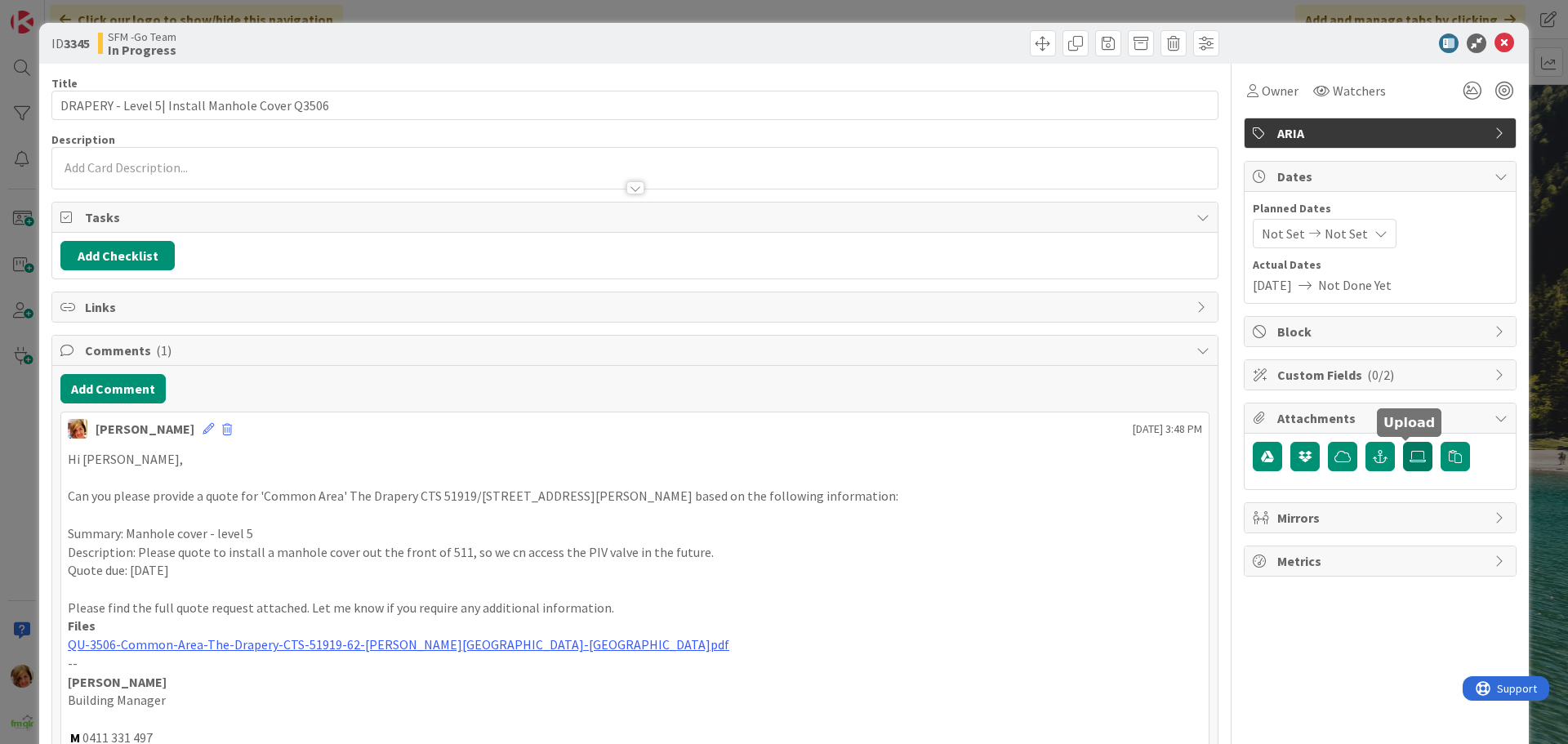
click at [1409, 455] on icon at bounding box center [1417, 457] width 16 height 13
click at [1403, 442] on input "file" at bounding box center [1403, 442] width 0 height 0
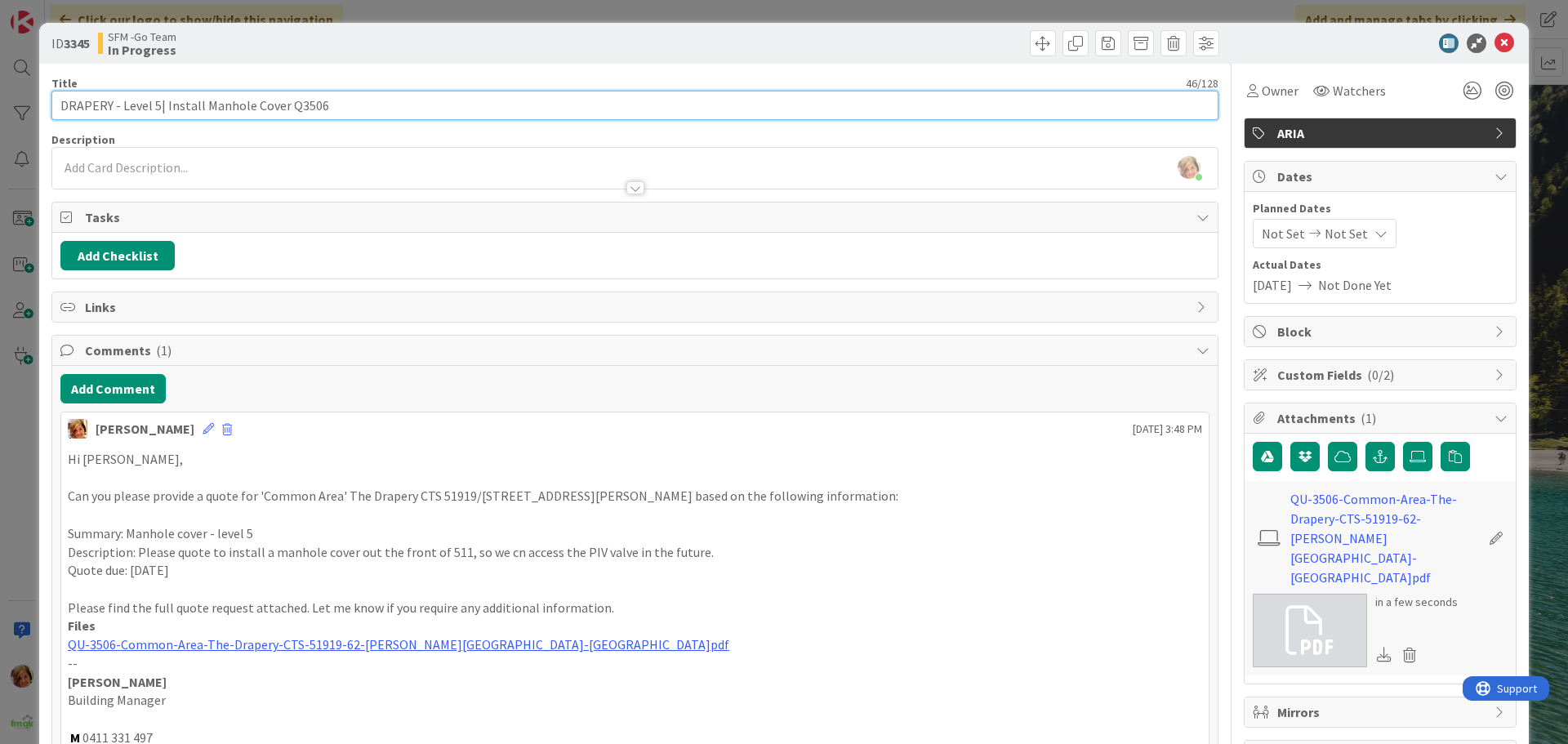
click at [295, 107] on input "DRAPERY - Level 5| Install Manhole Cover Q3506" at bounding box center [635, 105] width 1167 height 30
click at [291, 102] on input "DRAPERY - Level 5| Install Manhole Cover Q3506" at bounding box center [635, 105] width 1167 height 30
type input "DRAPERY - Level 5| Install Manhole Cover QU3506"
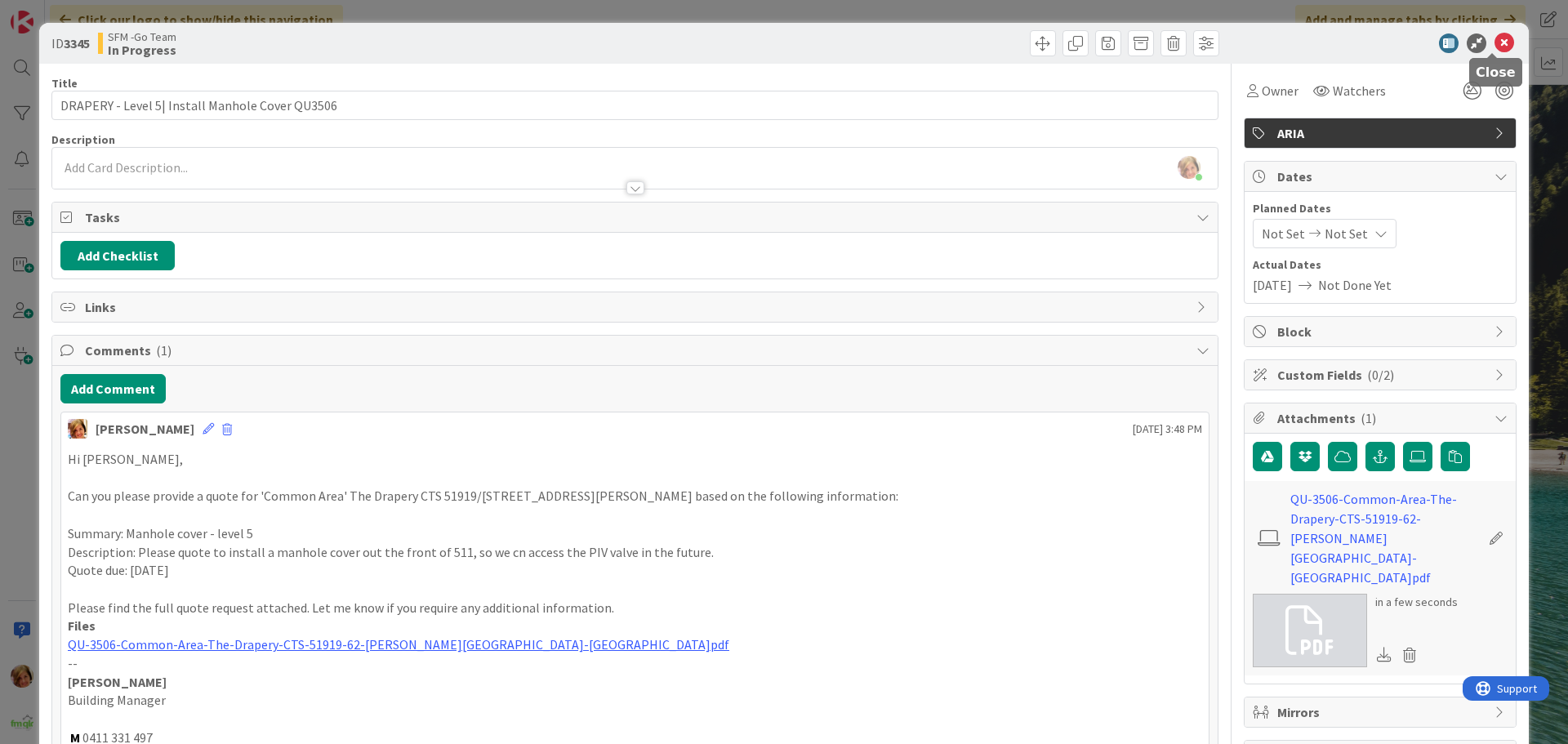
click at [1495, 40] on icon at bounding box center [1505, 44] width 20 height 20
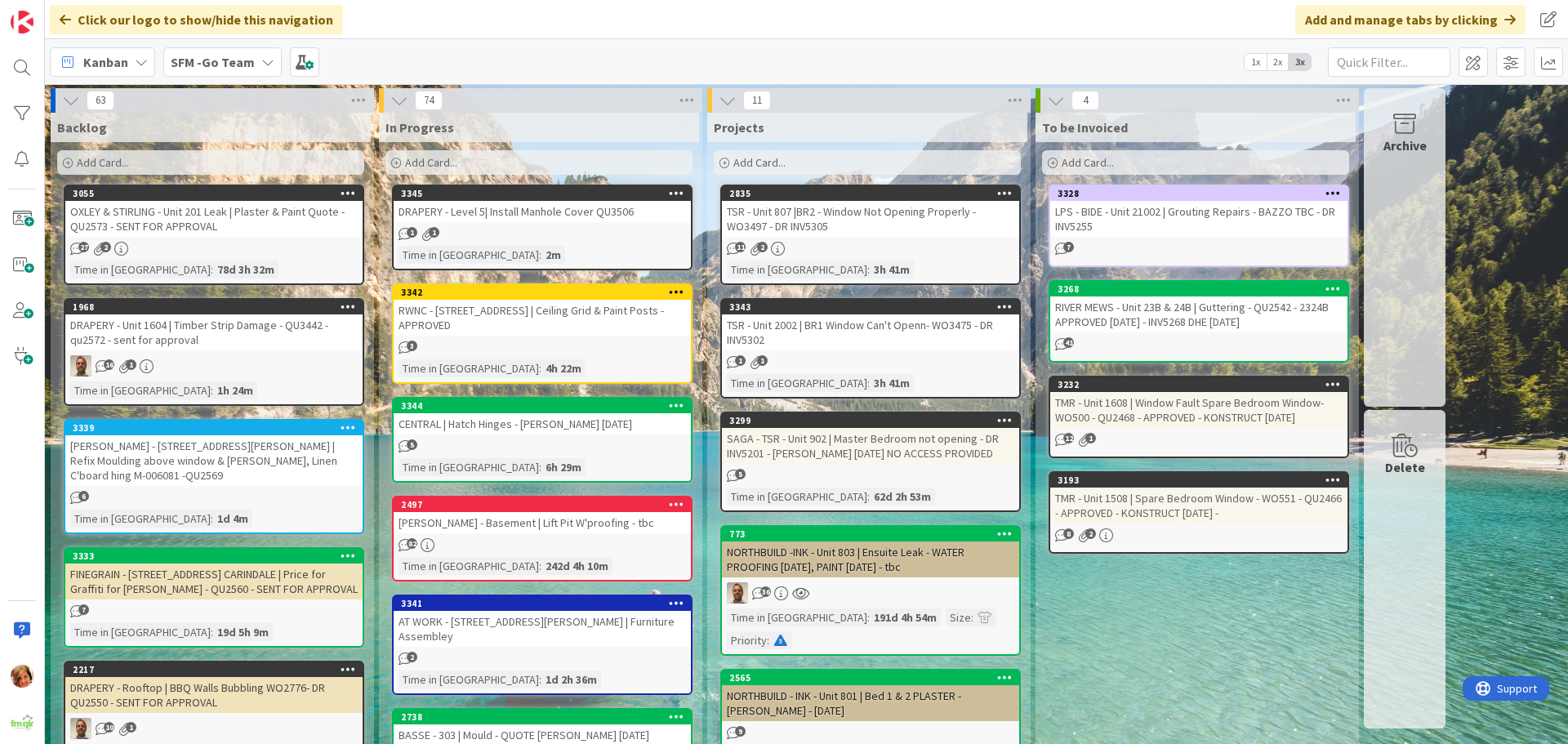
click at [566, 216] on div "DRAPERY - Level 5| Install Manhole Cover QU3506" at bounding box center [541, 212] width 297 height 21
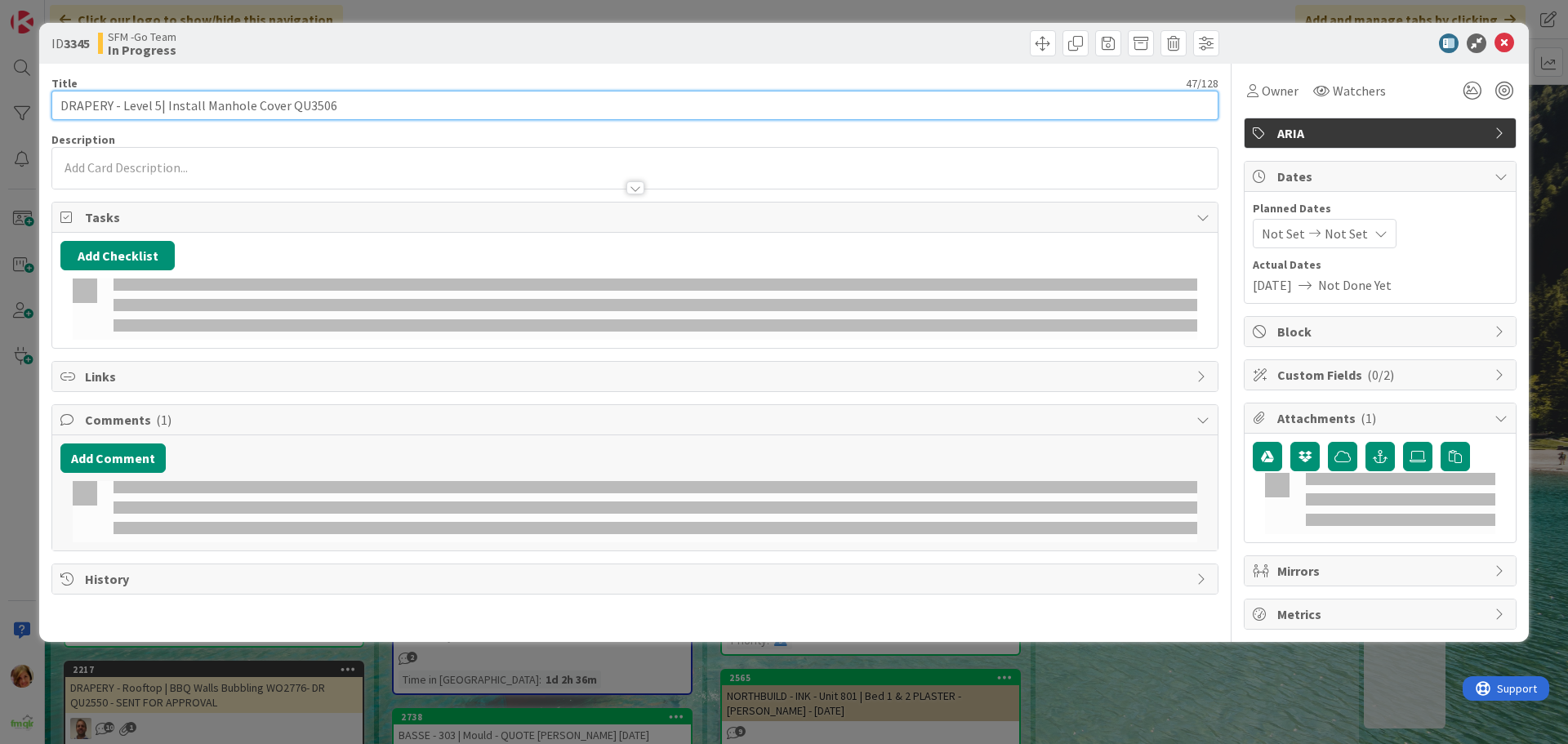
click at [369, 104] on input "DRAPERY - Level 5| Install Manhole Cover QU3506" at bounding box center [635, 105] width 1167 height 30
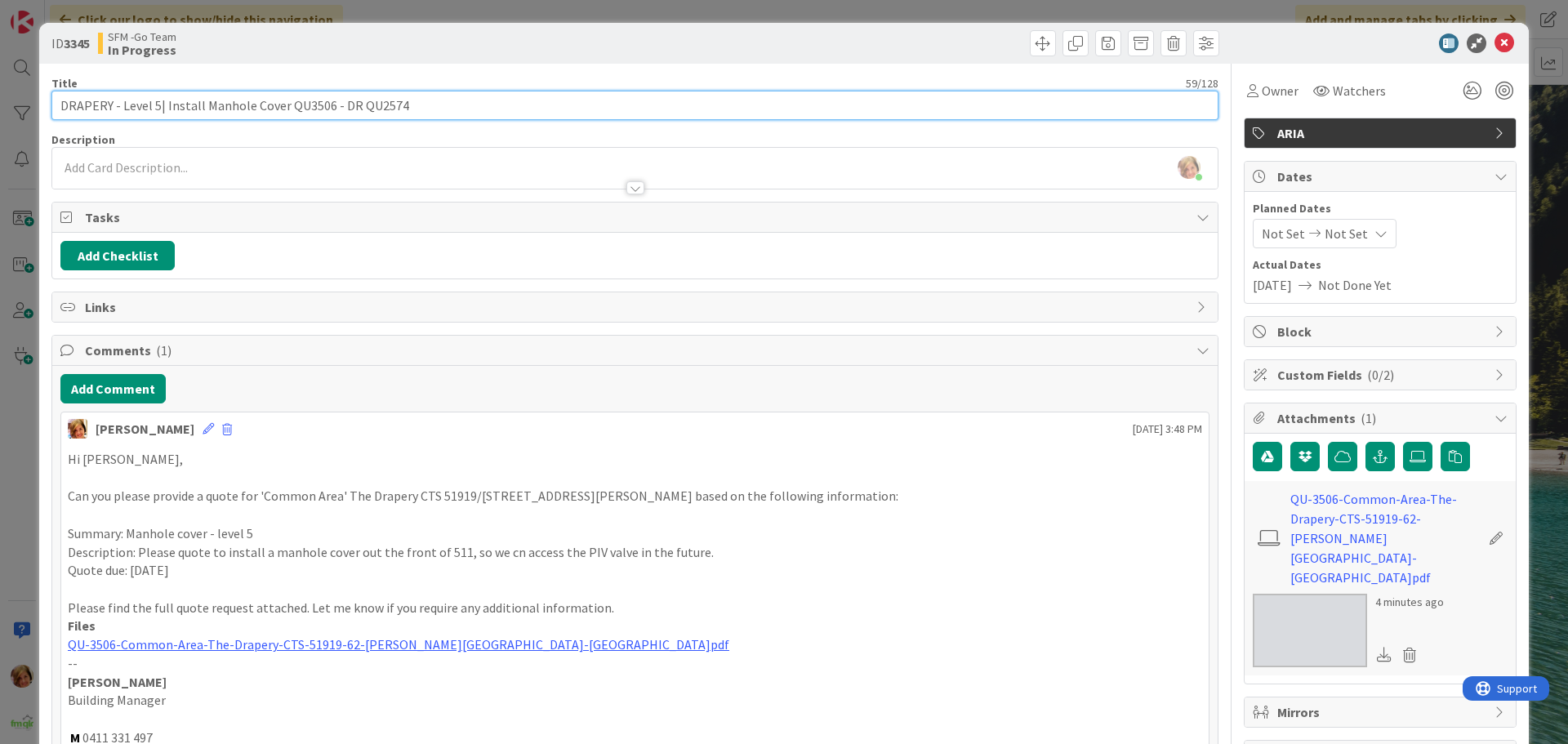
type input "DRAPERY - Level 5| Install Manhole Cover QU3506 - DR QU2574"
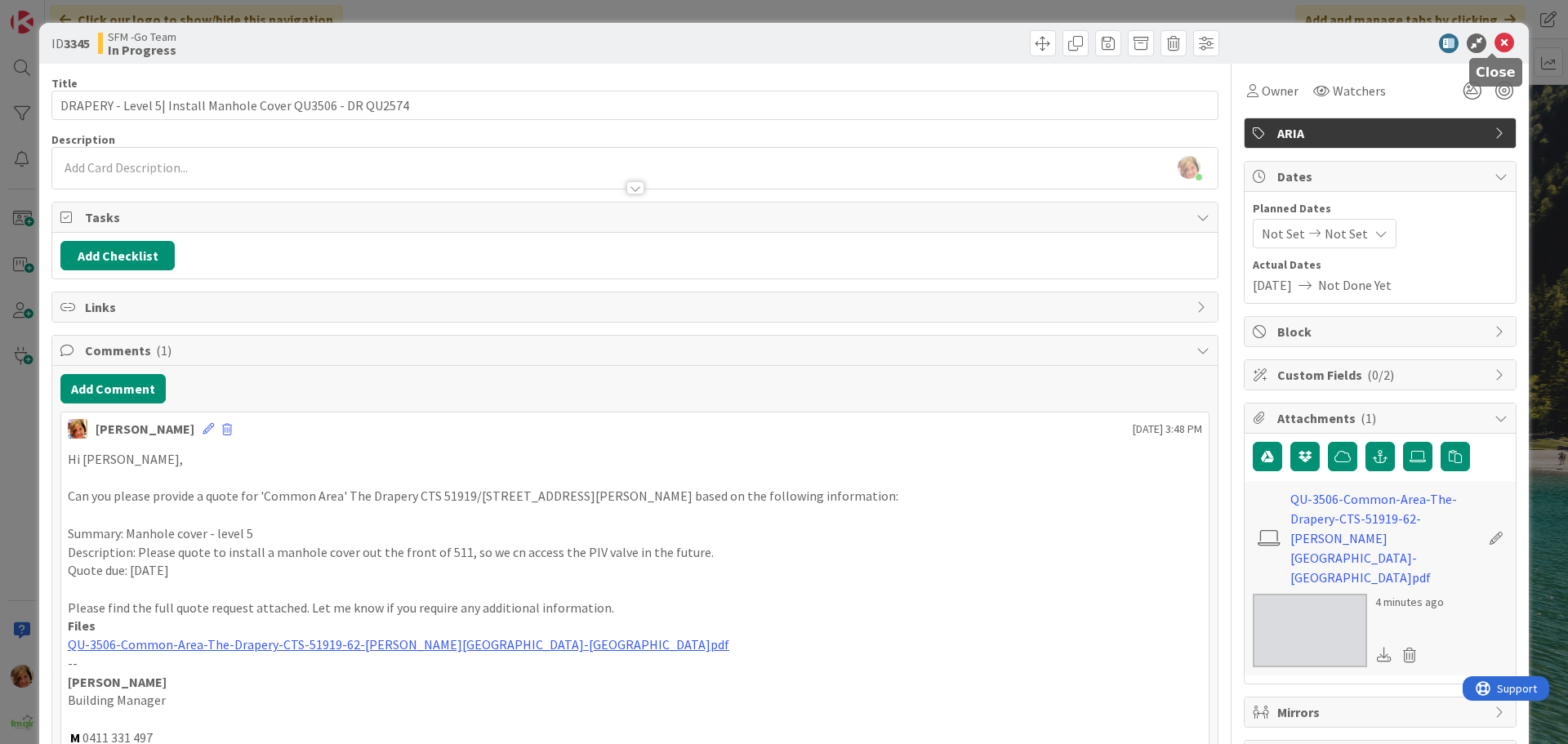
drag, startPoint x: 1496, startPoint y: 39, endPoint x: 1437, endPoint y: 40, distance: 59.0
click at [1496, 40] on icon at bounding box center [1505, 44] width 20 height 20
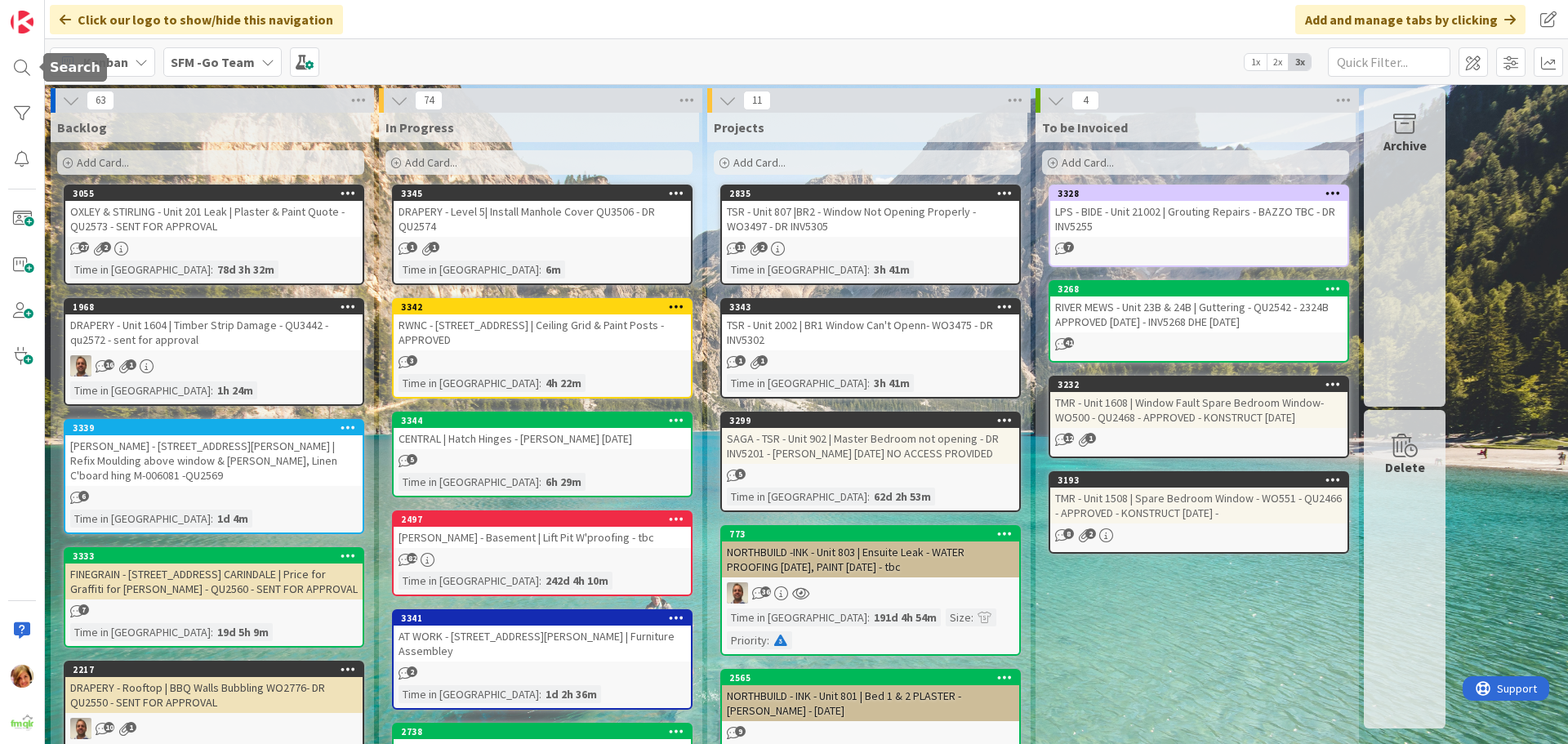
drag, startPoint x: 19, startPoint y: 56, endPoint x: 46, endPoint y: 79, distance: 35.5
click at [19, 56] on div at bounding box center [22, 68] width 33 height 33
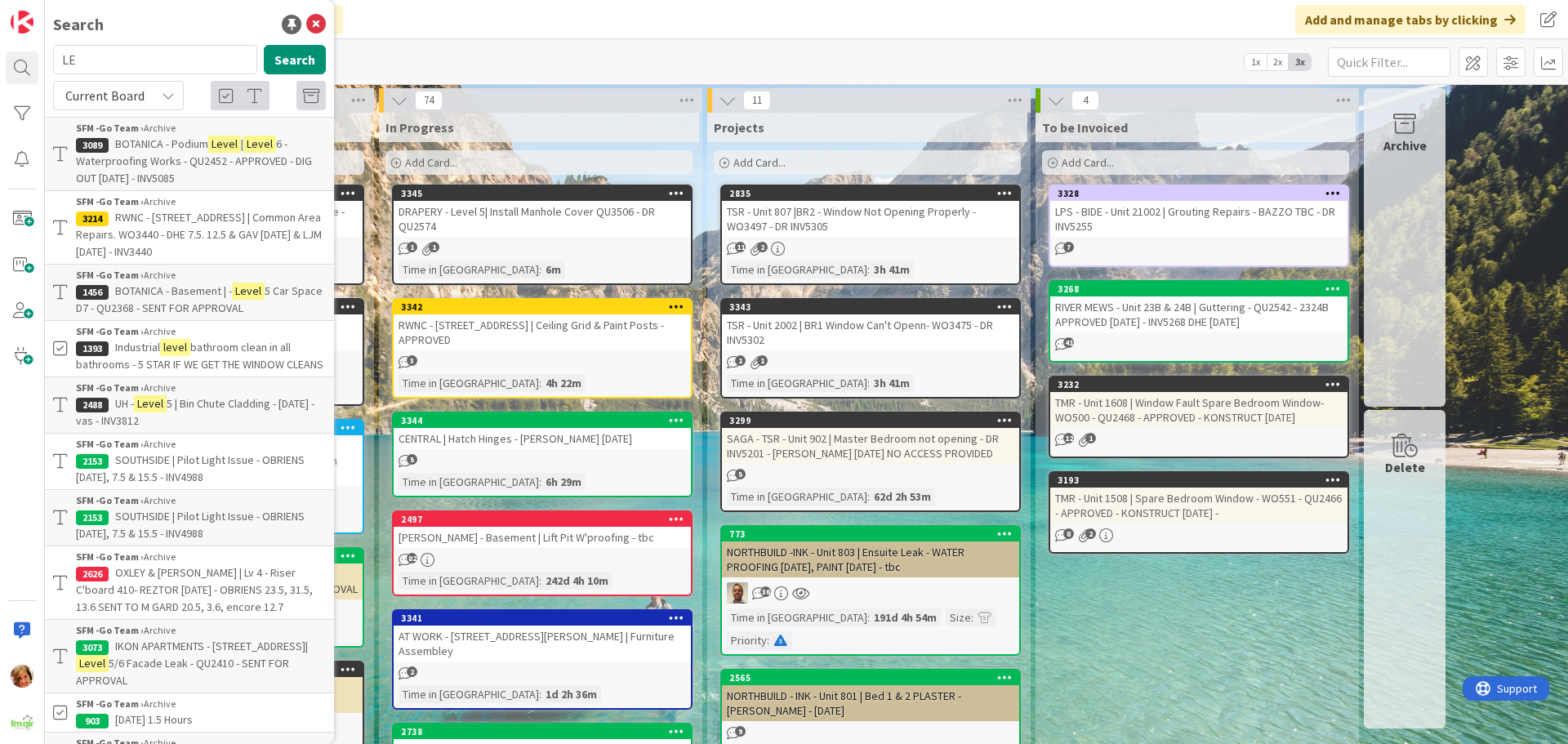
type input "L"
type input "774"
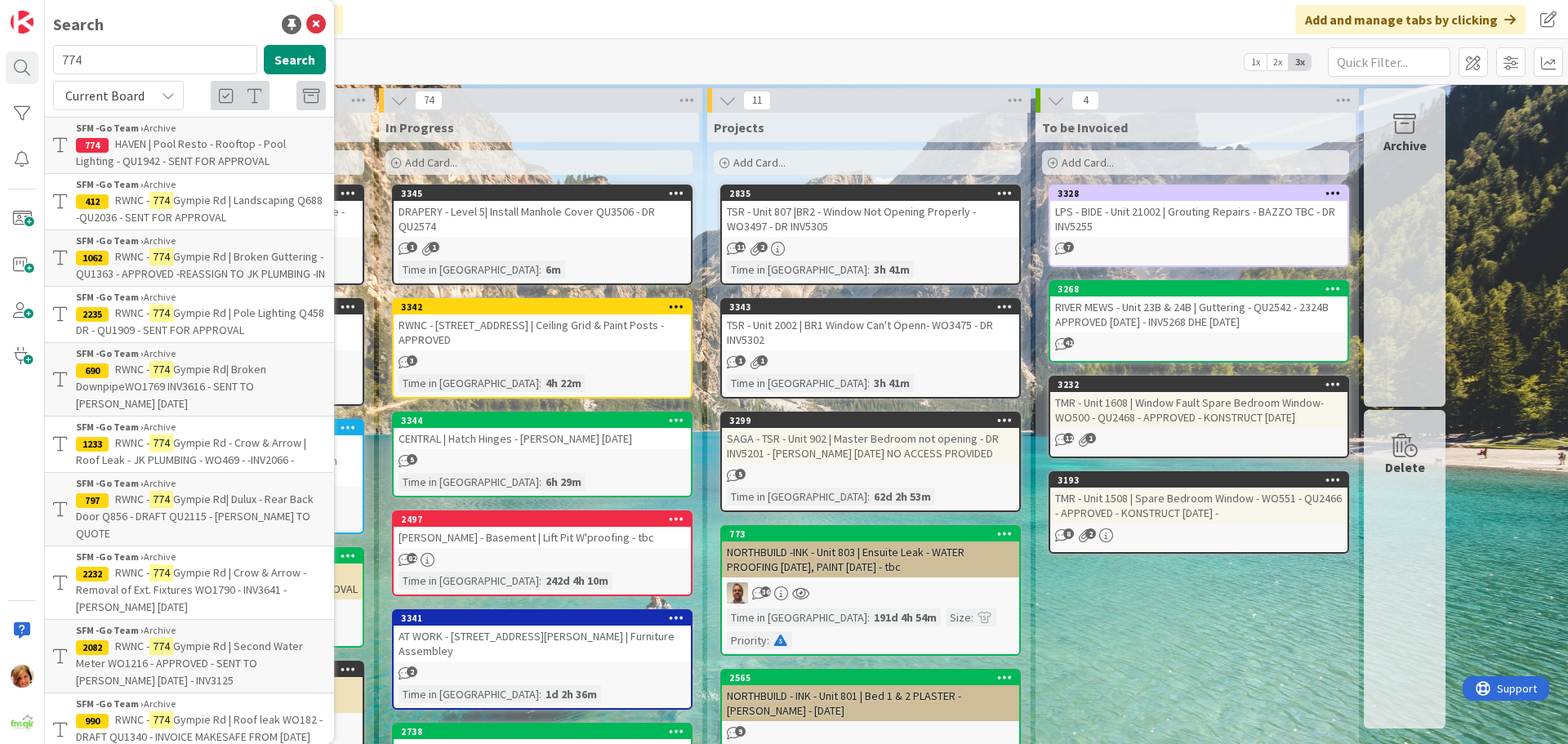
click at [182, 202] on span "Gympie Rd | Landscaping Q688 -QU2036 - SENT FOR APPROVAL" at bounding box center [199, 208] width 247 height 32
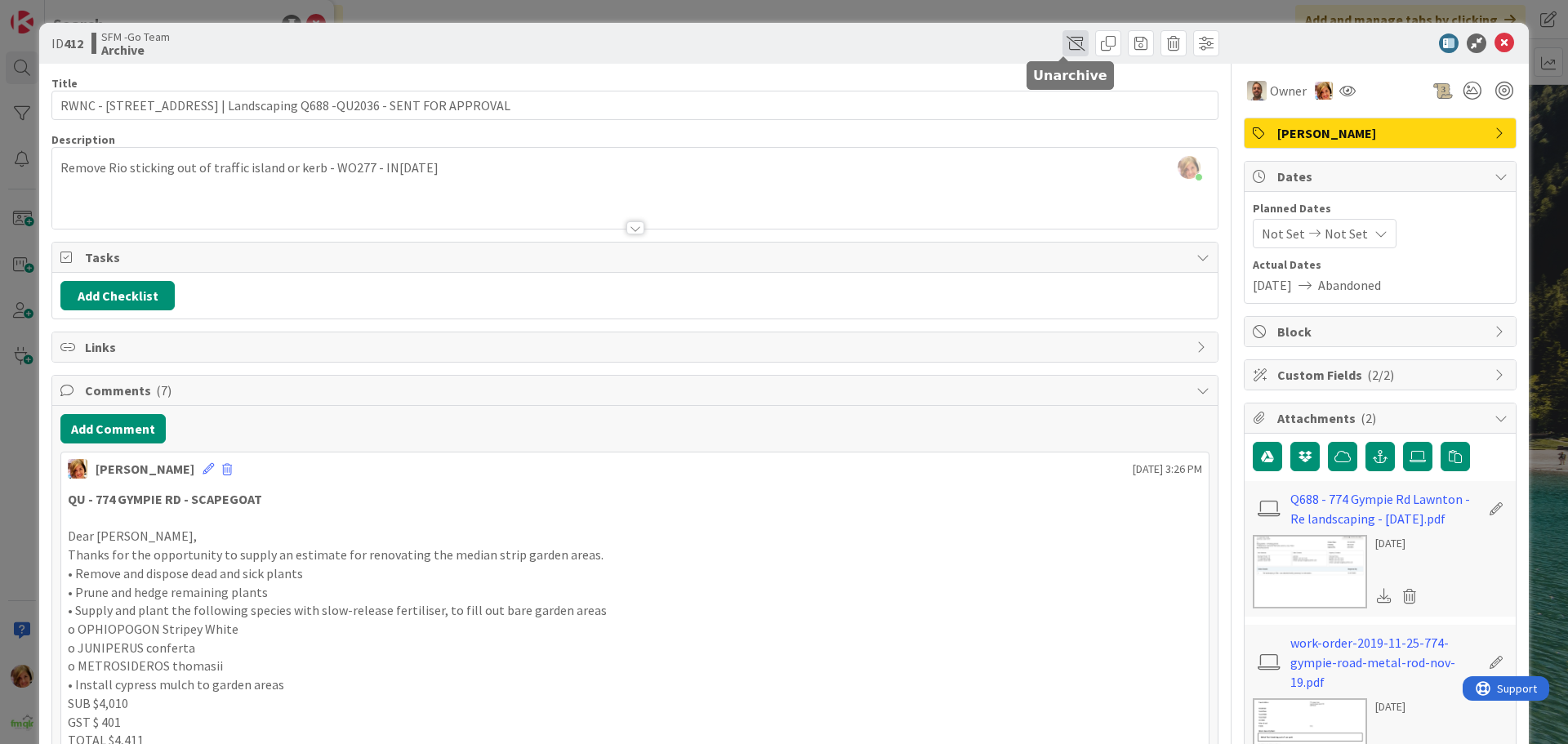
click at [1062, 43] on span at bounding box center [1075, 44] width 26 height 26
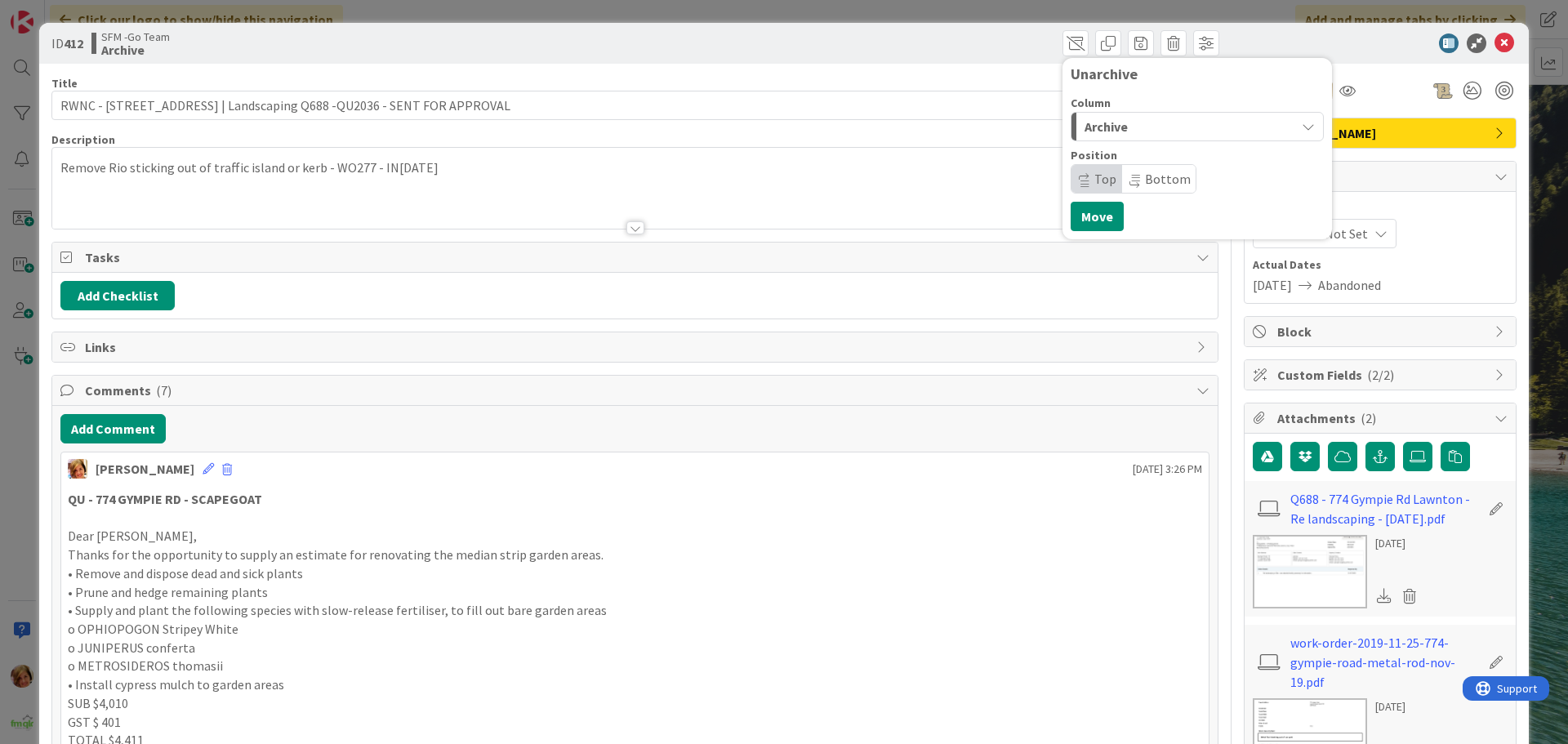
click at [1112, 128] on span "Archive" at bounding box center [1106, 127] width 44 height 21
click at [1145, 187] on span "In Progress" at bounding box center [1139, 192] width 58 height 20
click at [1084, 221] on button "Move" at bounding box center [1097, 216] width 53 height 30
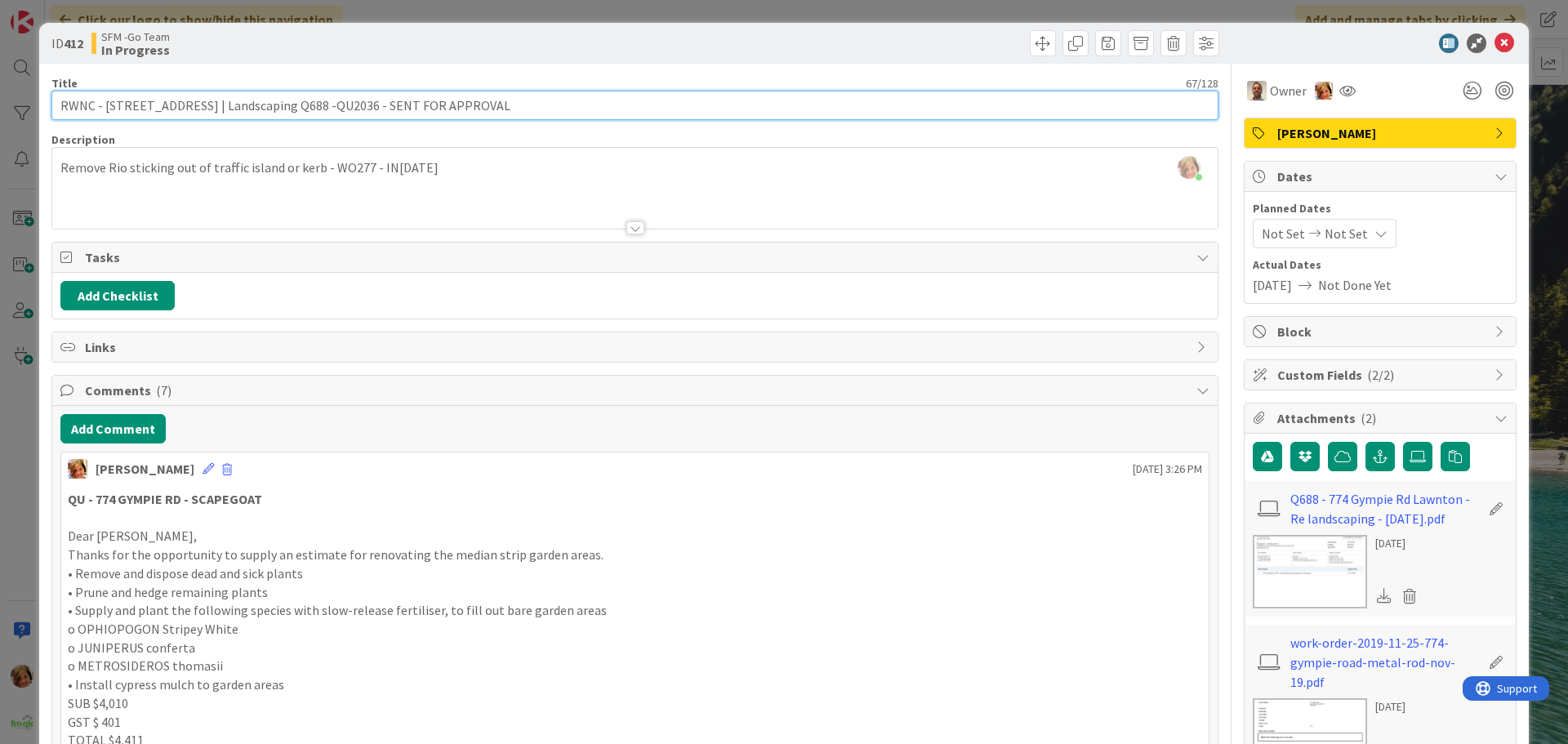
drag, startPoint x: 484, startPoint y: 107, endPoint x: 266, endPoint y: 119, distance: 218.3
click at [266, 119] on input "RWNC - [STREET_ADDRESS] | Landscaping Q688 -QU2036 - SENT FOR APPROVAL" at bounding box center [635, 105] width 1167 height 30
type input "RWNC - [STREET_ADDRESS] | Landscaping - Q1227"
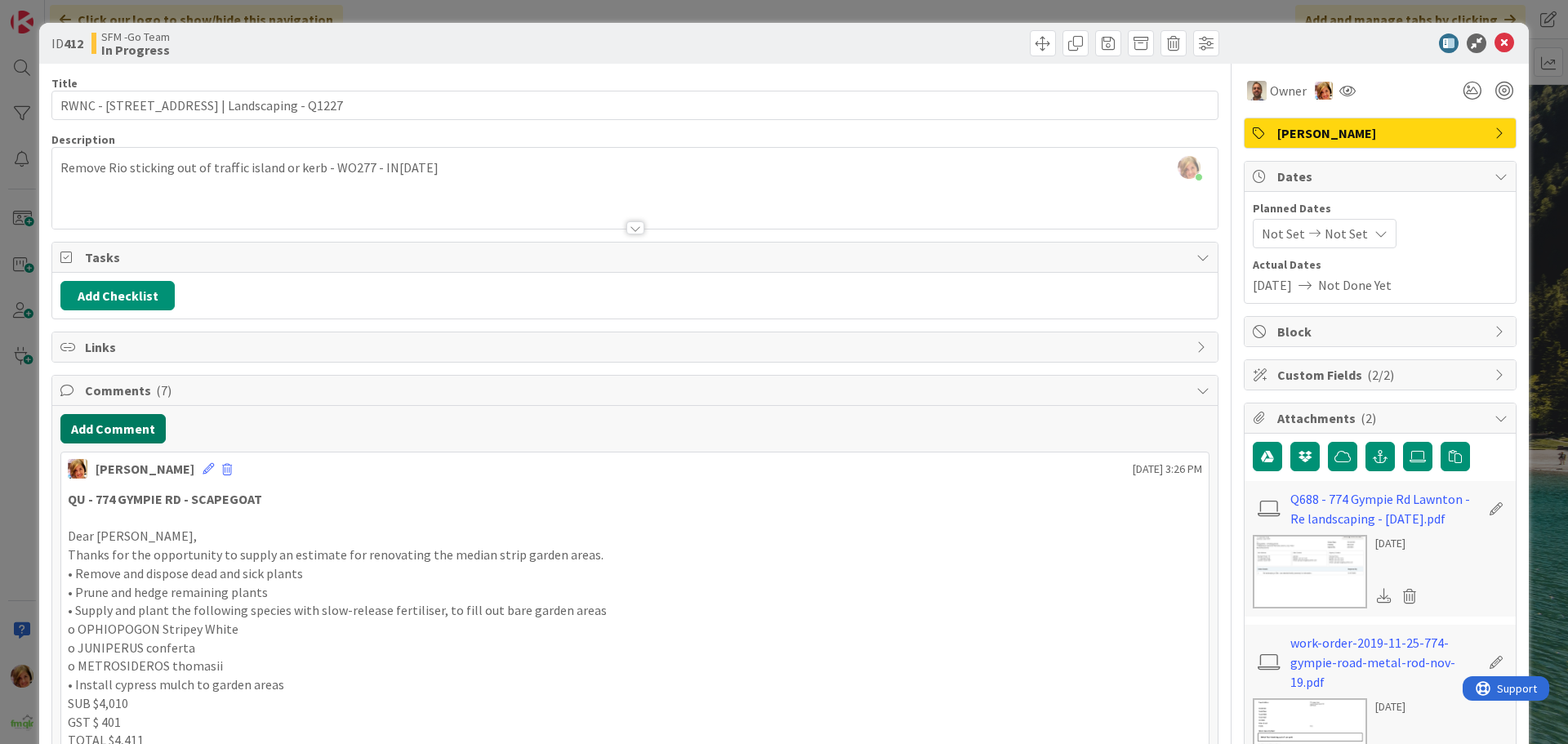
click at [114, 430] on button "Add Comment" at bounding box center [113, 429] width 105 height 30
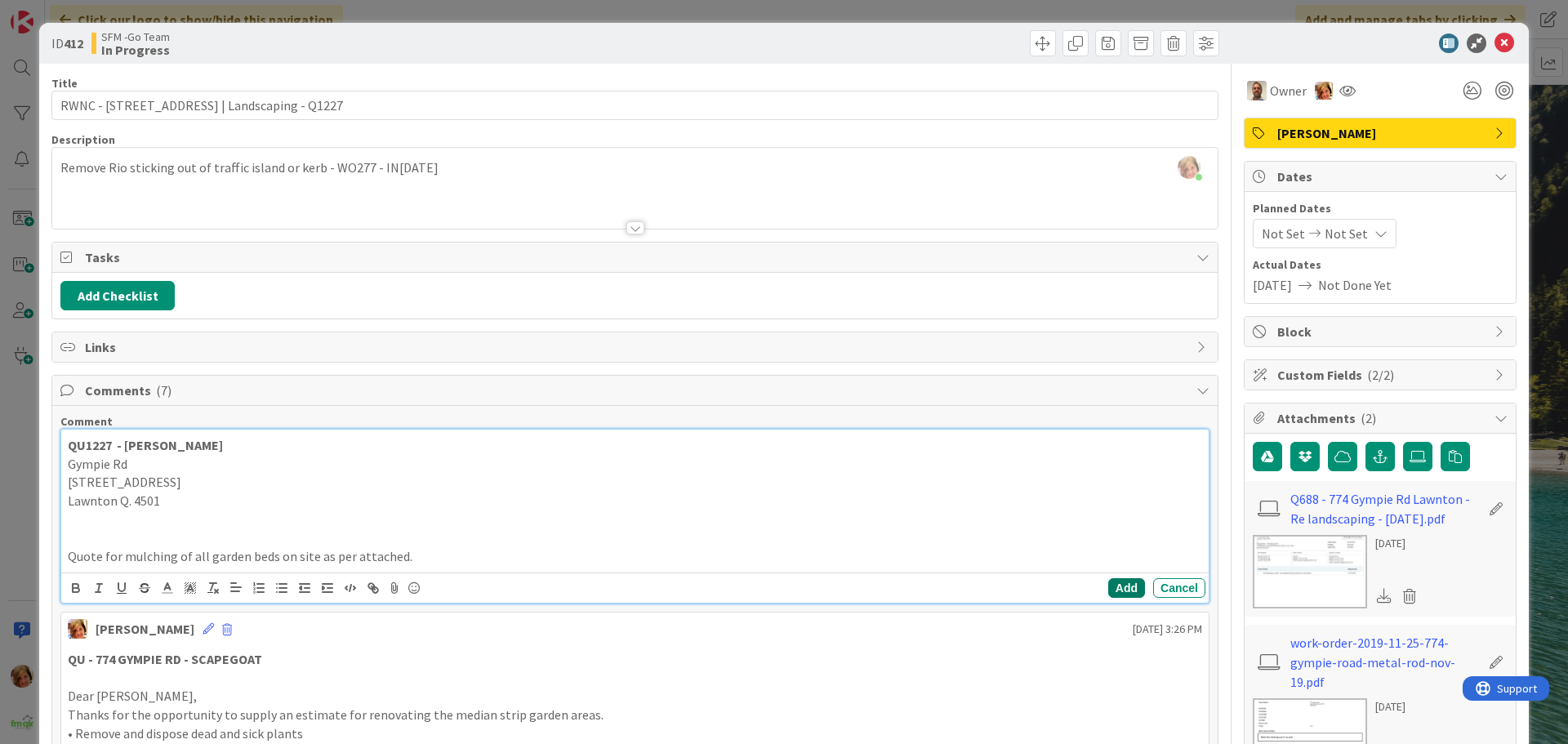
click at [1108, 588] on button "Add" at bounding box center [1126, 588] width 37 height 20
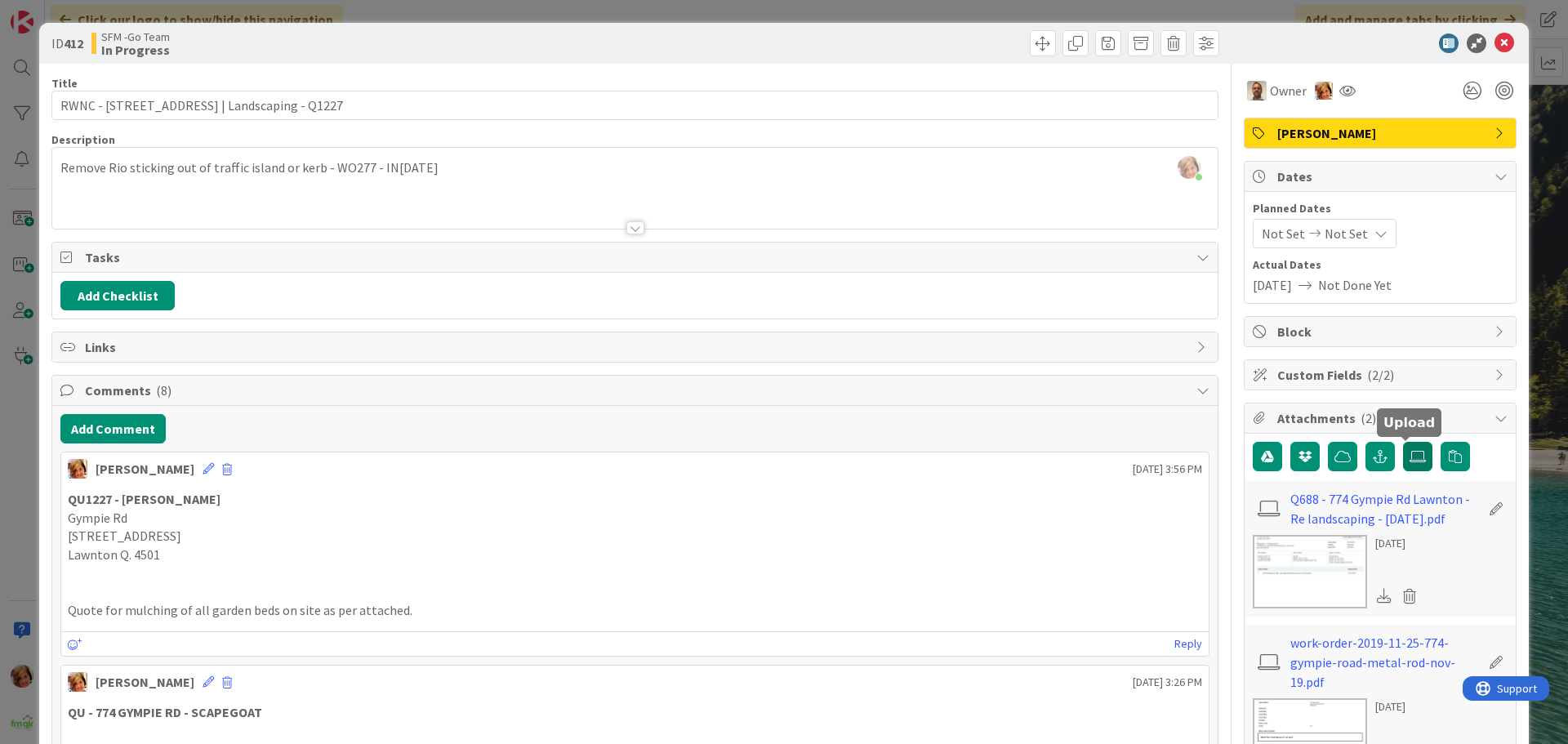
click at [1409, 452] on icon at bounding box center [1417, 457] width 16 height 13
click at [1403, 442] on input "file" at bounding box center [1403, 442] width 0 height 0
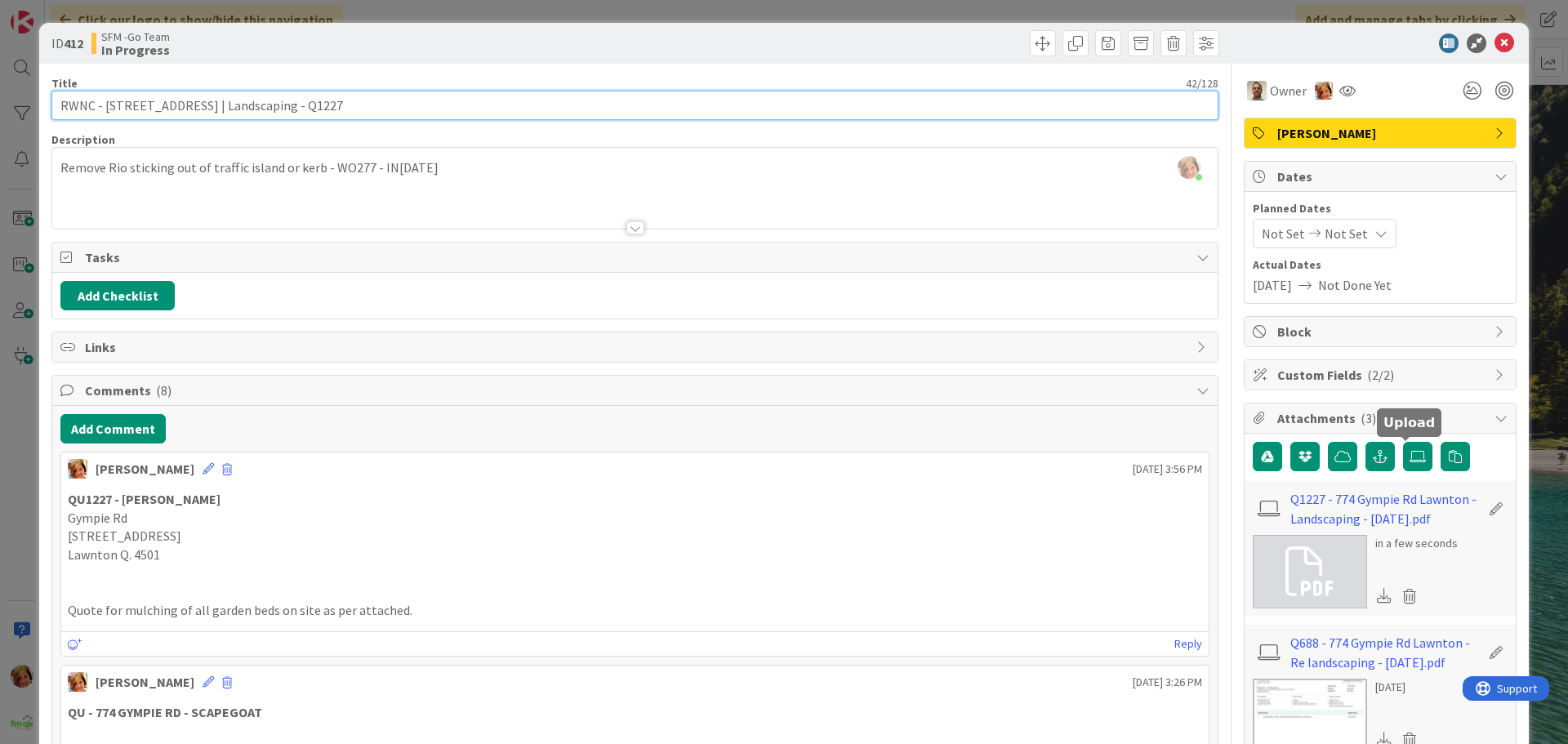
click at [323, 115] on input "RWNC - [STREET_ADDRESS] | Landscaping - Q1227" at bounding box center [635, 105] width 1167 height 30
type input "RWNC - [STREET_ADDRESS] | Landscaping - Q1227 - DR QU2575"
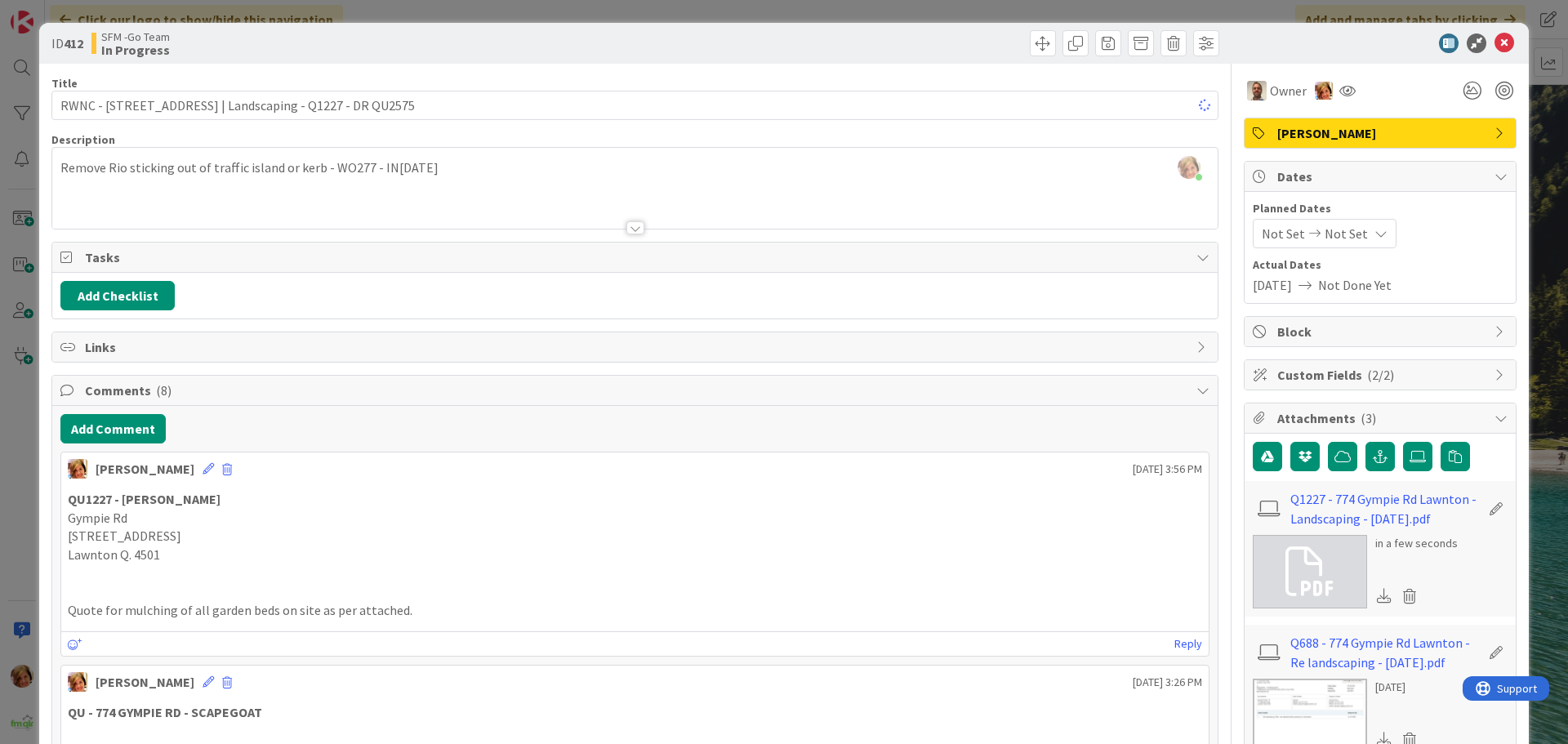
drag, startPoint x: 855, startPoint y: 49, endPoint x: 889, endPoint y: 51, distance: 34.1
click at [856, 49] on div "Move Move" at bounding box center [929, 44] width 580 height 26
click at [1495, 44] on icon at bounding box center [1505, 44] width 20 height 20
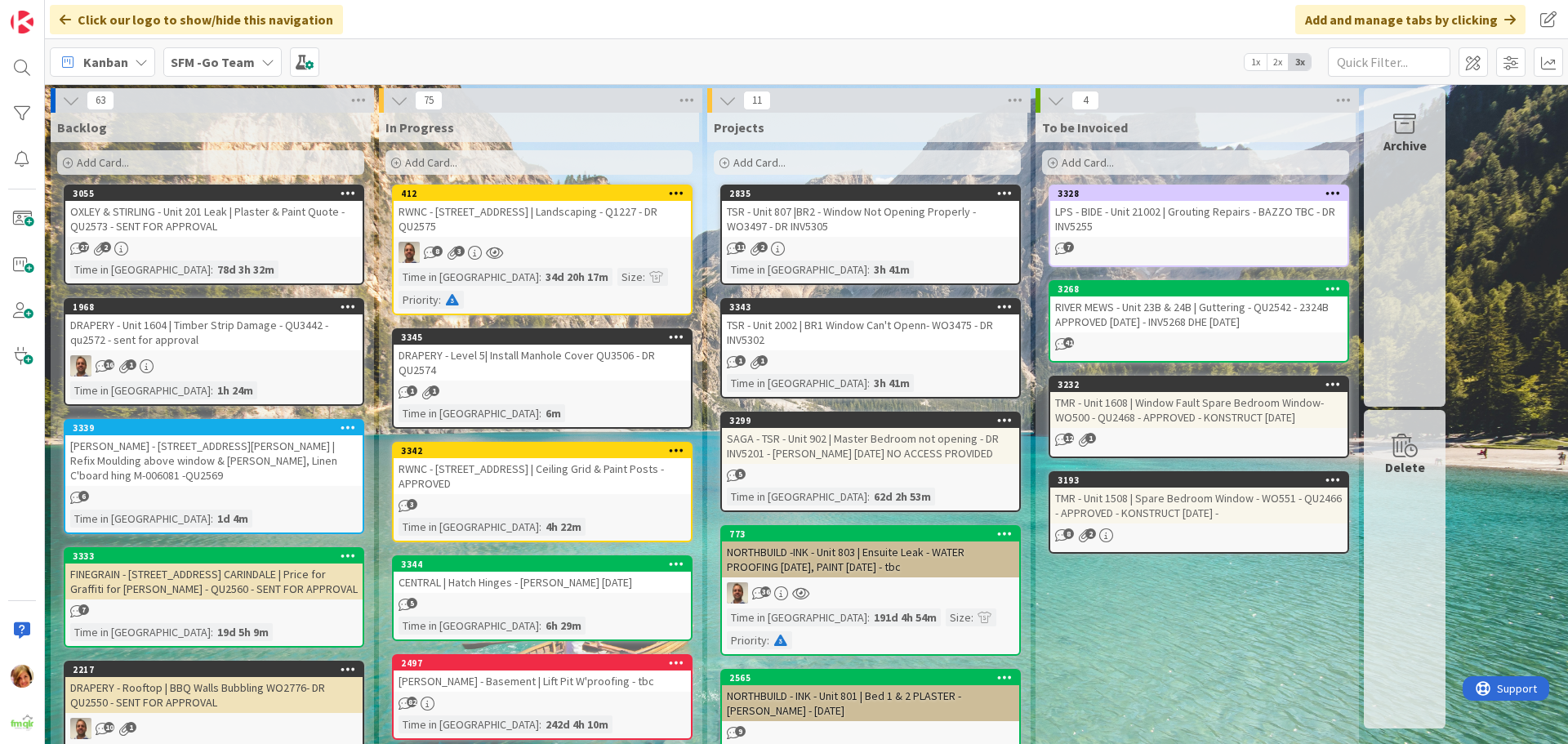
drag, startPoint x: 537, startPoint y: 216, endPoint x: 432, endPoint y: 254, distance: 111.7
click at [537, 216] on div "RWNC - [STREET_ADDRESS] | Landscaping - Q1227 - DR QU2575" at bounding box center [541, 219] width 297 height 36
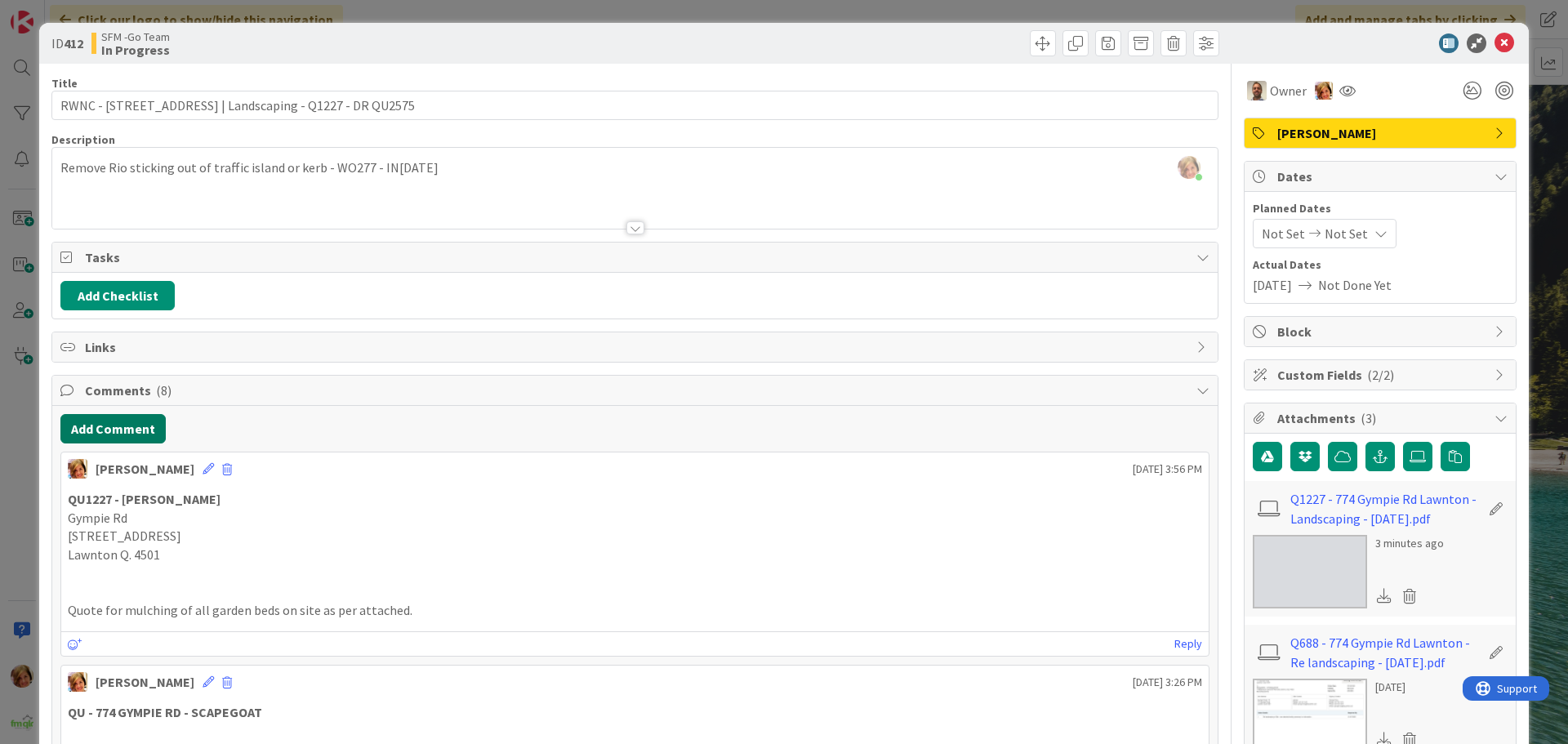
click at [124, 428] on button "Add Comment" at bounding box center [113, 429] width 105 height 30
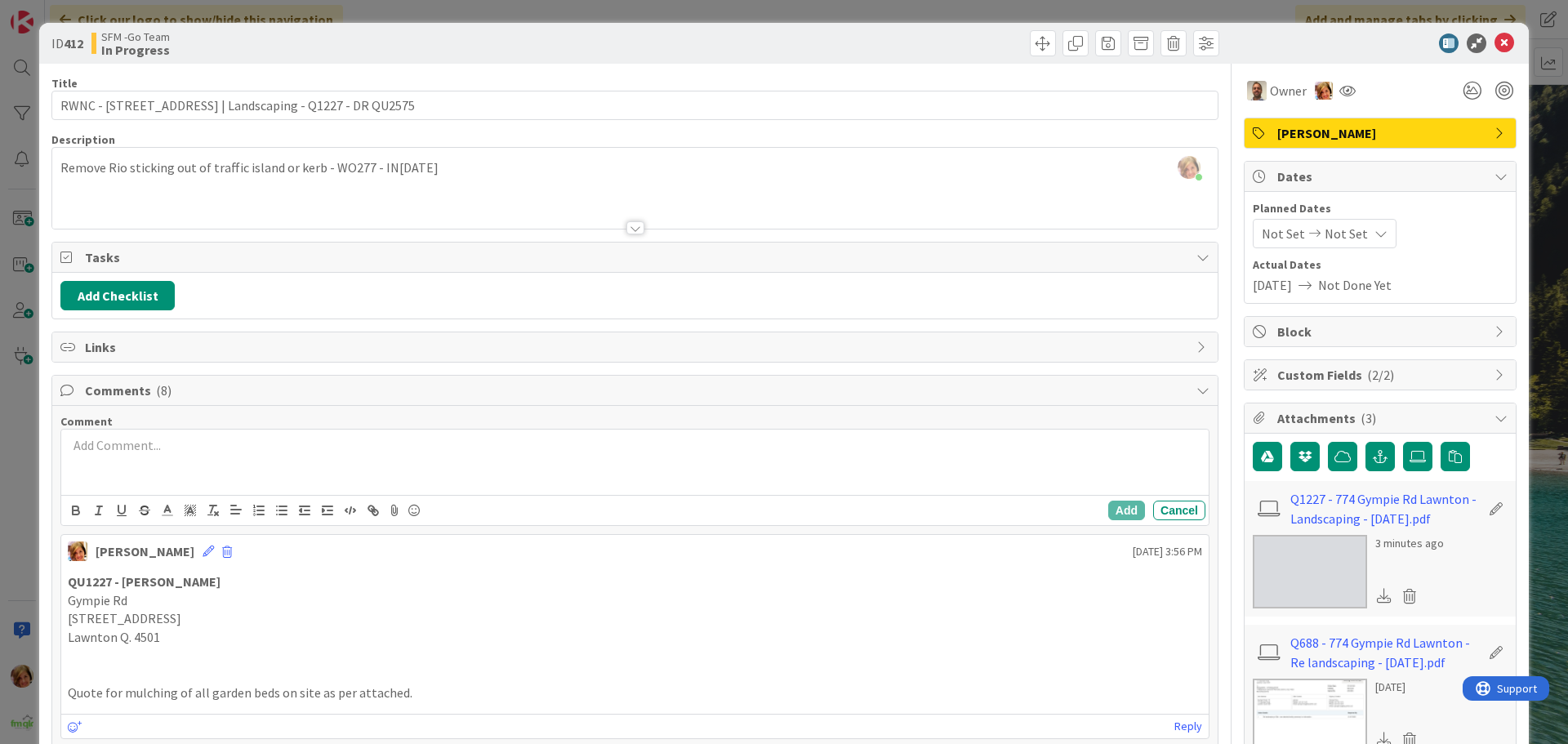
click at [146, 453] on p at bounding box center [634, 445] width 1134 height 19
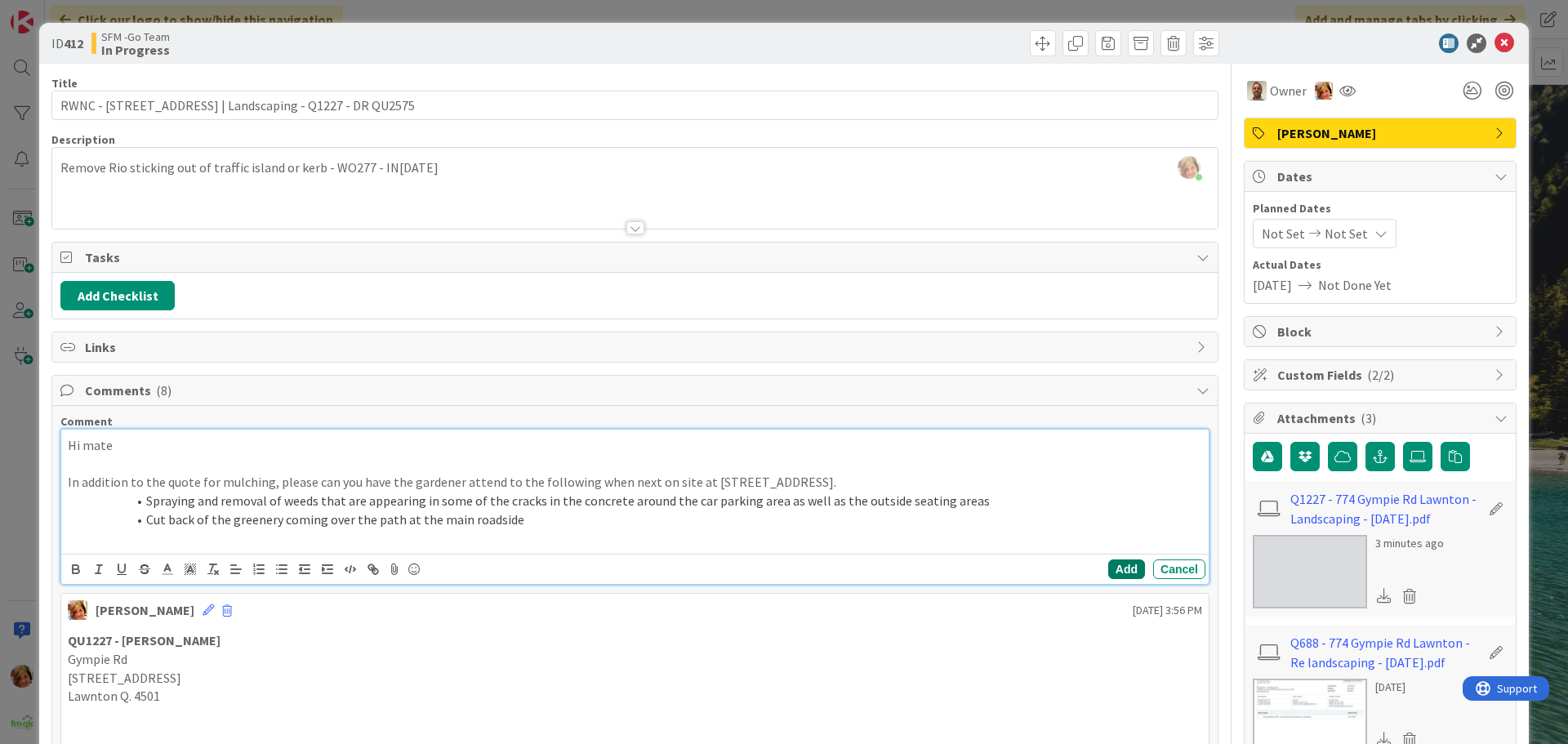
click at [1108, 566] on button "Add" at bounding box center [1126, 570] width 37 height 20
